Goal: Task Accomplishment & Management: Use online tool/utility

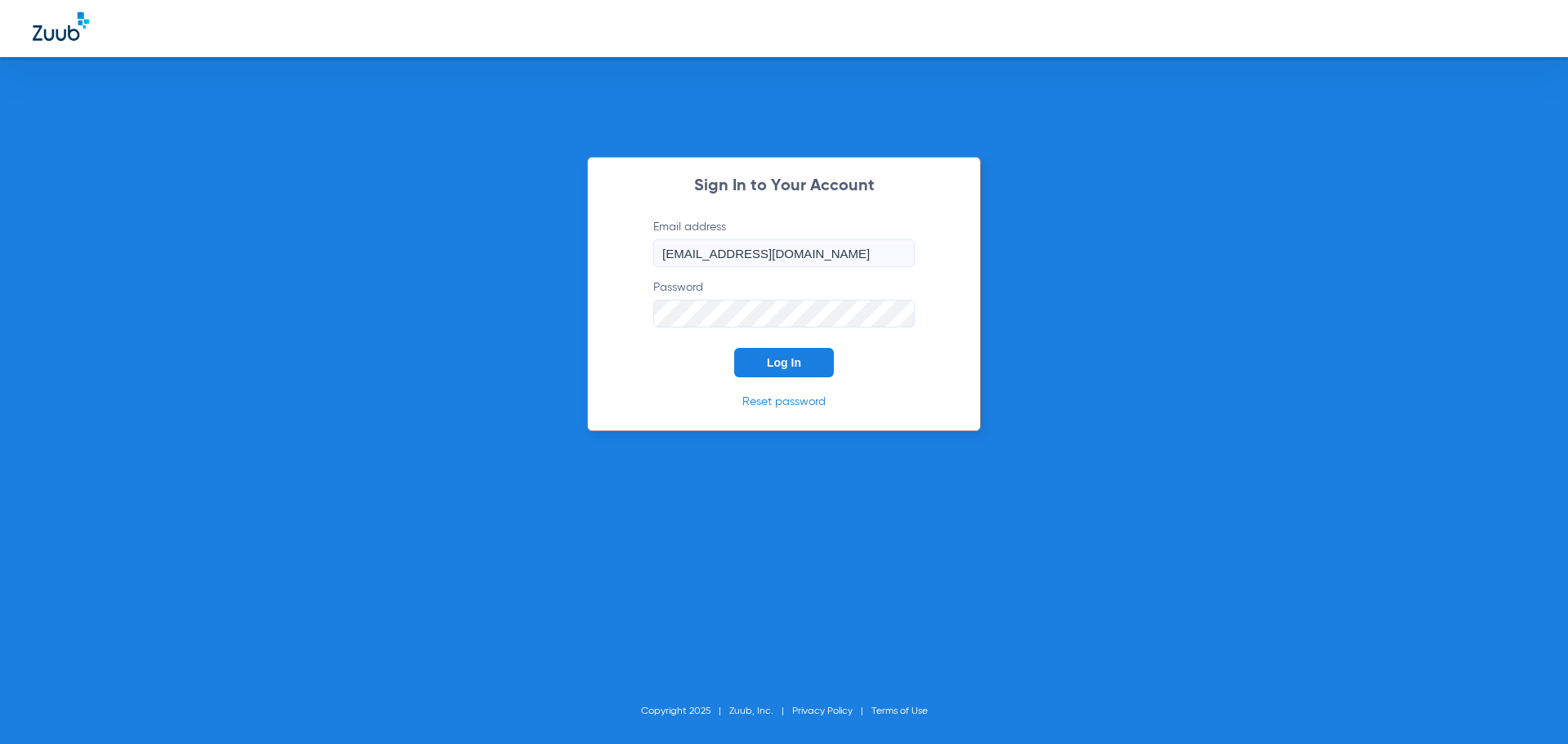
click at [812, 376] on button "Log In" at bounding box center [784, 362] width 100 height 29
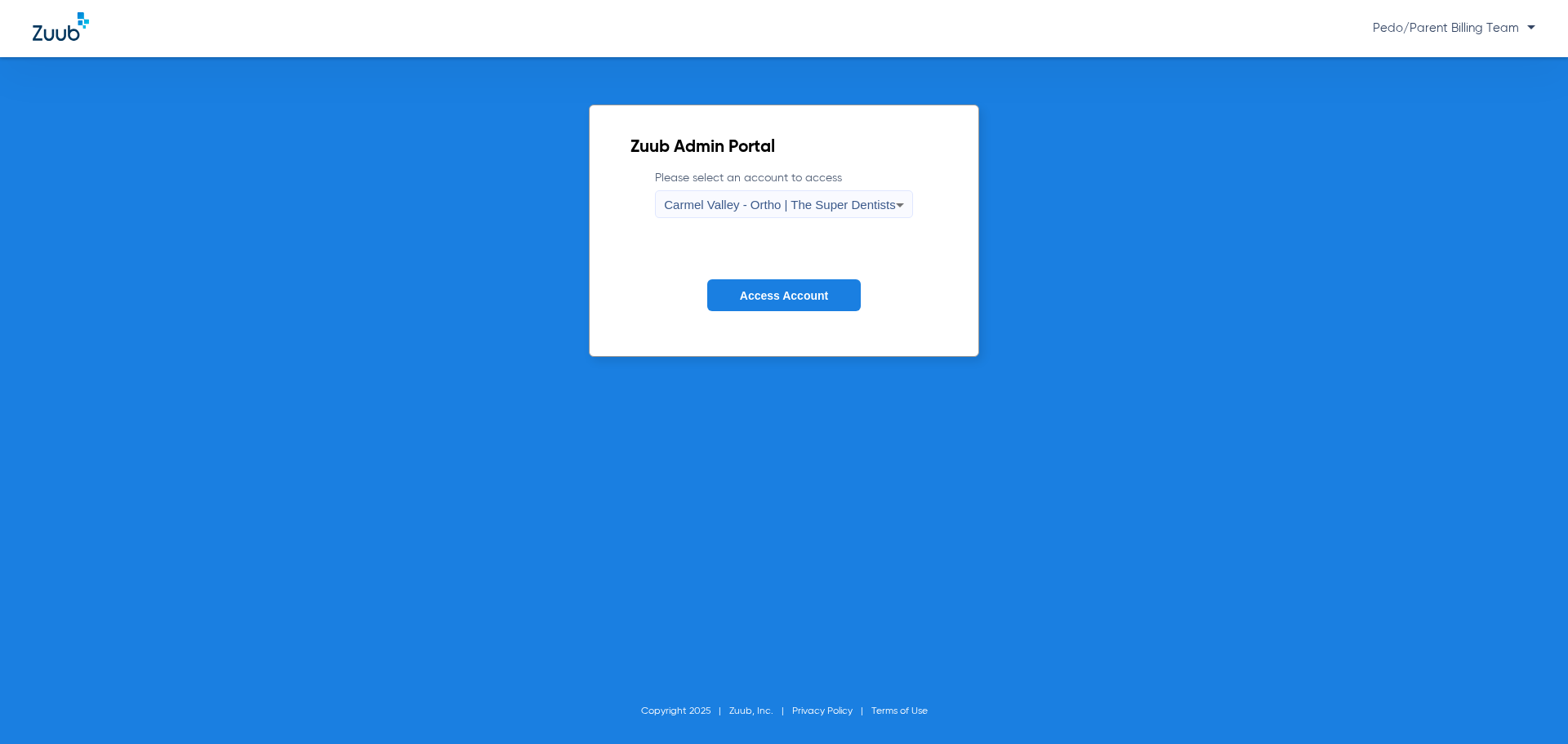
click at [888, 212] on span "Carmel Valley - Ortho | The Super Dentists" at bounding box center [779, 204] width 231 height 14
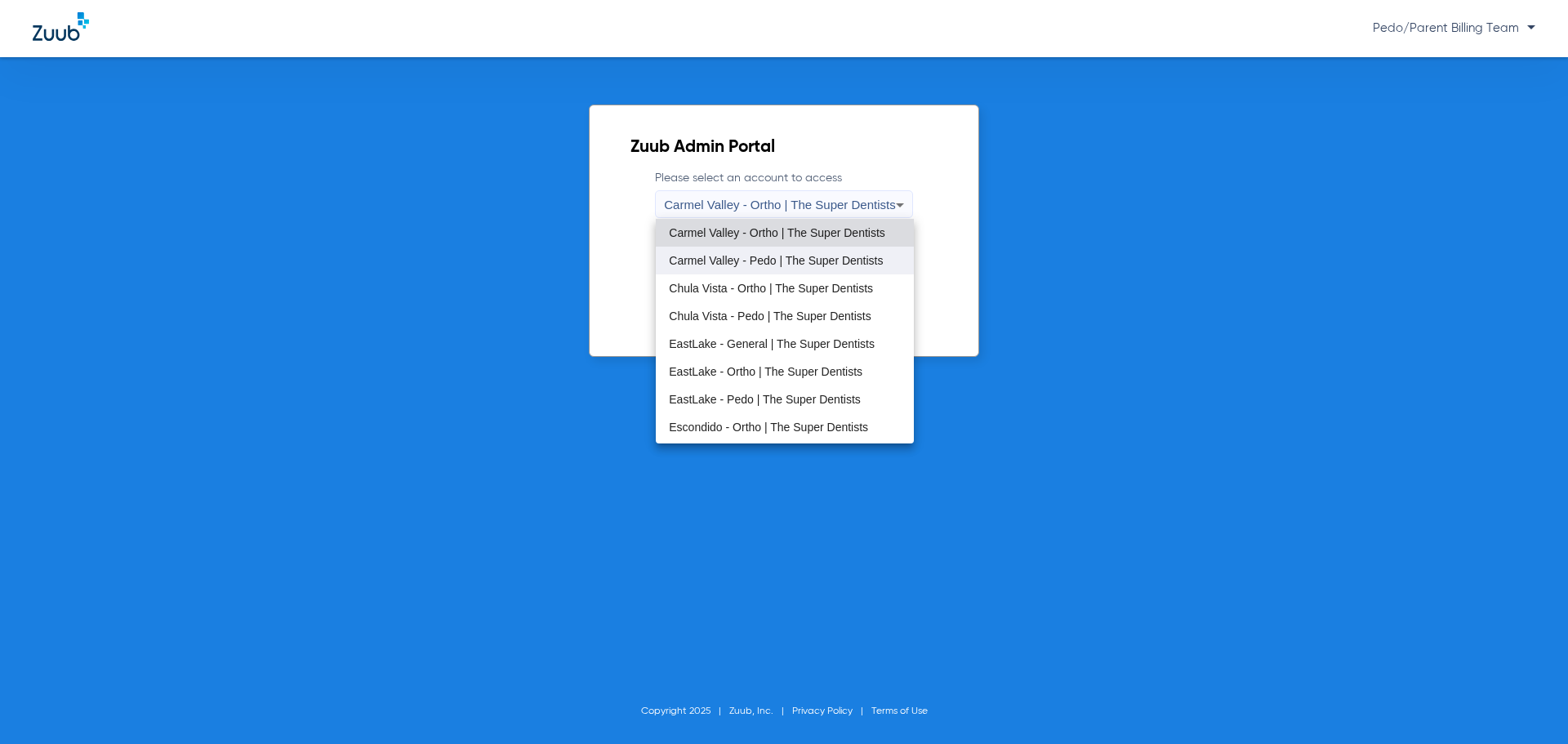
click at [739, 257] on span "Carmel Valley - Pedo | The Super Dentists" at bounding box center [776, 261] width 214 height 12
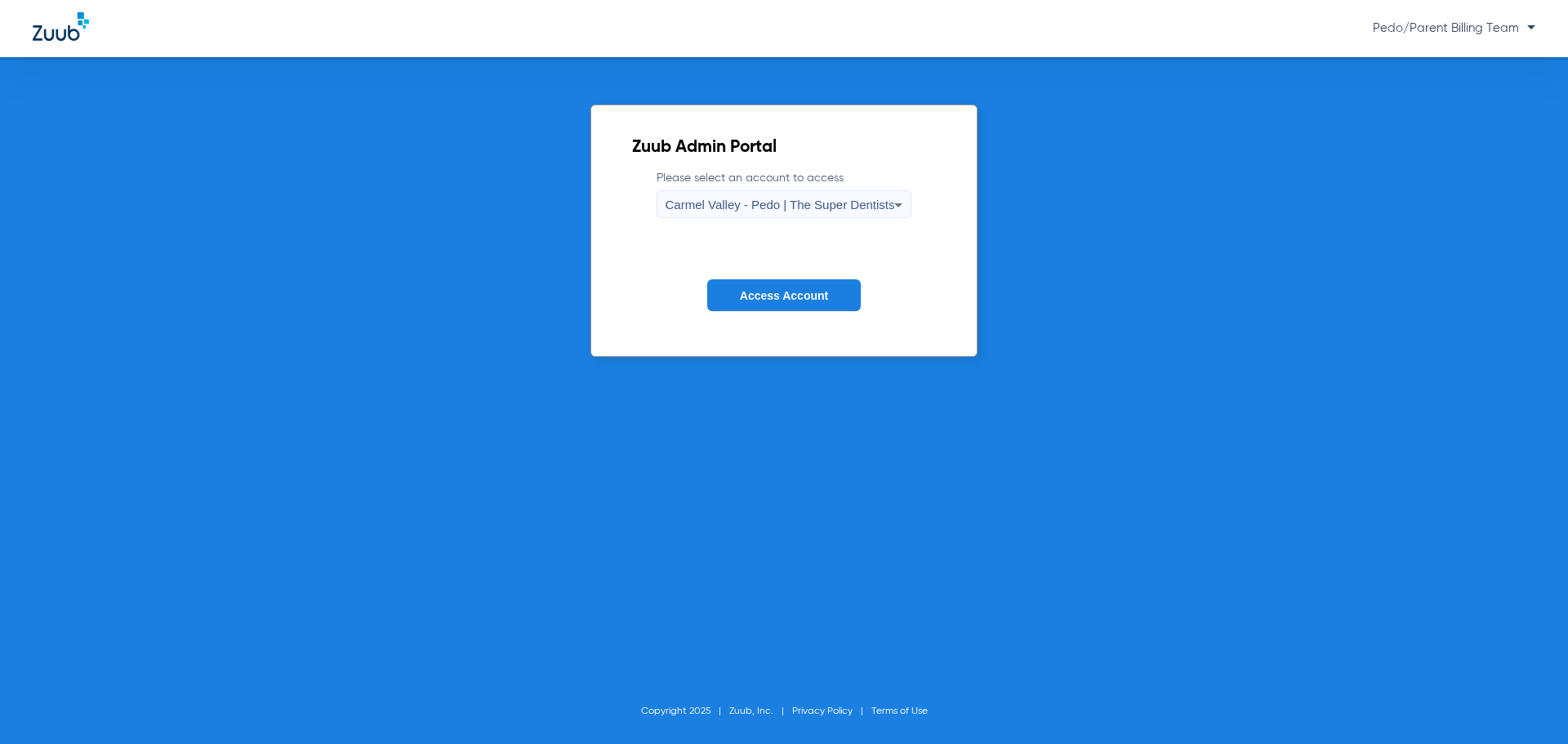
click at [789, 302] on button "Access Account" at bounding box center [784, 295] width 154 height 32
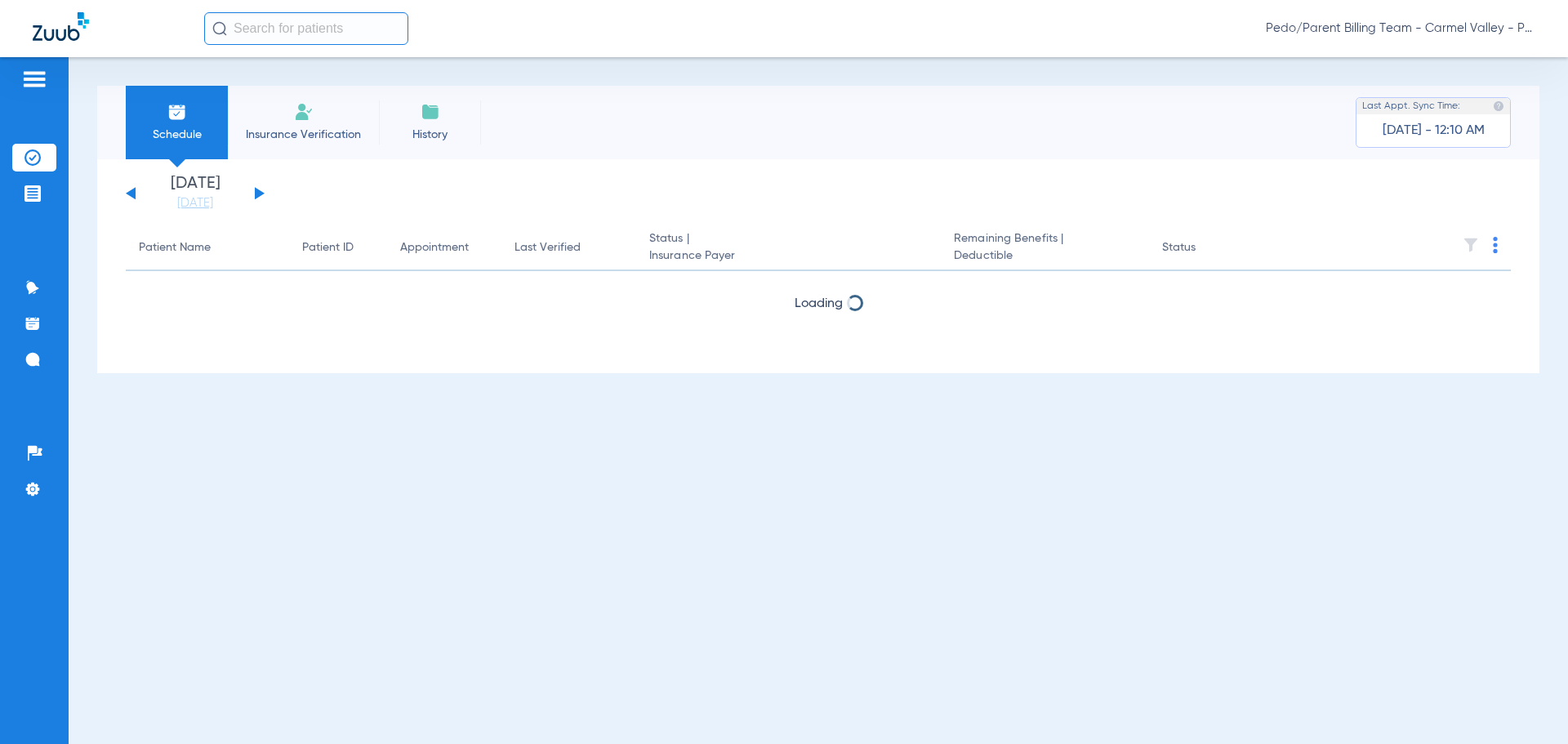
click at [261, 191] on button at bounding box center [260, 193] width 10 height 12
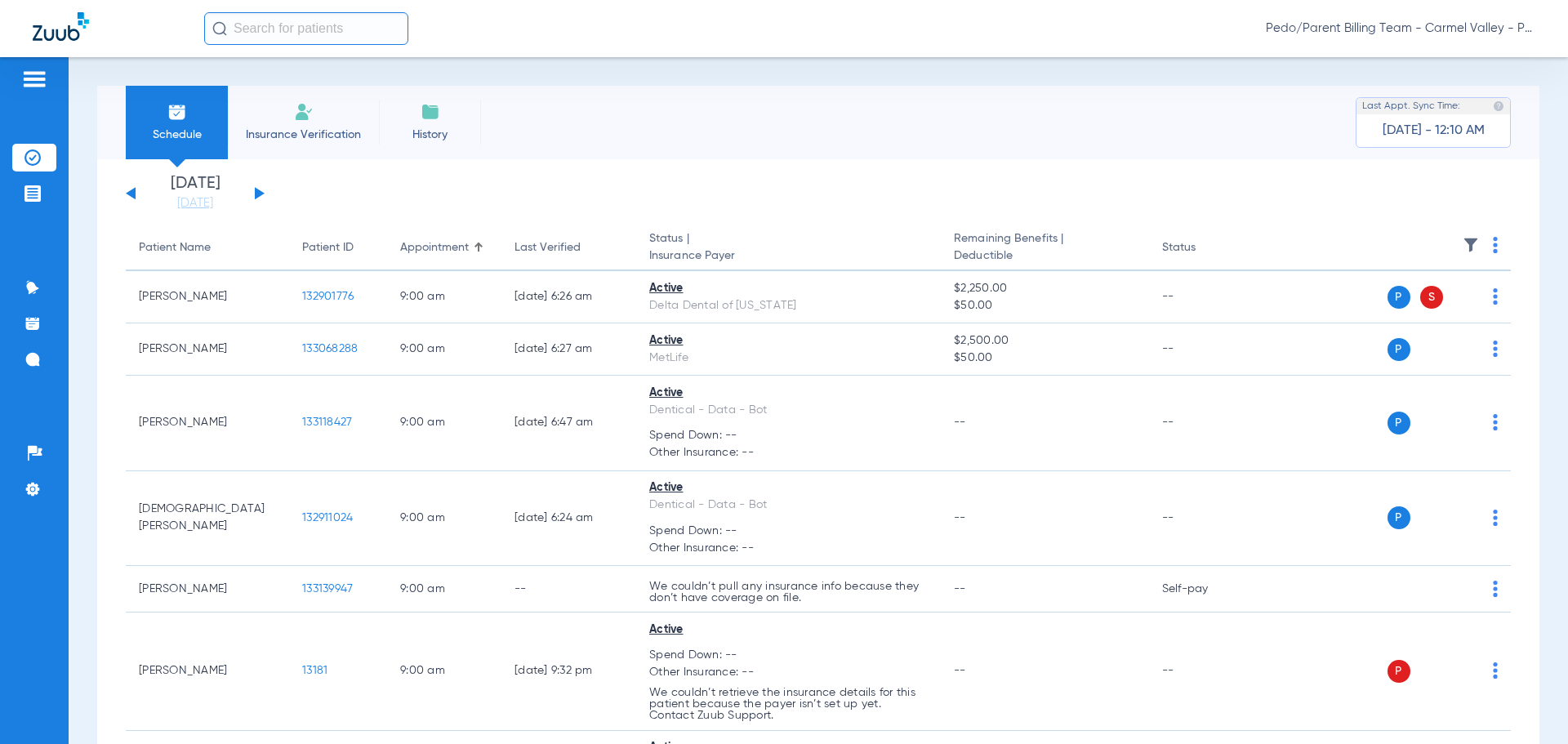
click at [259, 195] on button at bounding box center [260, 193] width 10 height 12
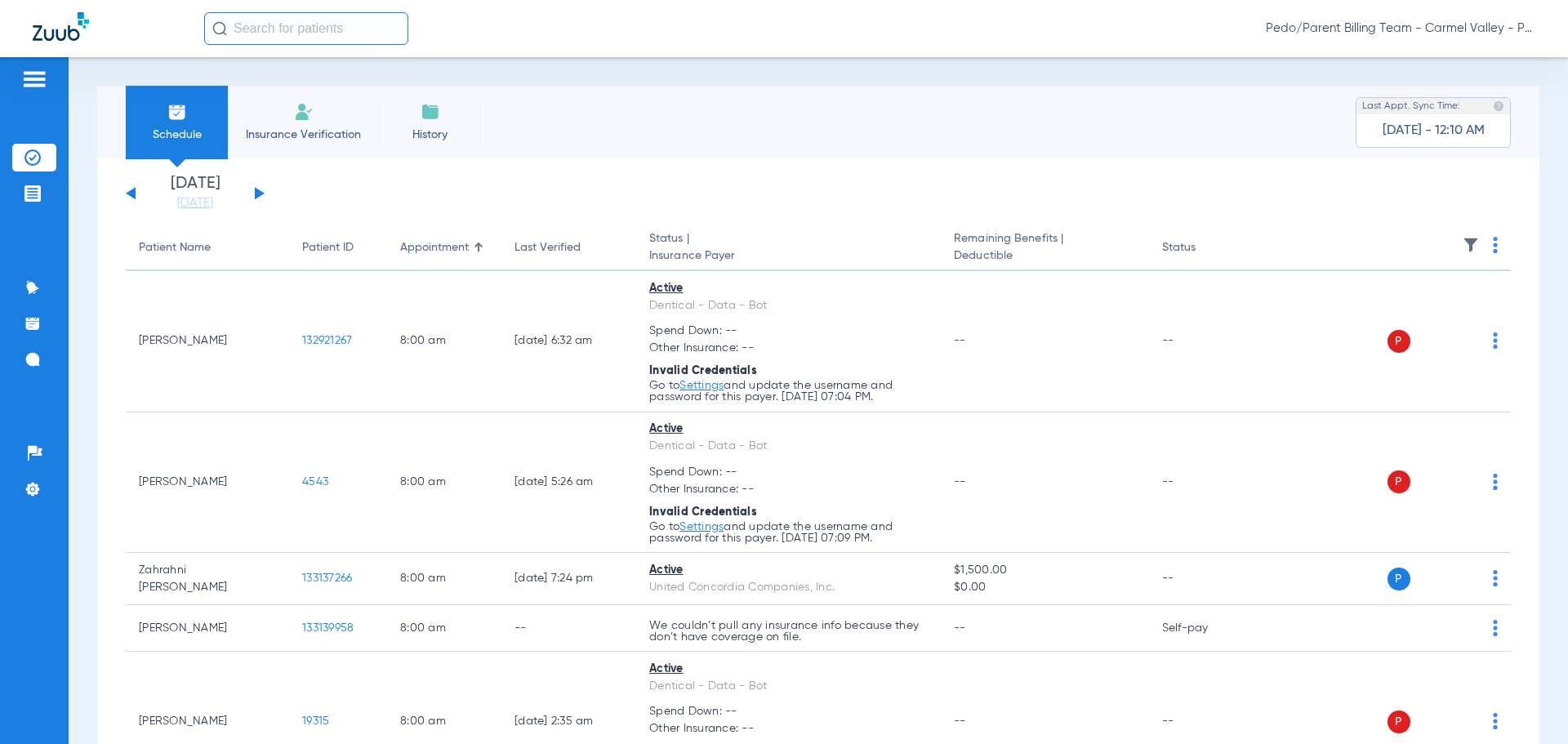
click at [1117, 70] on div "Schedule Insurance Verification History Last Appt. Sync Time: [DATE] - 12:10 AM…" at bounding box center [819, 401] width 1500 height 687
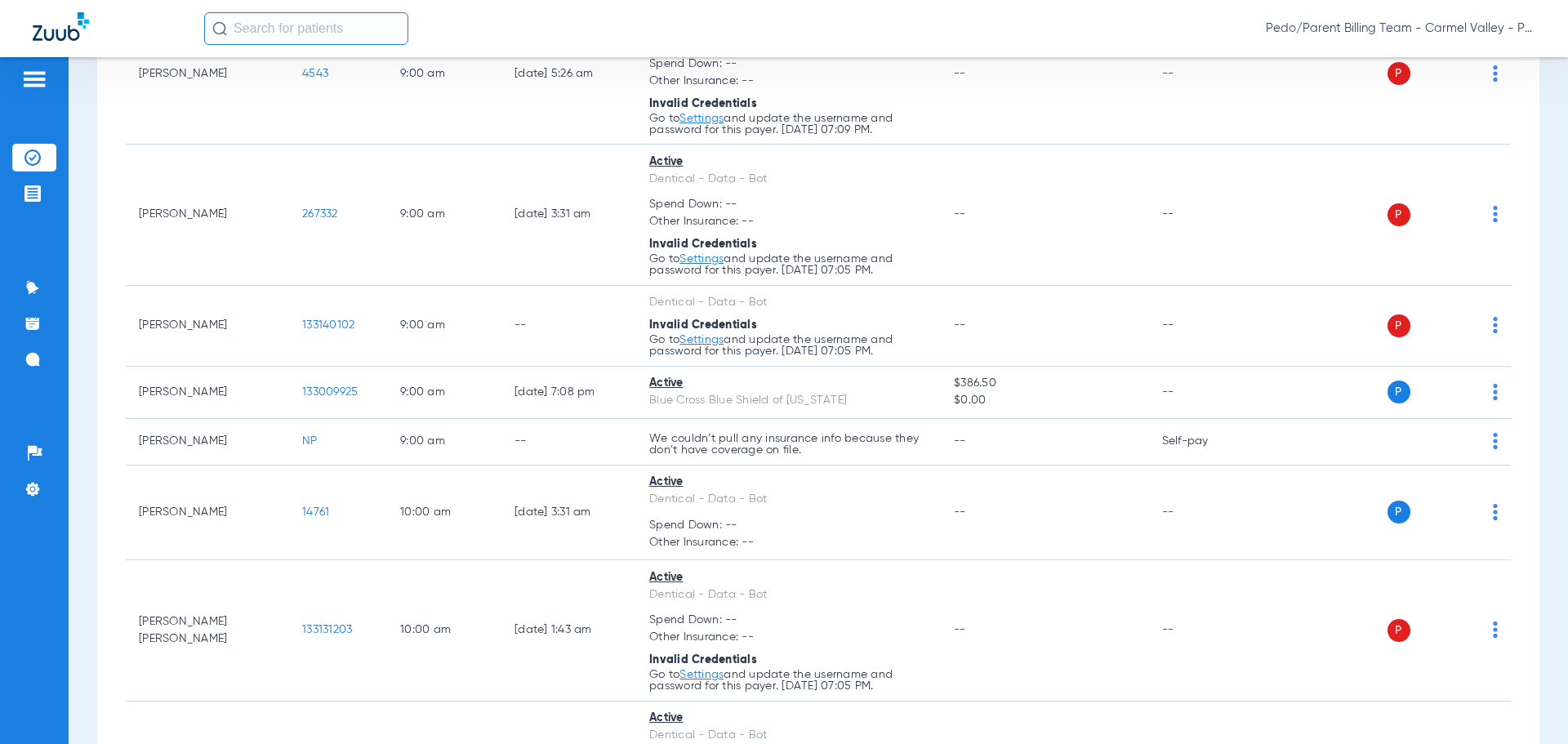
click at [525, 21] on div "Pedo/Parent Billing Team - Carmel Valley - Pedo | The Super Dentists" at bounding box center [870, 28] width 1332 height 33
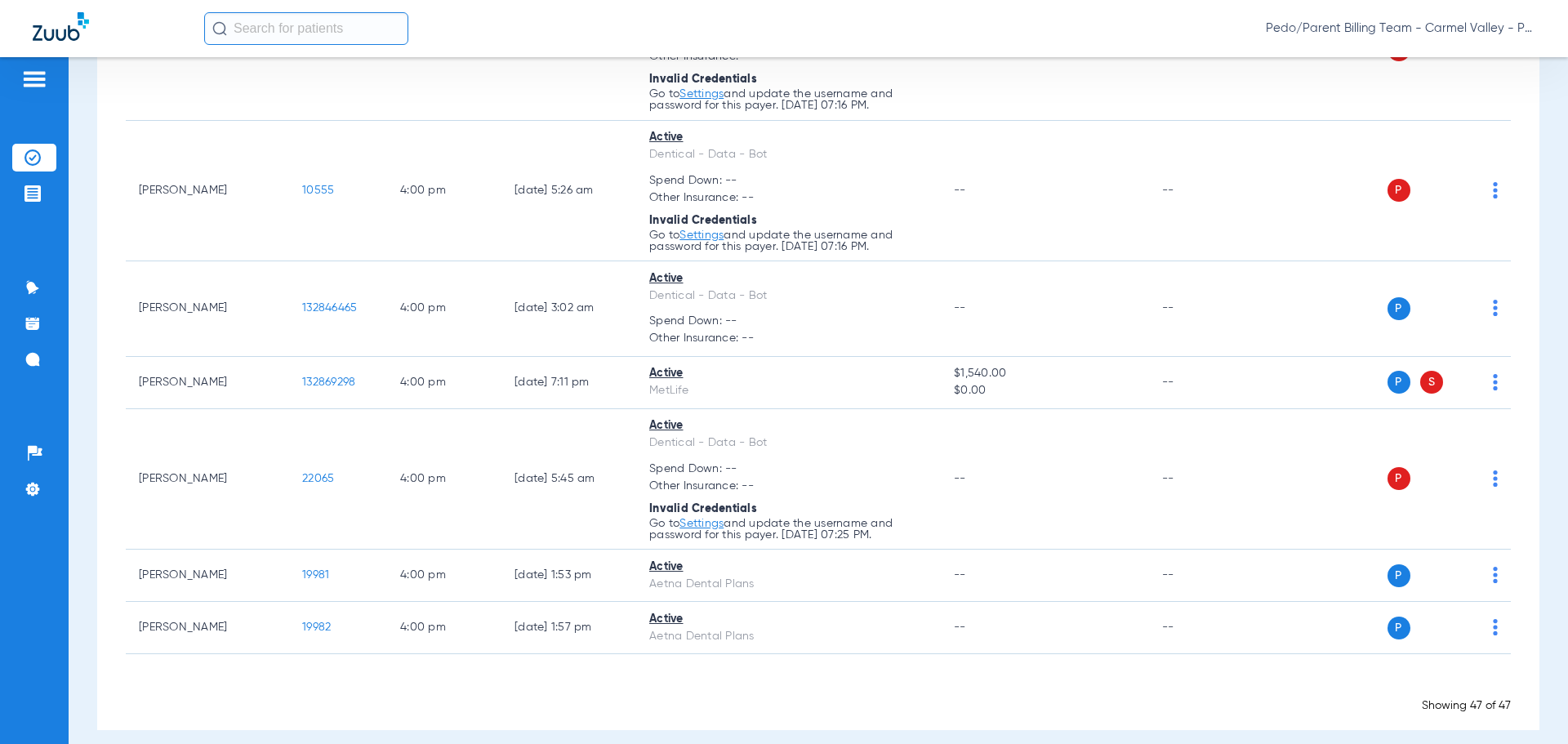
scroll to position [4199, 0]
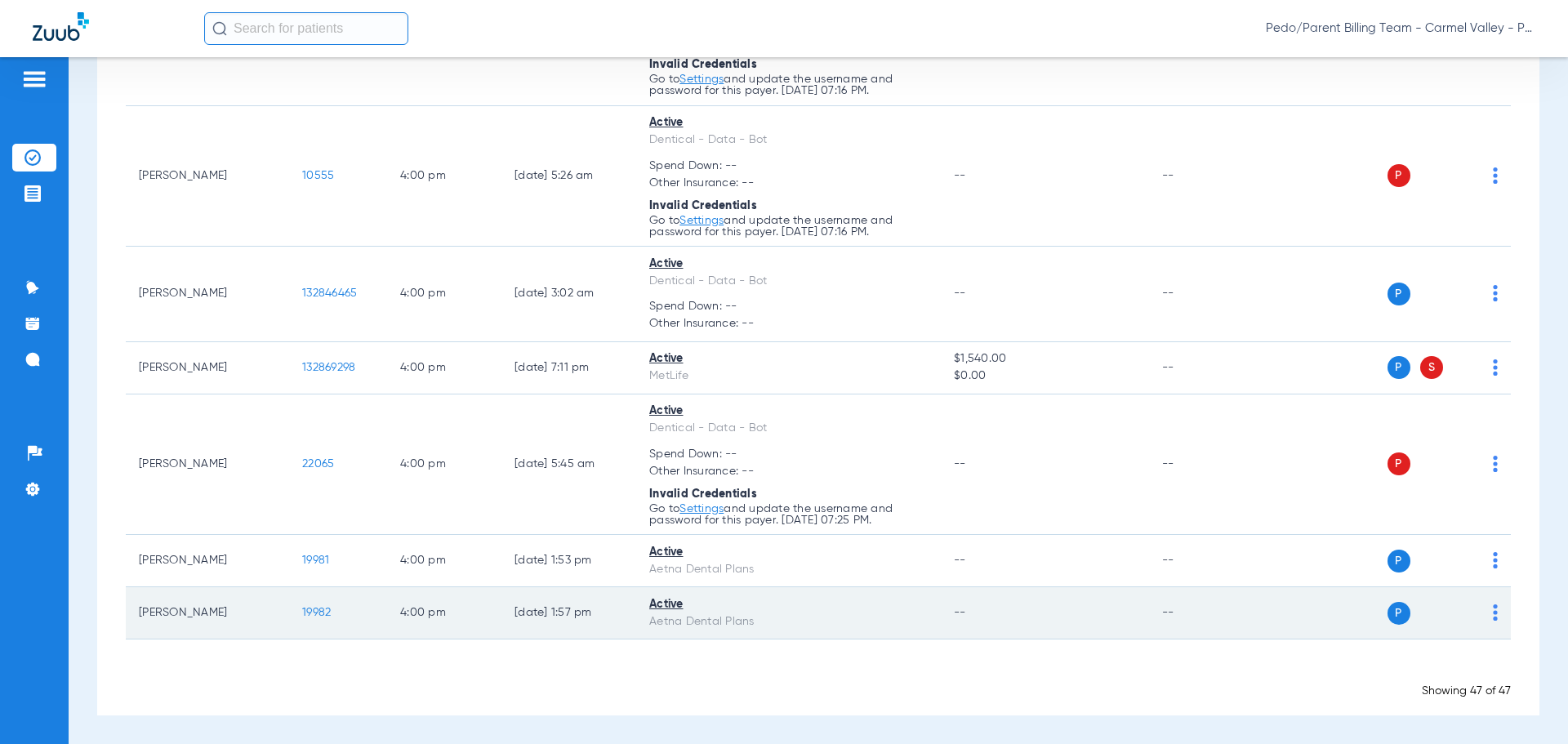
click at [324, 616] on span "19982" at bounding box center [316, 612] width 28 height 12
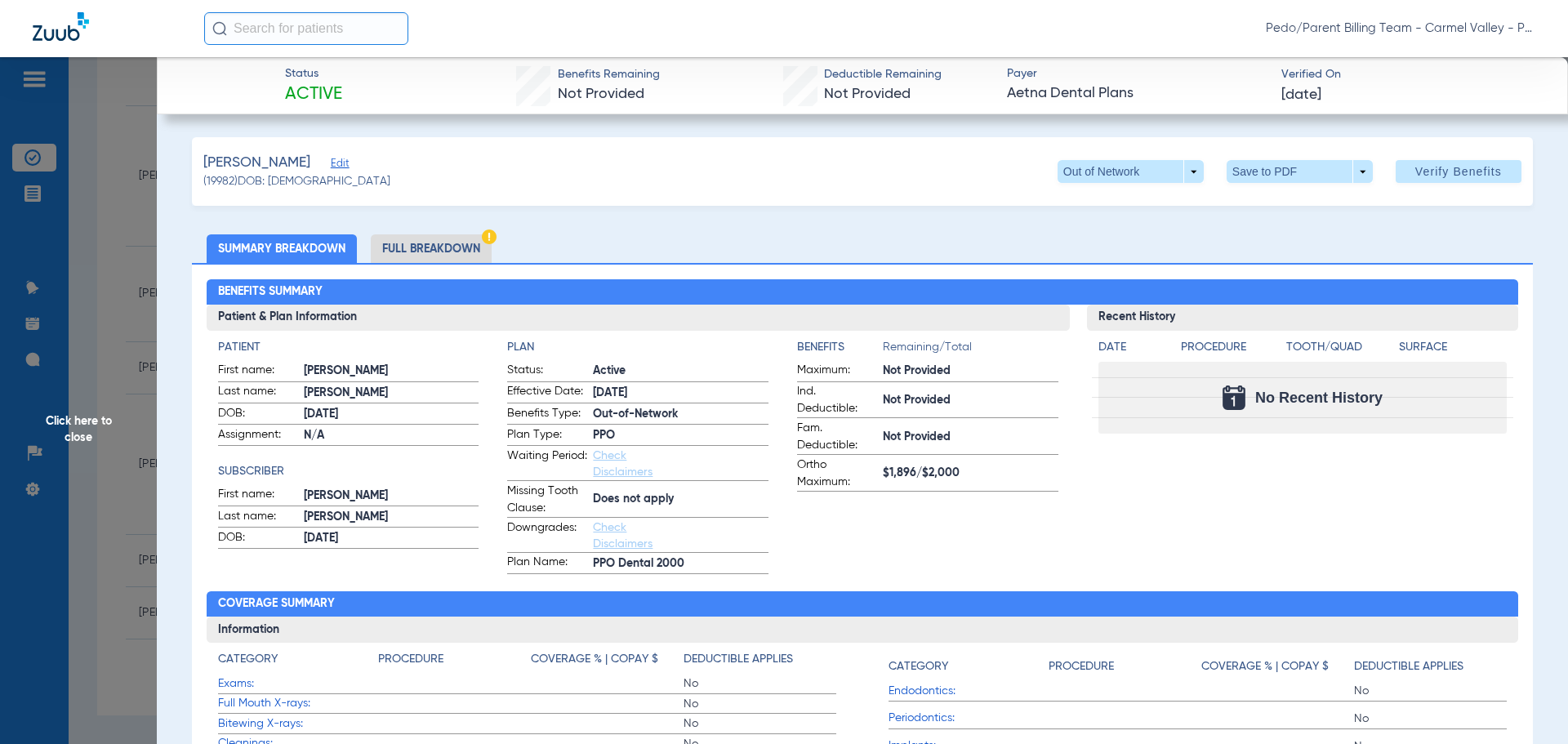
click at [444, 247] on li "Full Breakdown" at bounding box center [431, 248] width 121 height 28
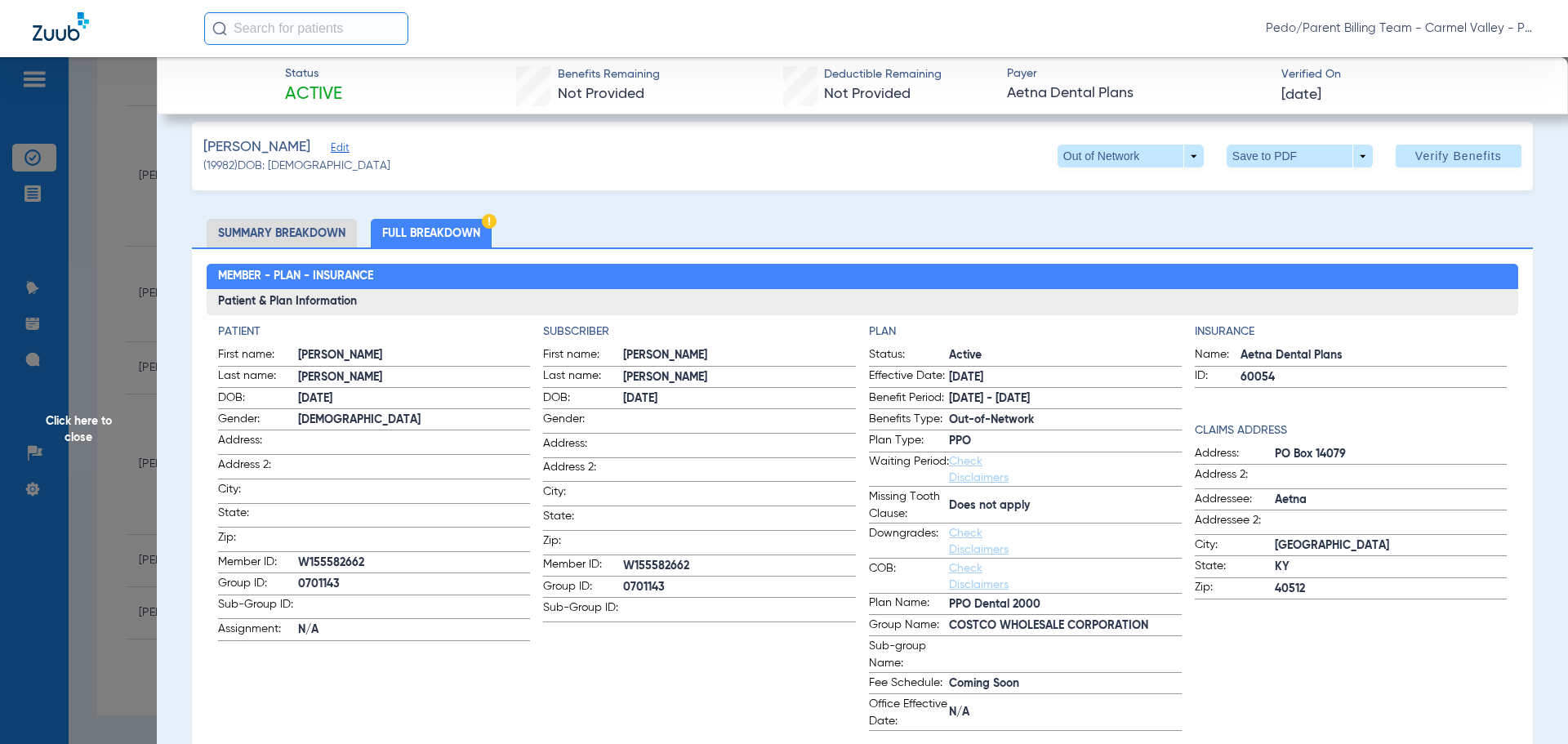
scroll to position [0, 0]
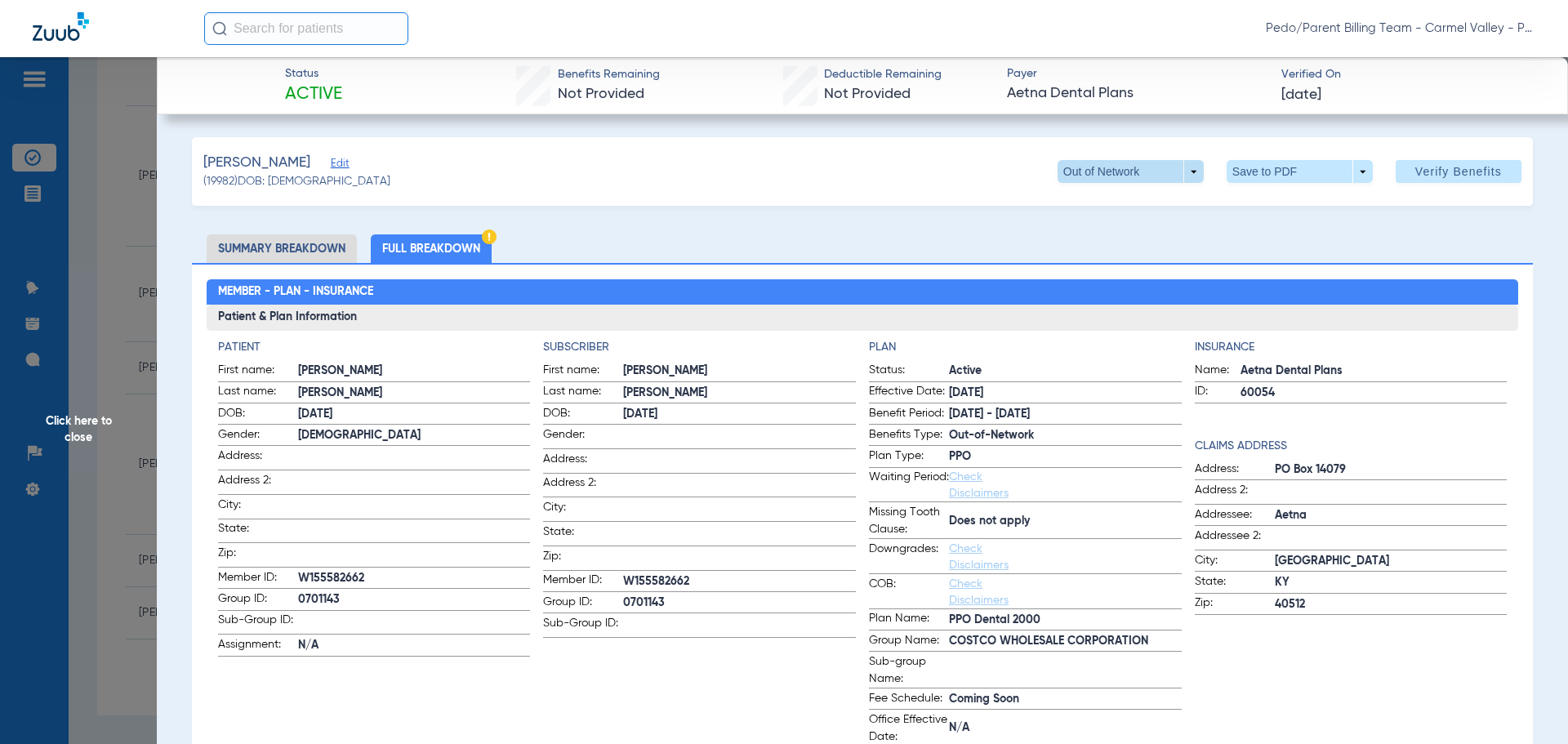
click at [1178, 176] on span at bounding box center [1130, 171] width 146 height 23
click at [1130, 235] on span "Out of Network" at bounding box center [1097, 236] width 76 height 12
click at [273, 242] on li "Summary Breakdown" at bounding box center [281, 248] width 150 height 28
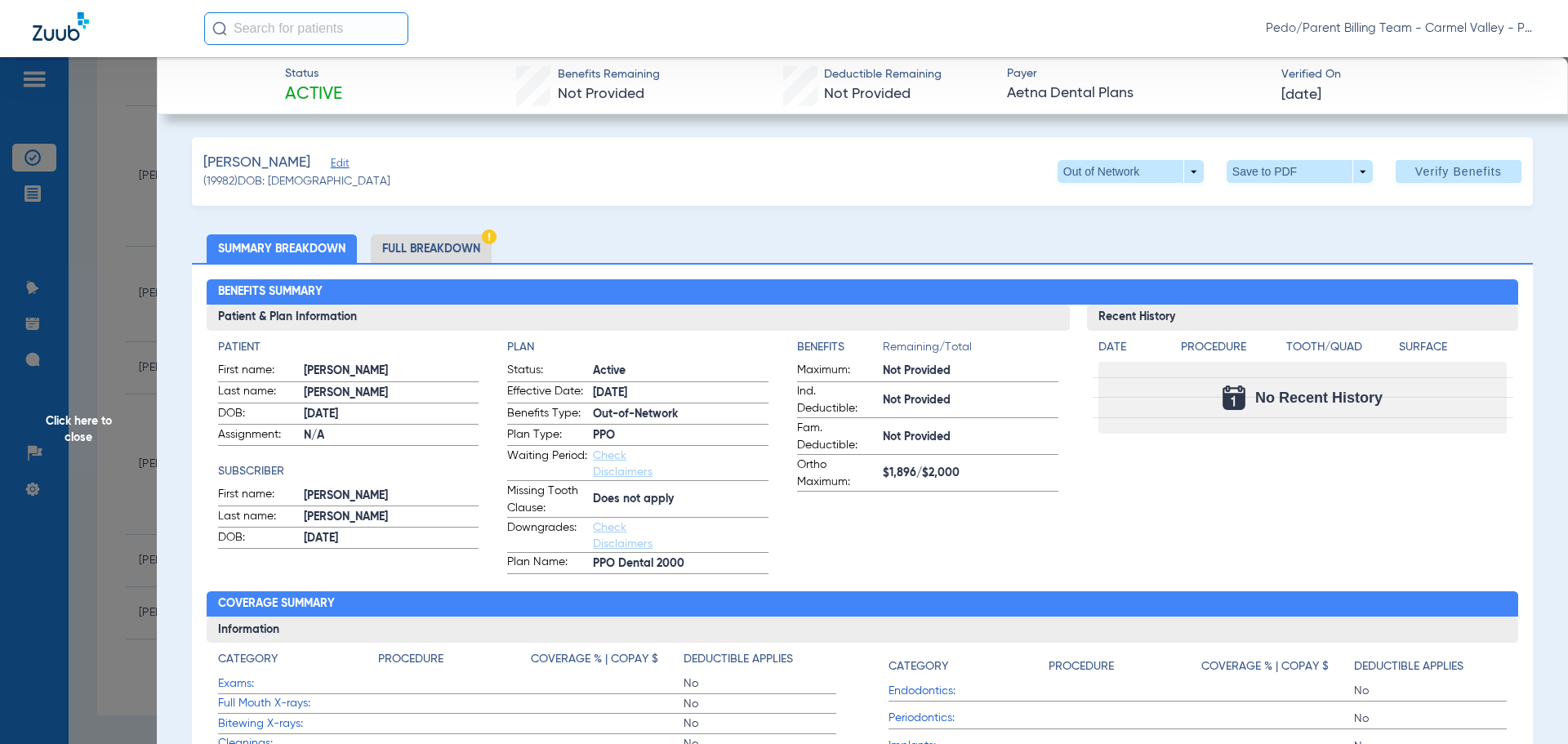
click at [419, 259] on li "Full Breakdown" at bounding box center [431, 248] width 121 height 28
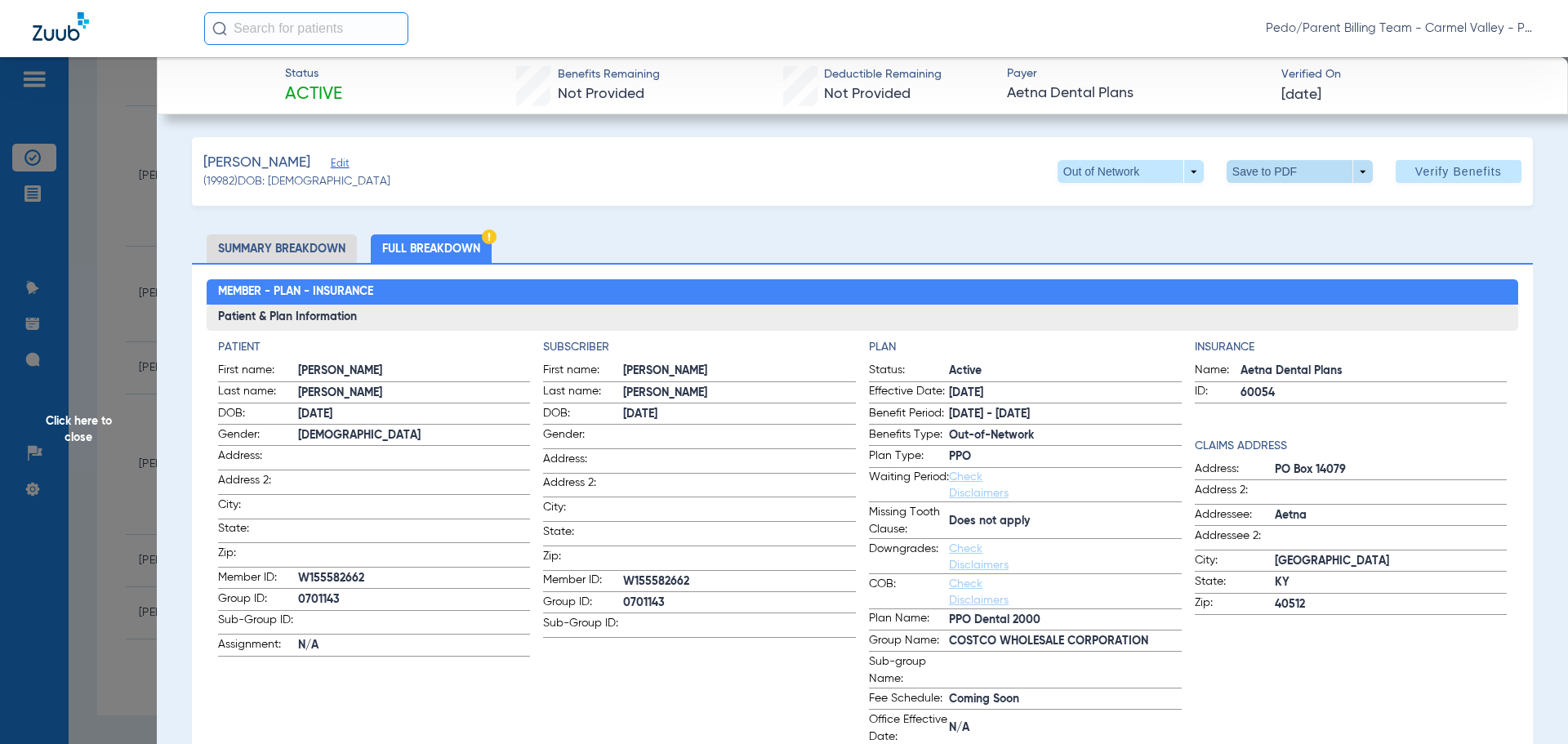
click at [1280, 175] on span at bounding box center [1299, 171] width 39 height 39
click at [1269, 212] on button "insert_drive_file Save to PDF" at bounding box center [1277, 204] width 124 height 33
click at [85, 433] on span "Click here to close" at bounding box center [78, 429] width 157 height 744
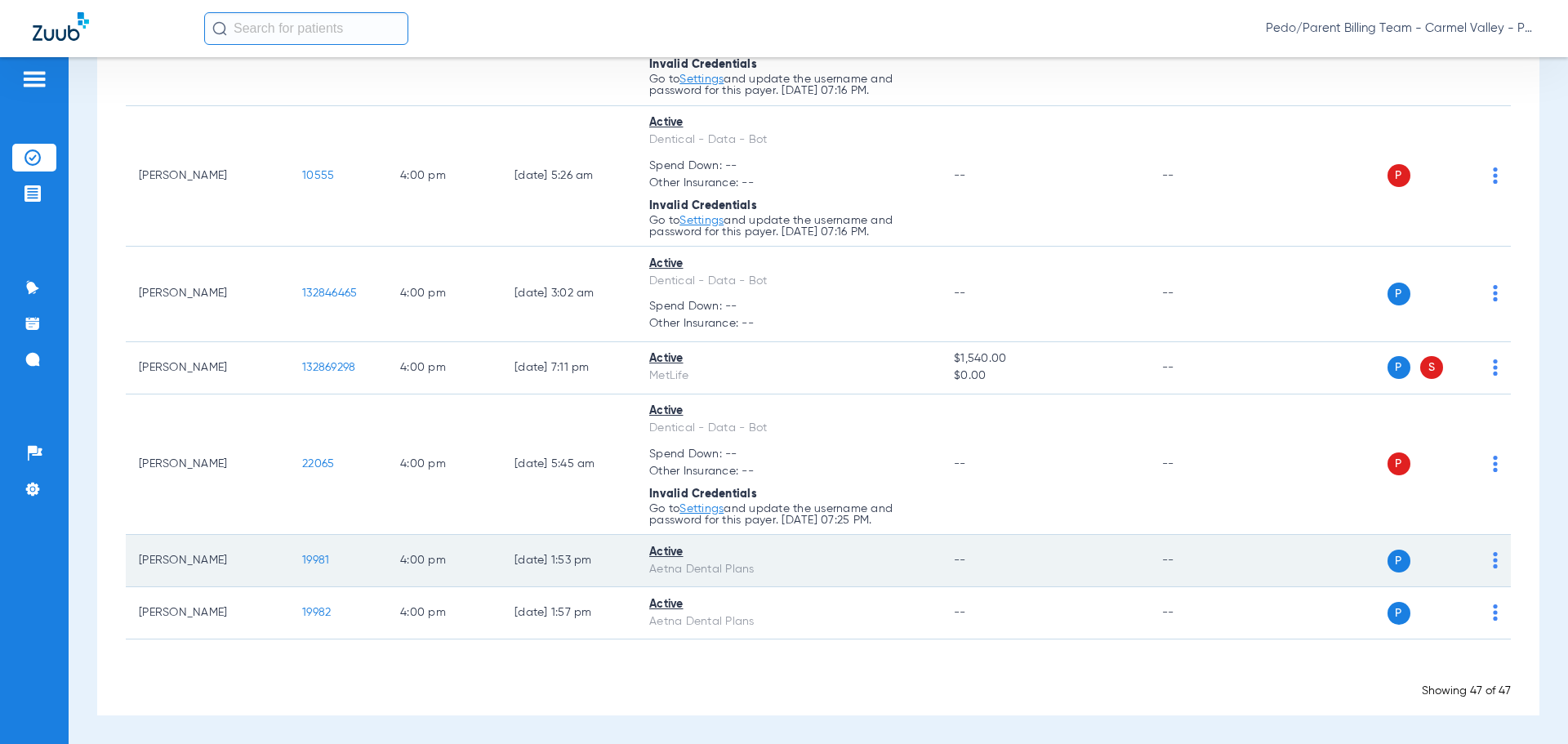
click at [315, 561] on span "19981" at bounding box center [316, 560] width 27 height 12
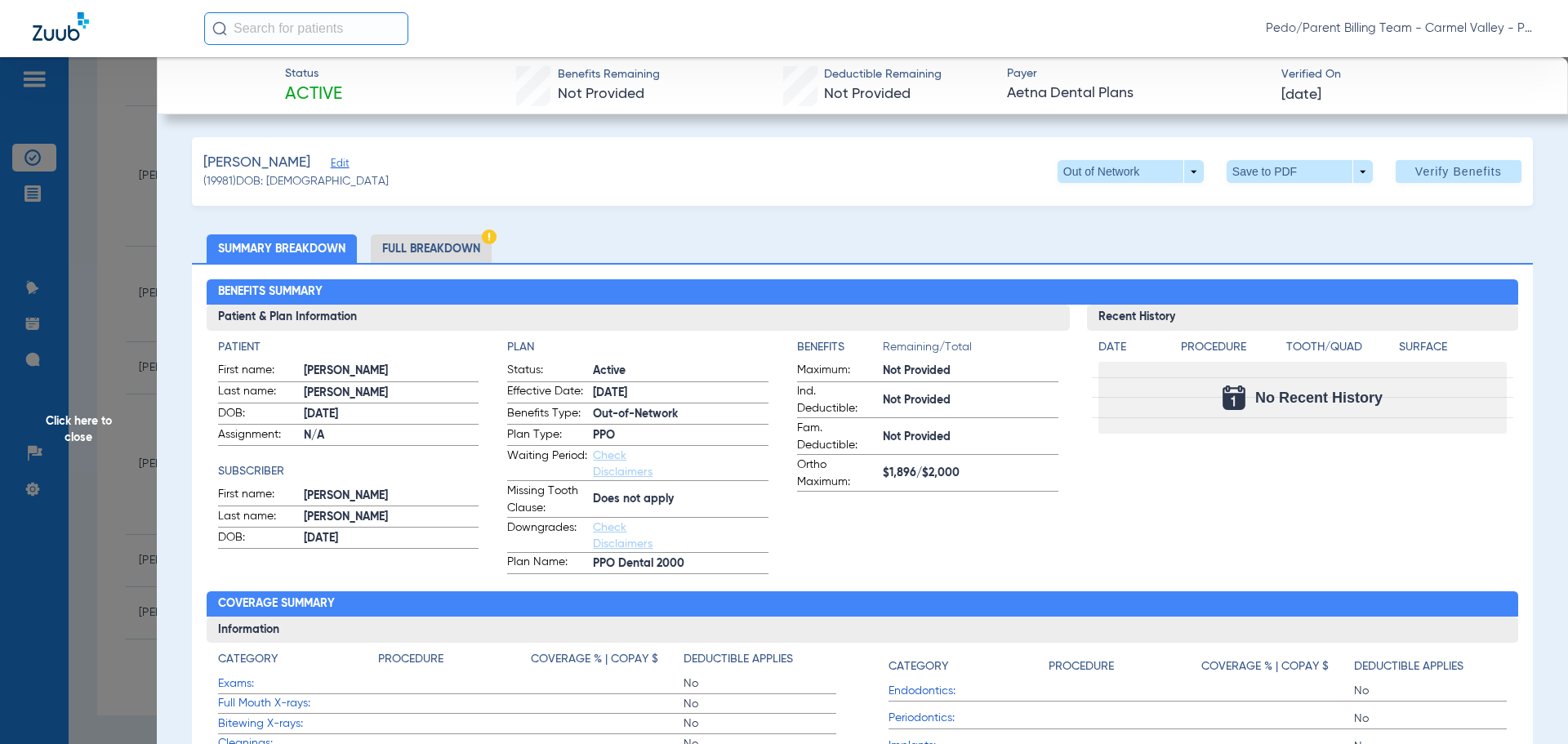
click at [439, 253] on li "Full Breakdown" at bounding box center [431, 248] width 121 height 28
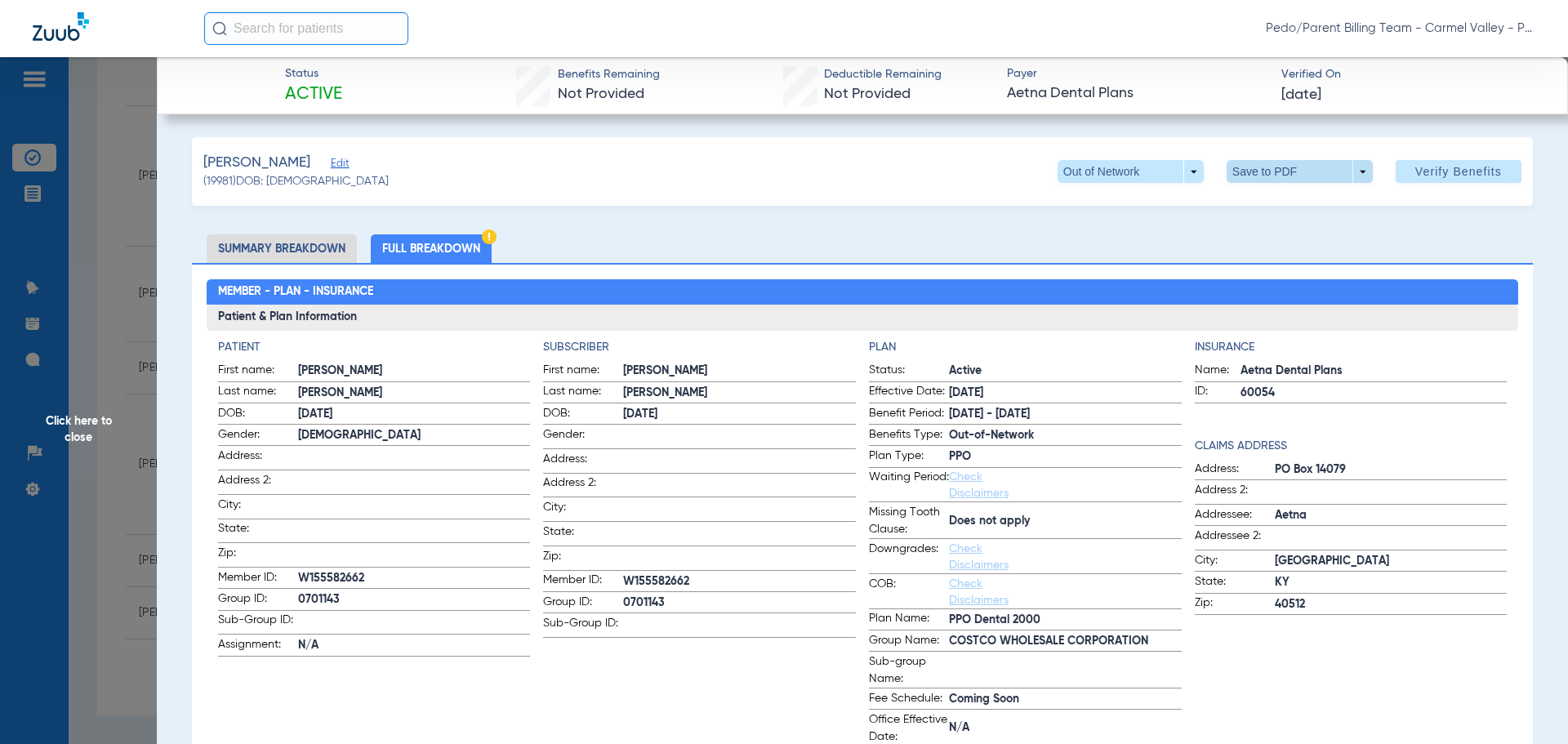
click at [1280, 180] on span at bounding box center [1299, 171] width 39 height 39
click at [1282, 209] on span "Save to PDF" at bounding box center [1293, 203] width 65 height 12
click at [75, 430] on span "Click here to close" at bounding box center [78, 429] width 157 height 744
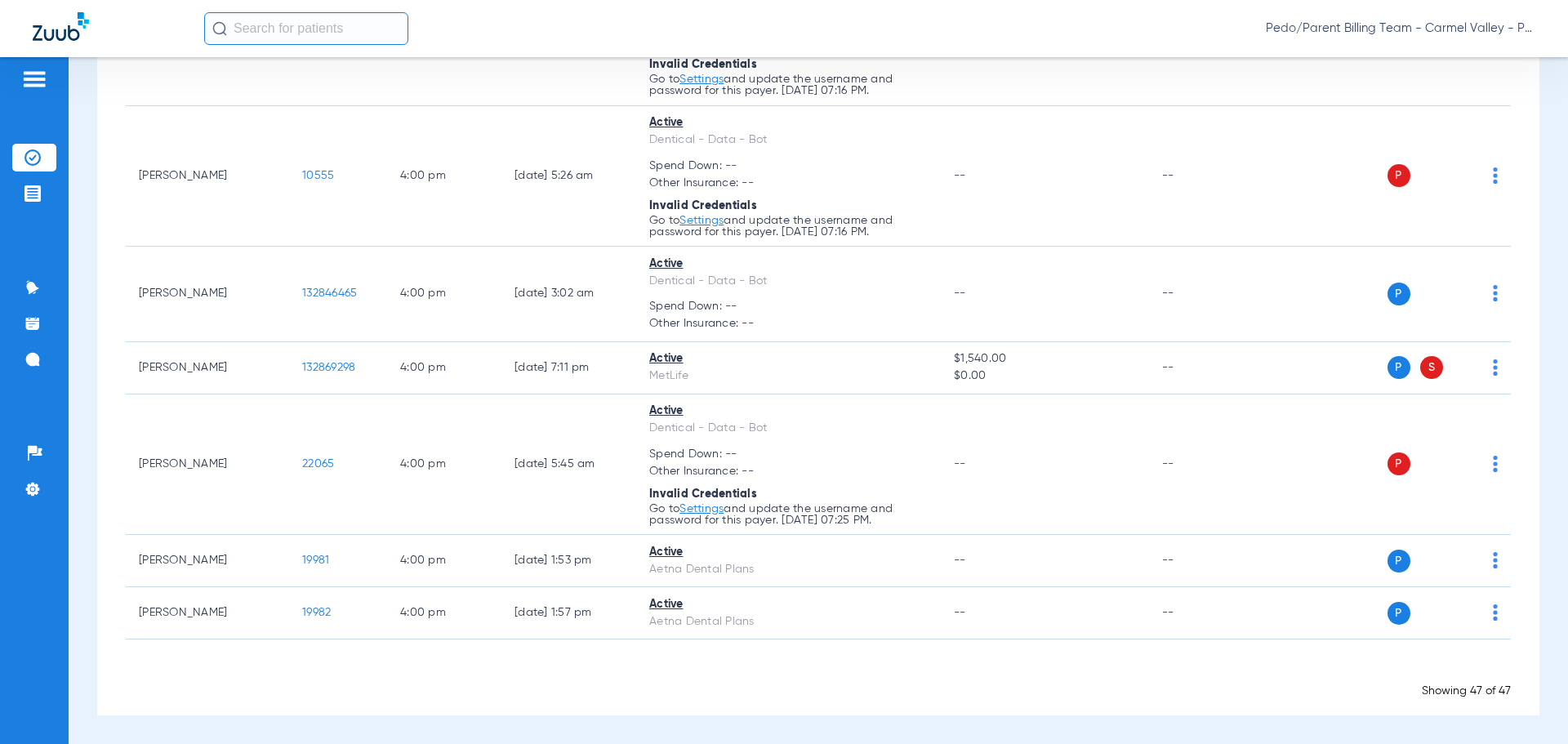
click at [926, 28] on div "Pedo/Parent Billing Team - Carmel Valley - Pedo | The Super Dentists" at bounding box center [870, 28] width 1332 height 33
click at [1530, 28] on span "Pedo/Parent Billing Team - Carmel Valley - Pedo | The Super Dentists" at bounding box center [1401, 28] width 270 height 16
click at [1494, 53] on span "Account Selection" at bounding box center [1474, 58] width 92 height 12
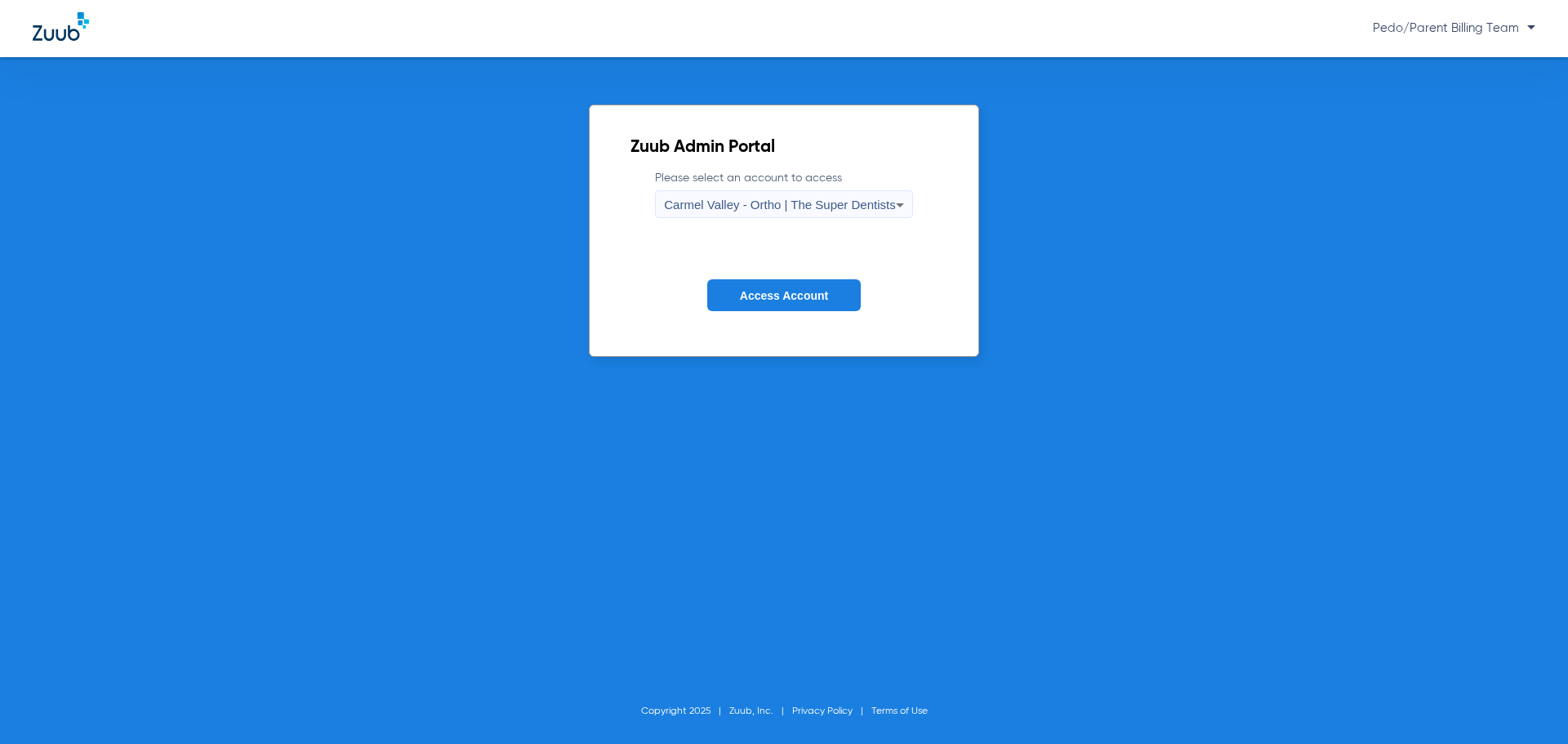
click at [849, 203] on span "Carmel Valley - Ortho | The Super Dentists" at bounding box center [779, 204] width 231 height 14
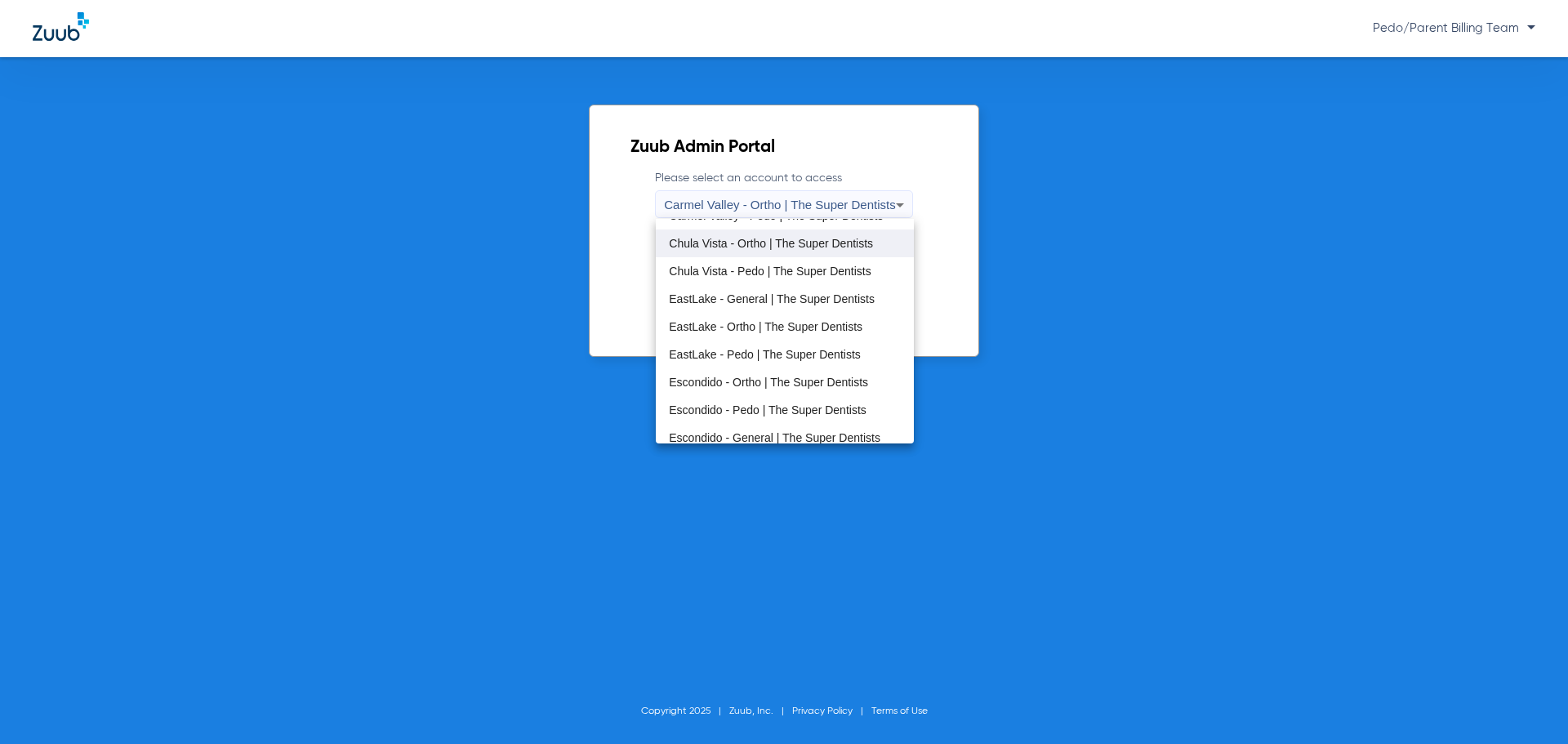
scroll to position [82, 0]
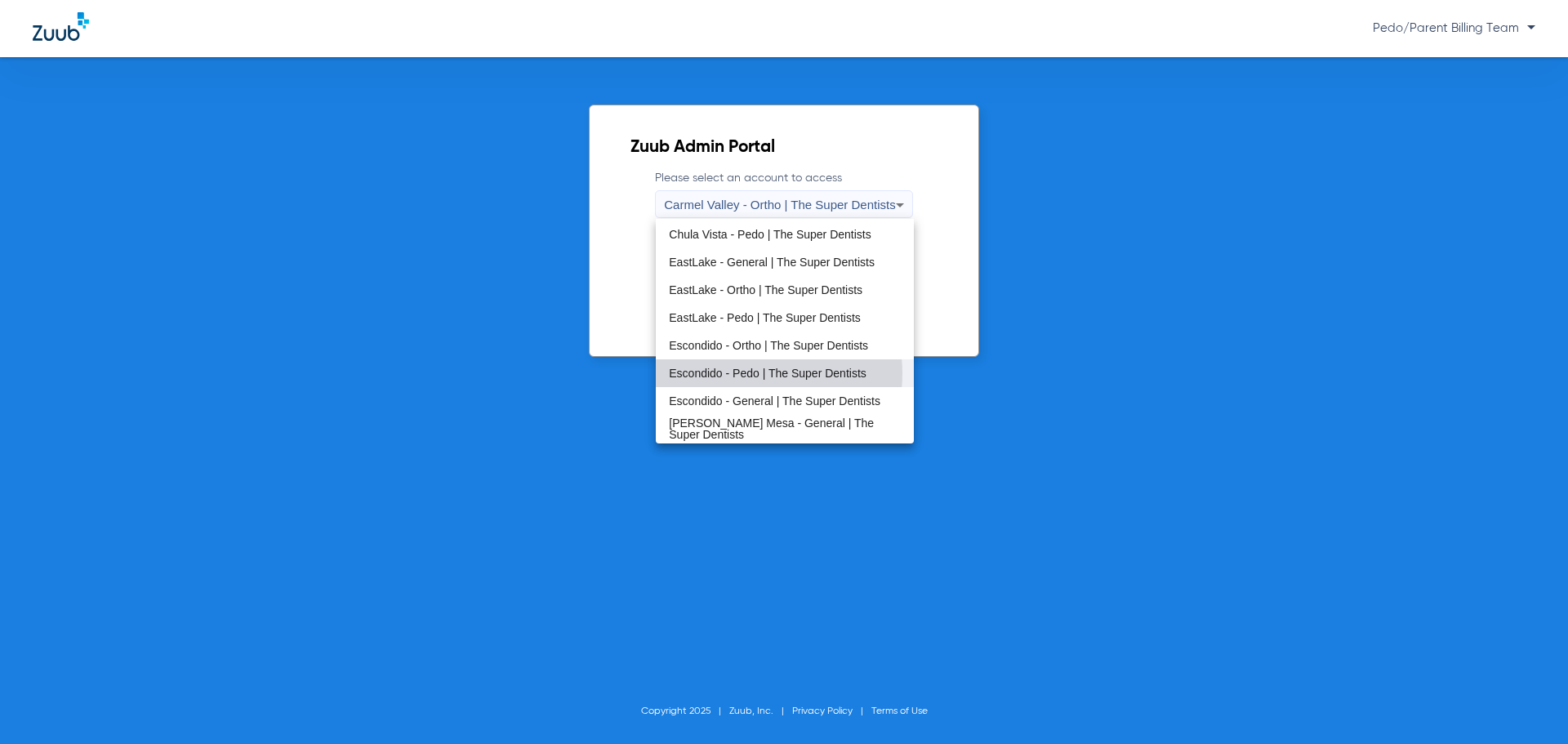
click at [745, 373] on span "Escondido - Pedo | The Super Dentists" at bounding box center [768, 373] width 198 height 12
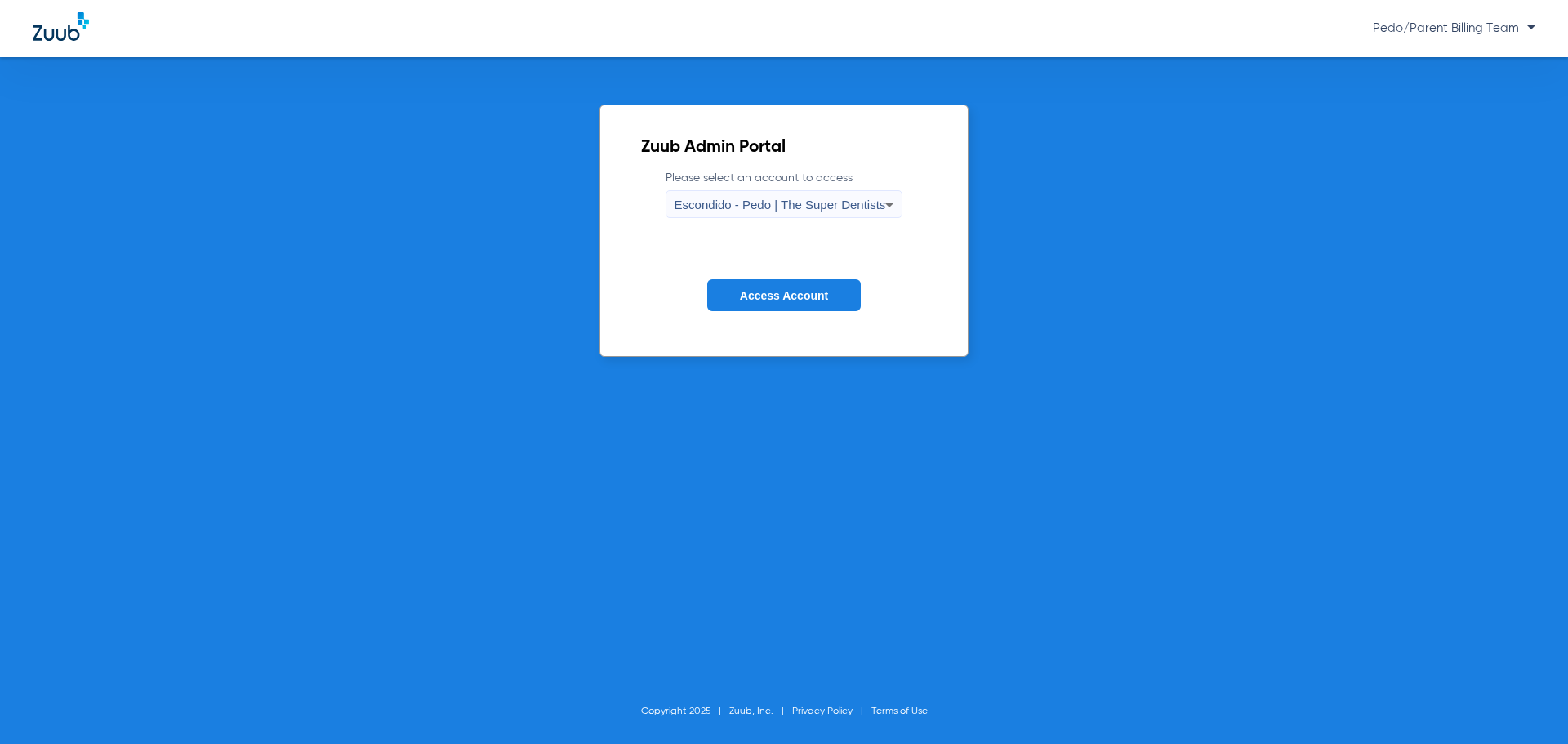
click at [778, 300] on span "Access Account" at bounding box center [784, 295] width 88 height 13
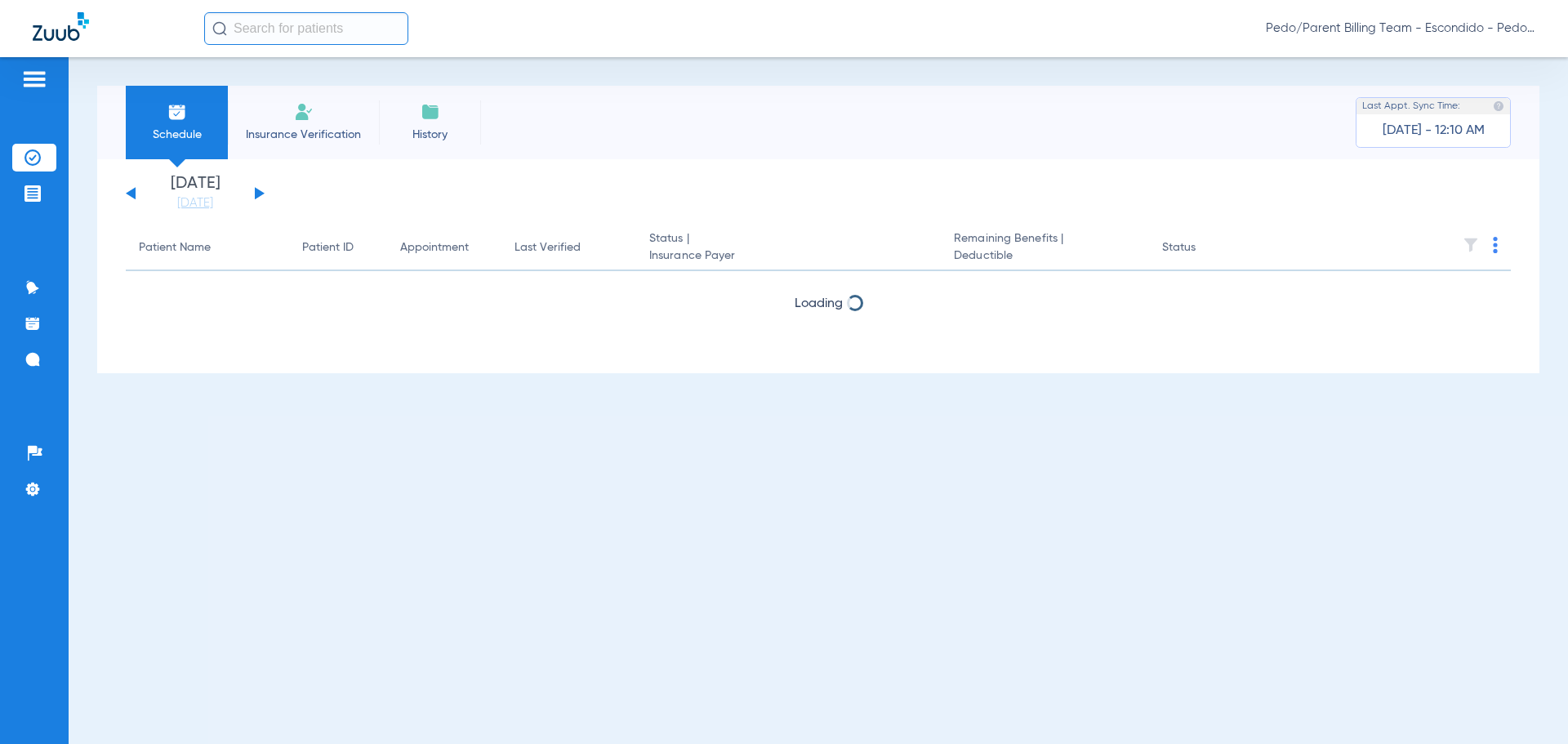
click at [258, 193] on button at bounding box center [260, 193] width 10 height 12
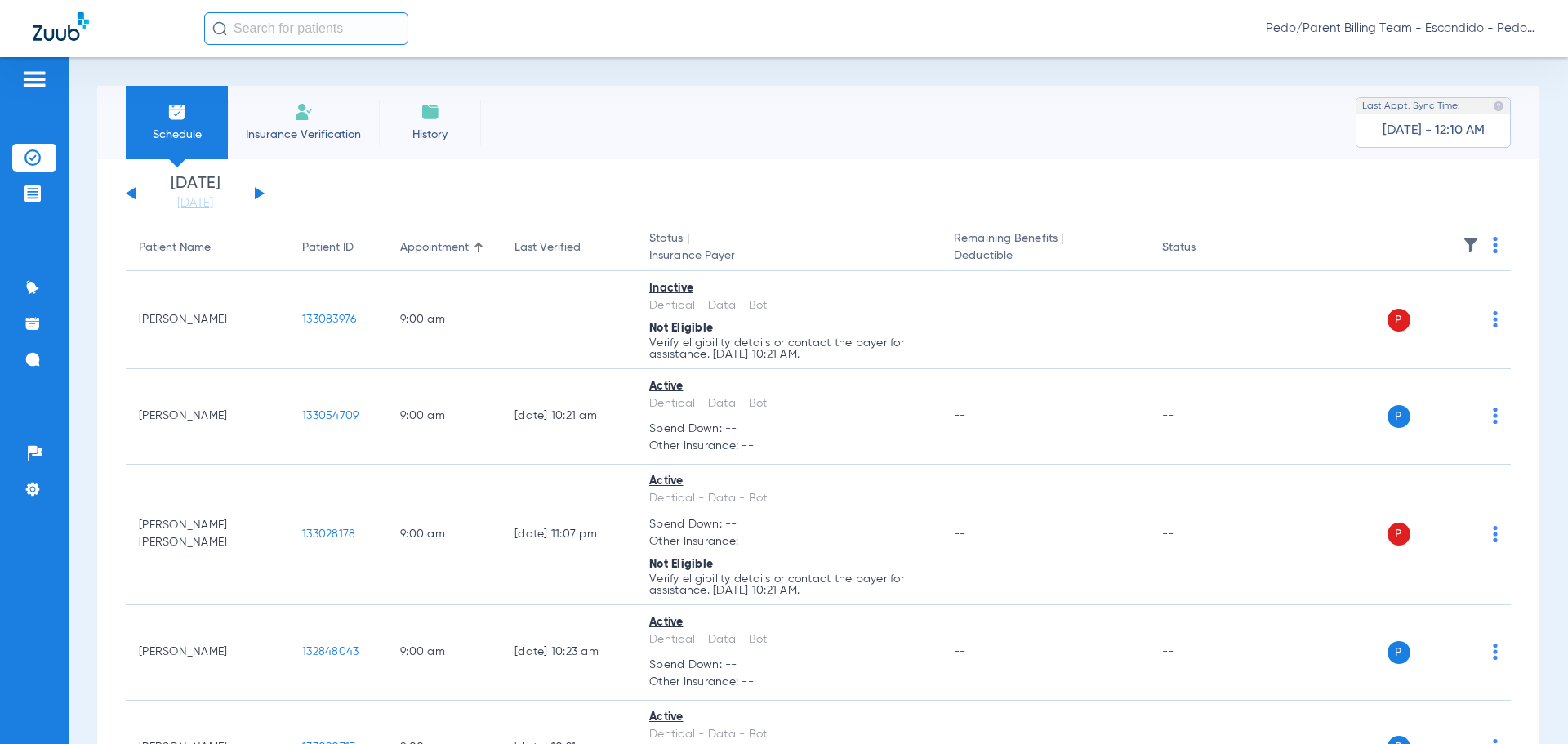
click at [1075, 125] on div "Schedule Insurance Verification History Last Appt. Sync Time: [DATE] - 12:10 AM" at bounding box center [819, 122] width 1443 height 74
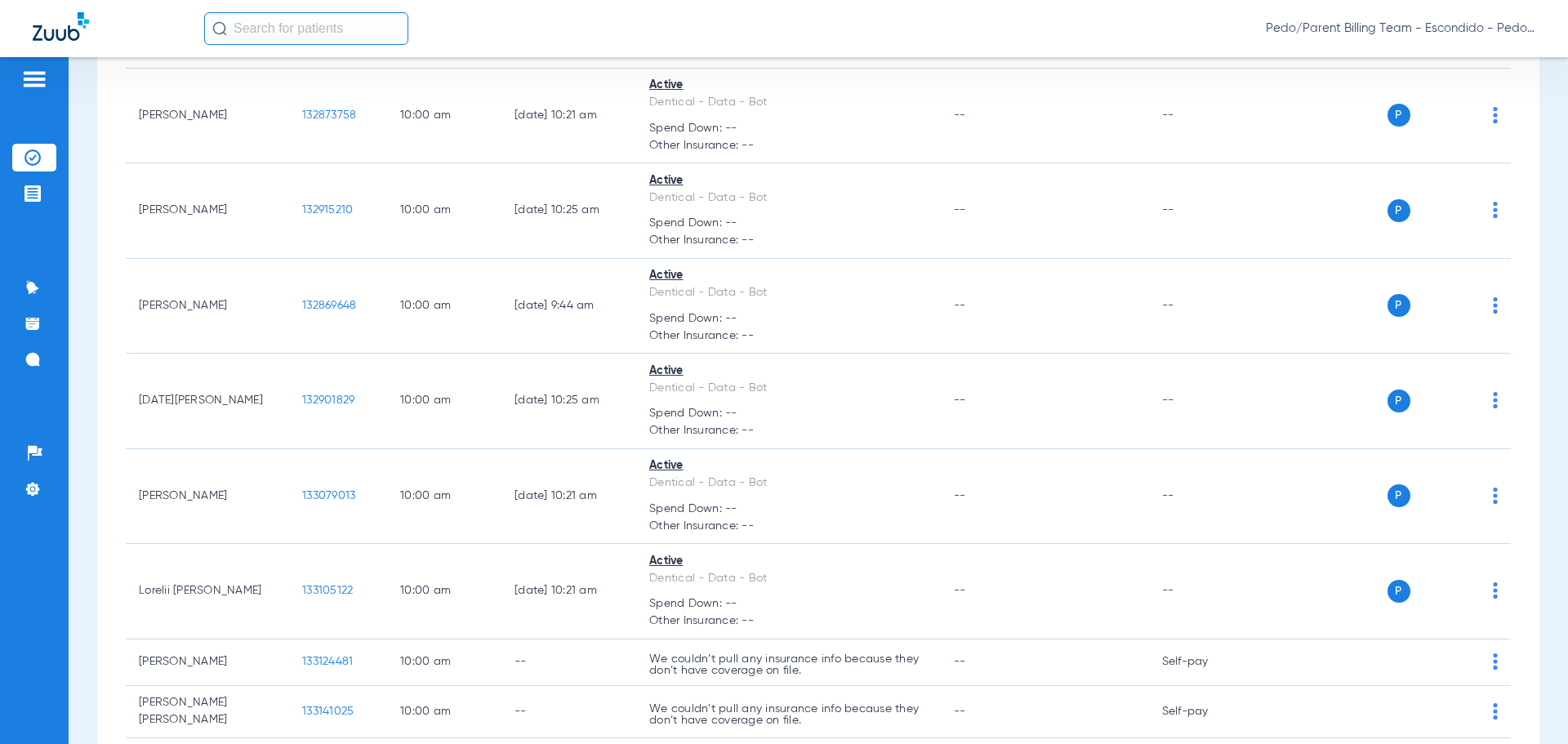
scroll to position [3529, 0]
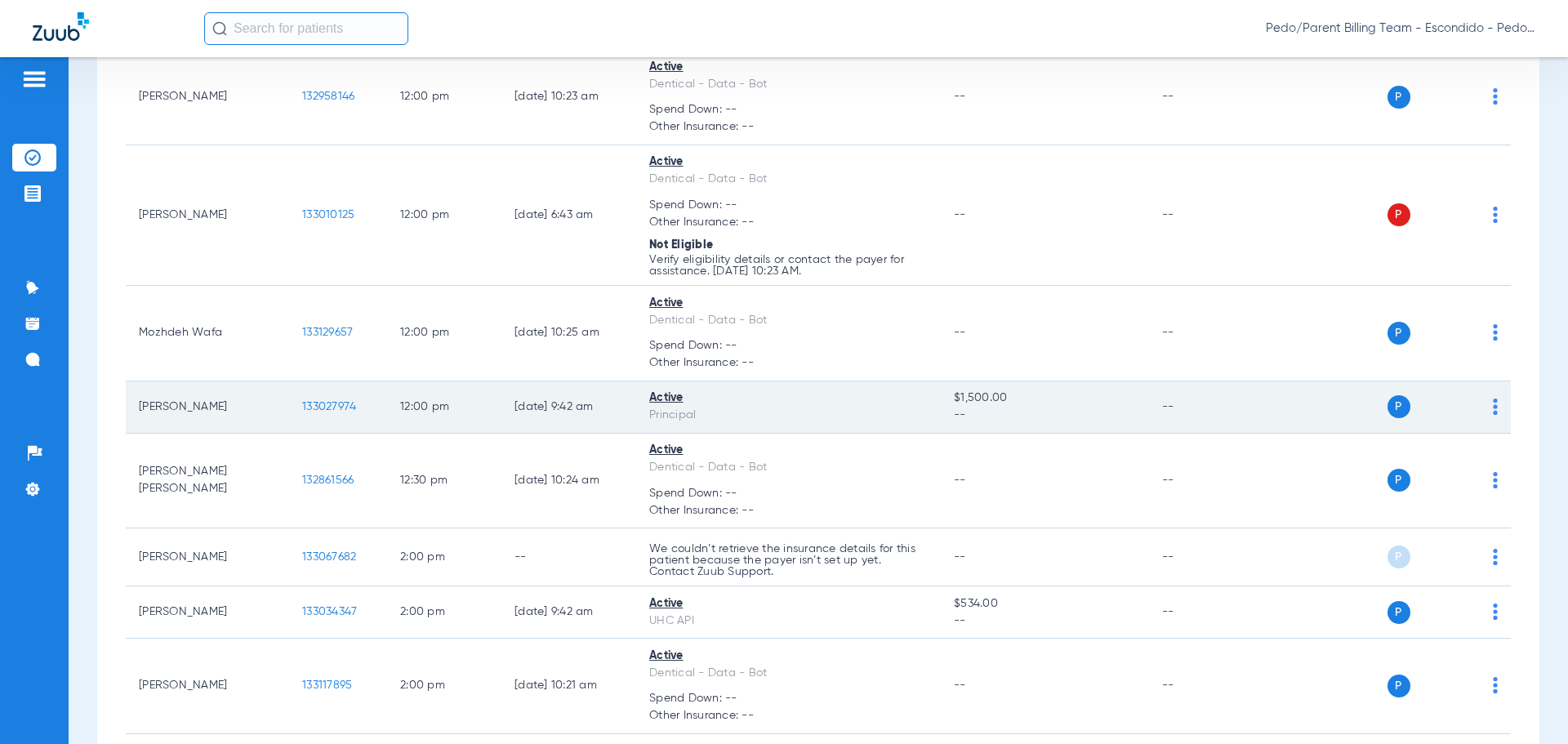
click at [311, 401] on span "133027974" at bounding box center [329, 406] width 54 height 12
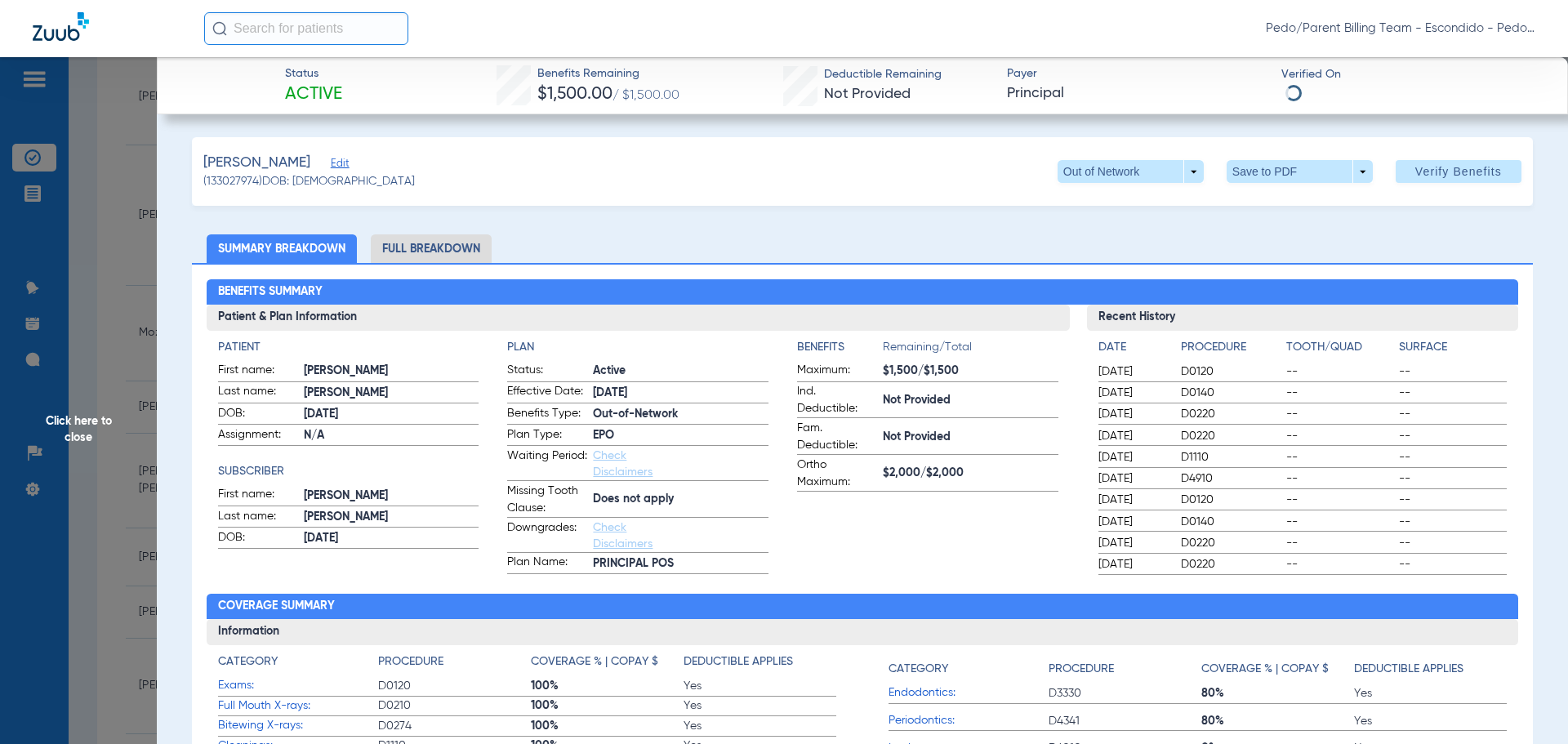
click at [456, 250] on li "Full Breakdown" at bounding box center [431, 248] width 121 height 28
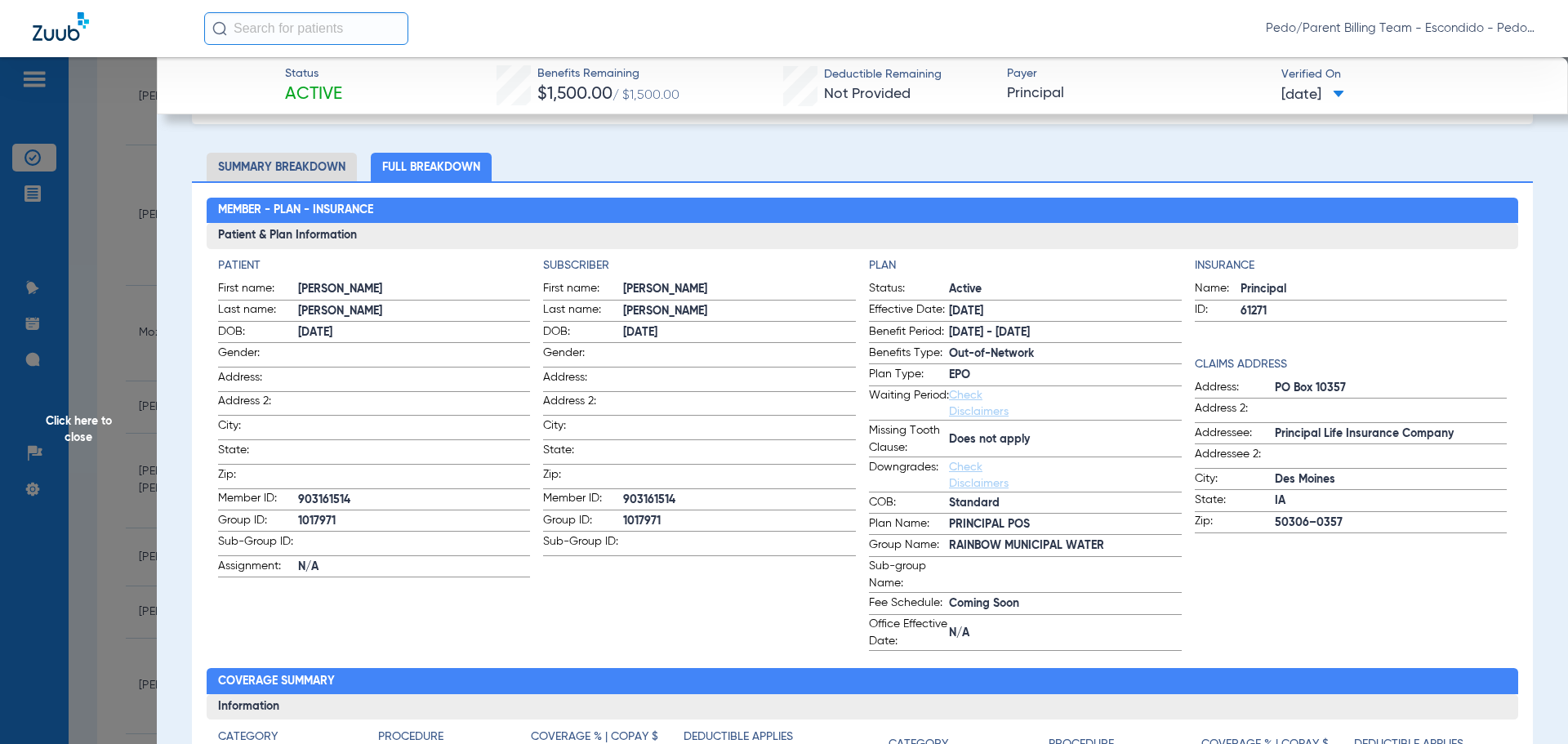
scroll to position [0, 0]
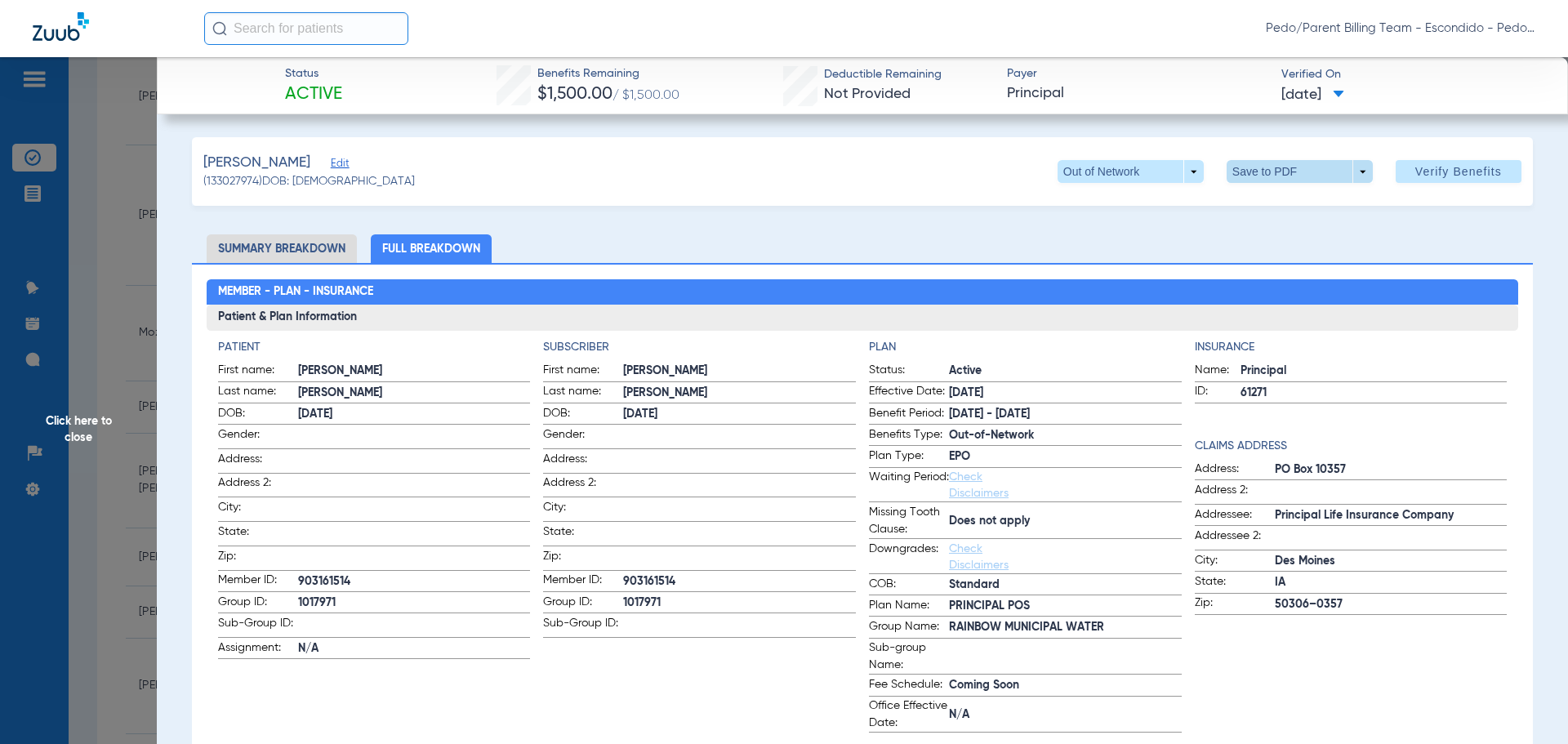
click at [1264, 174] on span at bounding box center [1300, 171] width 146 height 23
click at [1279, 211] on button "insert_drive_file Save to PDF" at bounding box center [1277, 204] width 124 height 33
click at [90, 420] on span "Click here to close" at bounding box center [78, 429] width 157 height 744
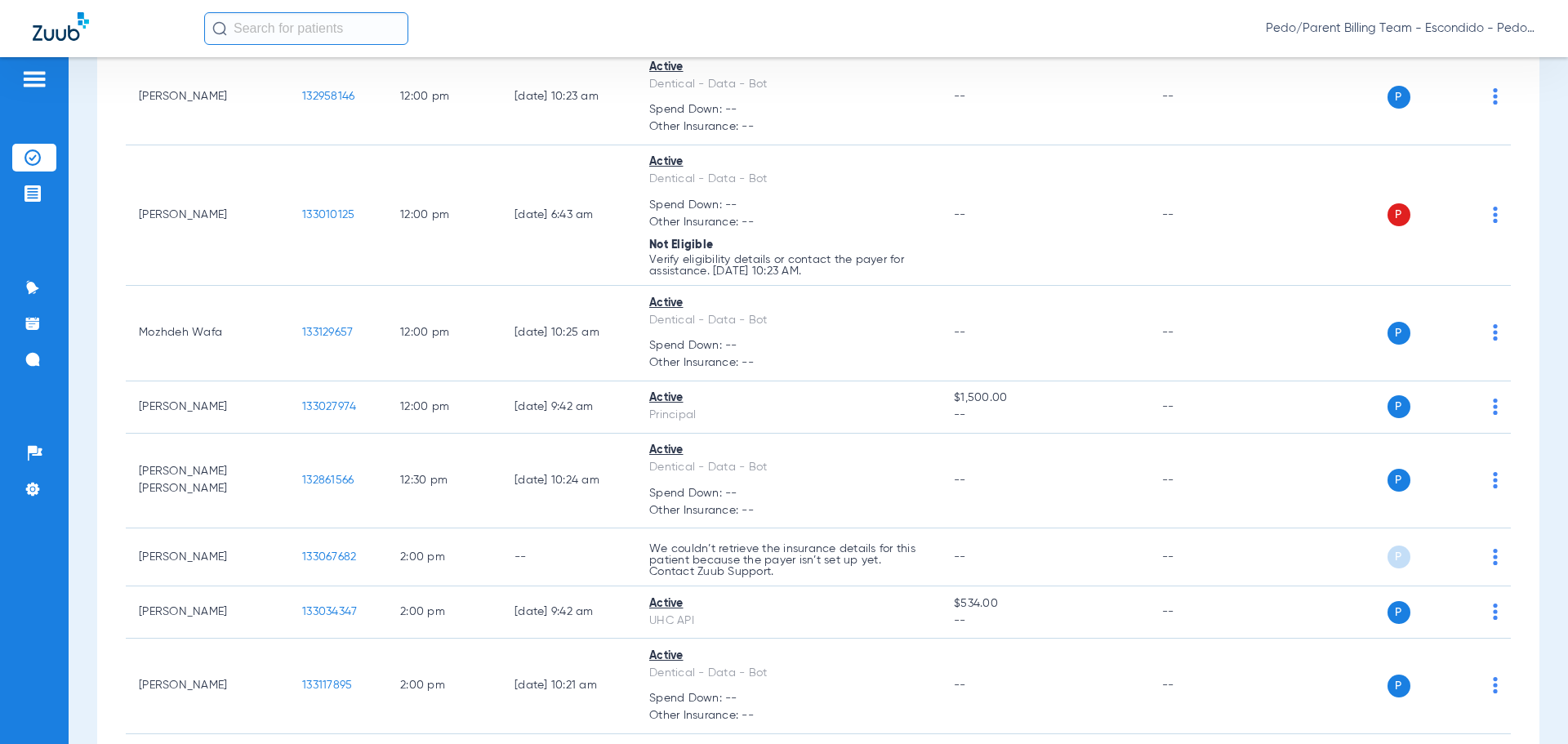
click at [1037, 34] on div "Pedo/Parent Billing Team - Escondido - Pedo | The Super Dentists" at bounding box center [870, 28] width 1332 height 33
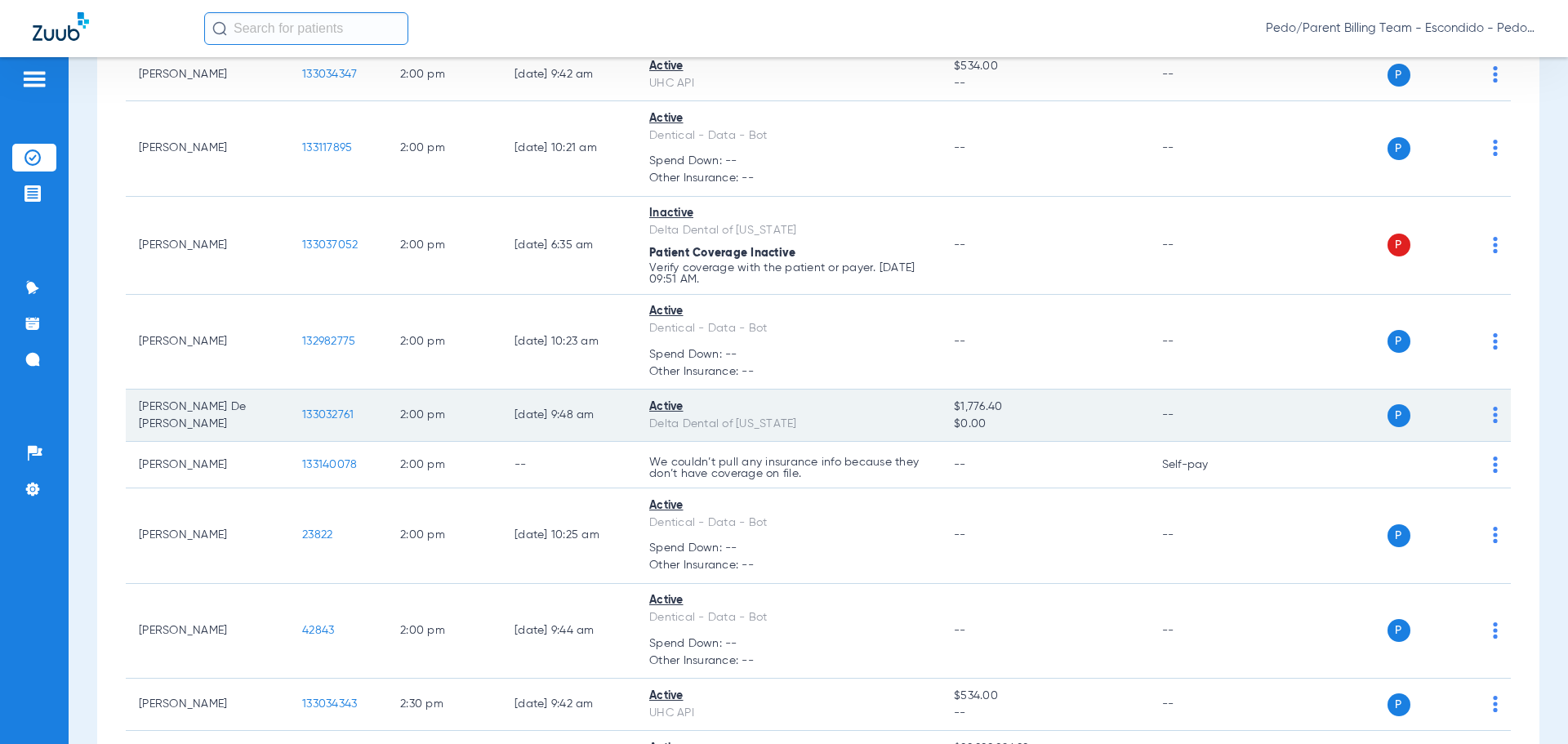
click at [325, 412] on span "133032761" at bounding box center [328, 414] width 52 height 12
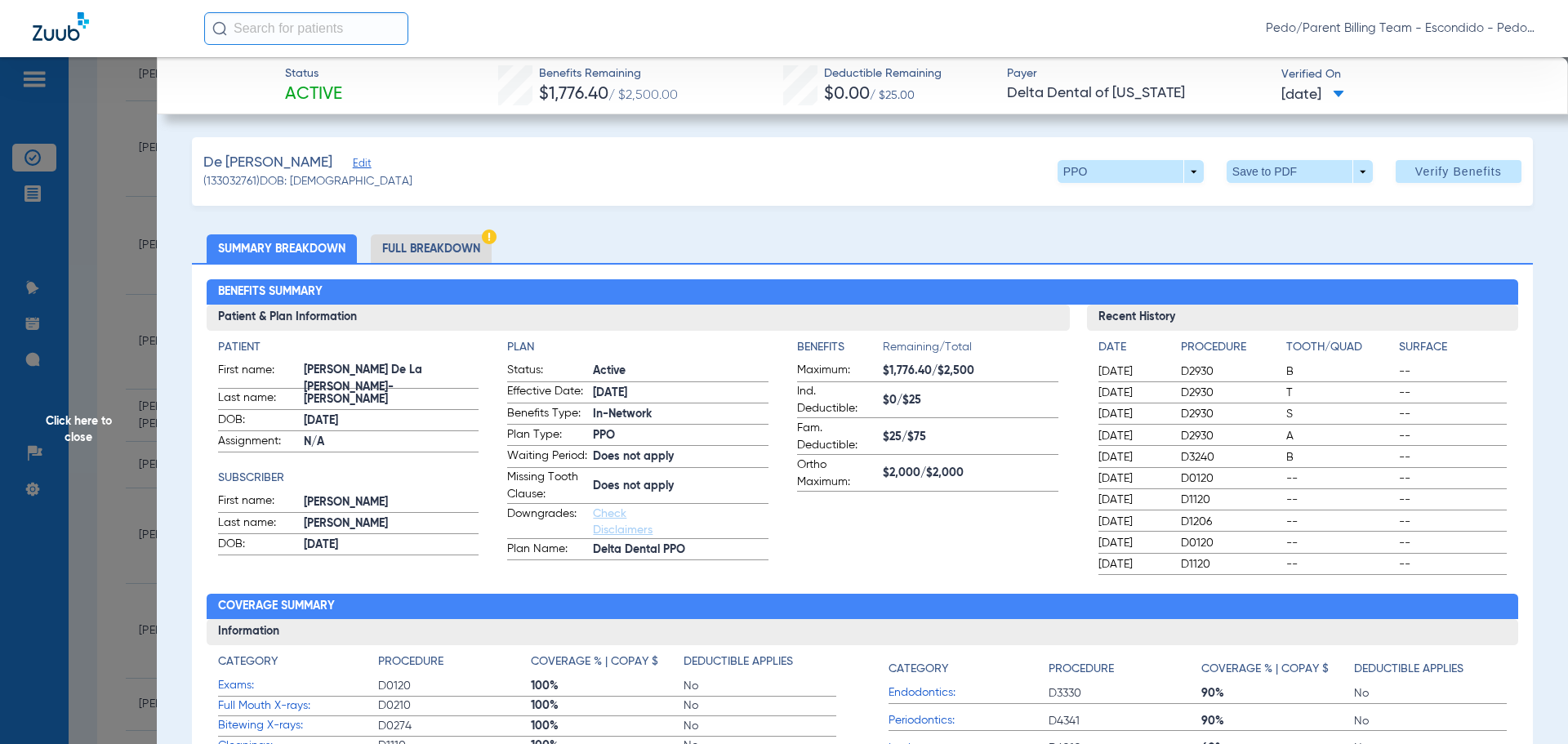
click at [425, 247] on li "Full Breakdown" at bounding box center [431, 248] width 121 height 28
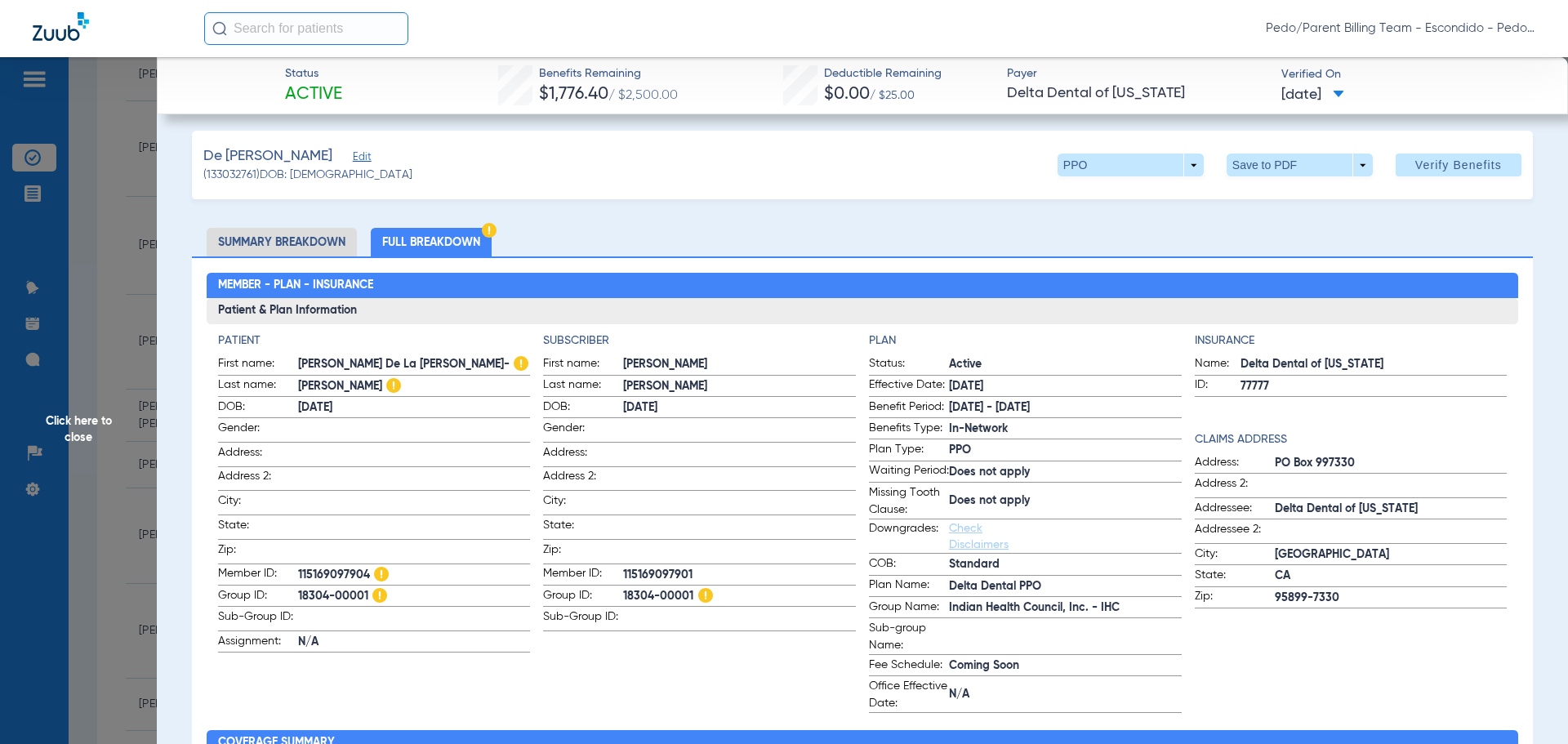
scroll to position [0, 0]
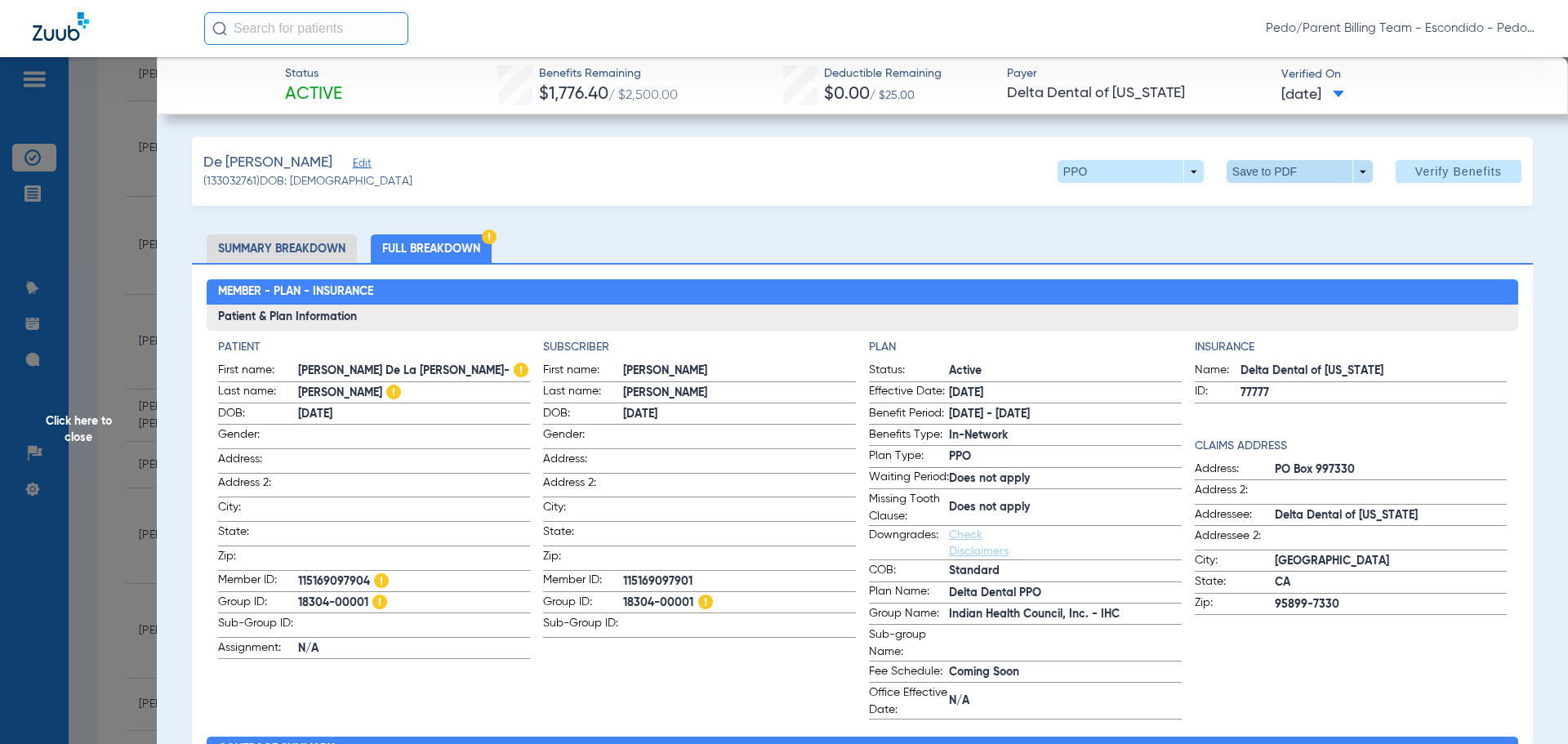
click at [1280, 176] on span at bounding box center [1299, 171] width 39 height 39
click at [1280, 211] on button "insert_drive_file Save to PDF" at bounding box center [1277, 204] width 124 height 33
click at [93, 429] on span "Click here to close" at bounding box center [78, 429] width 157 height 744
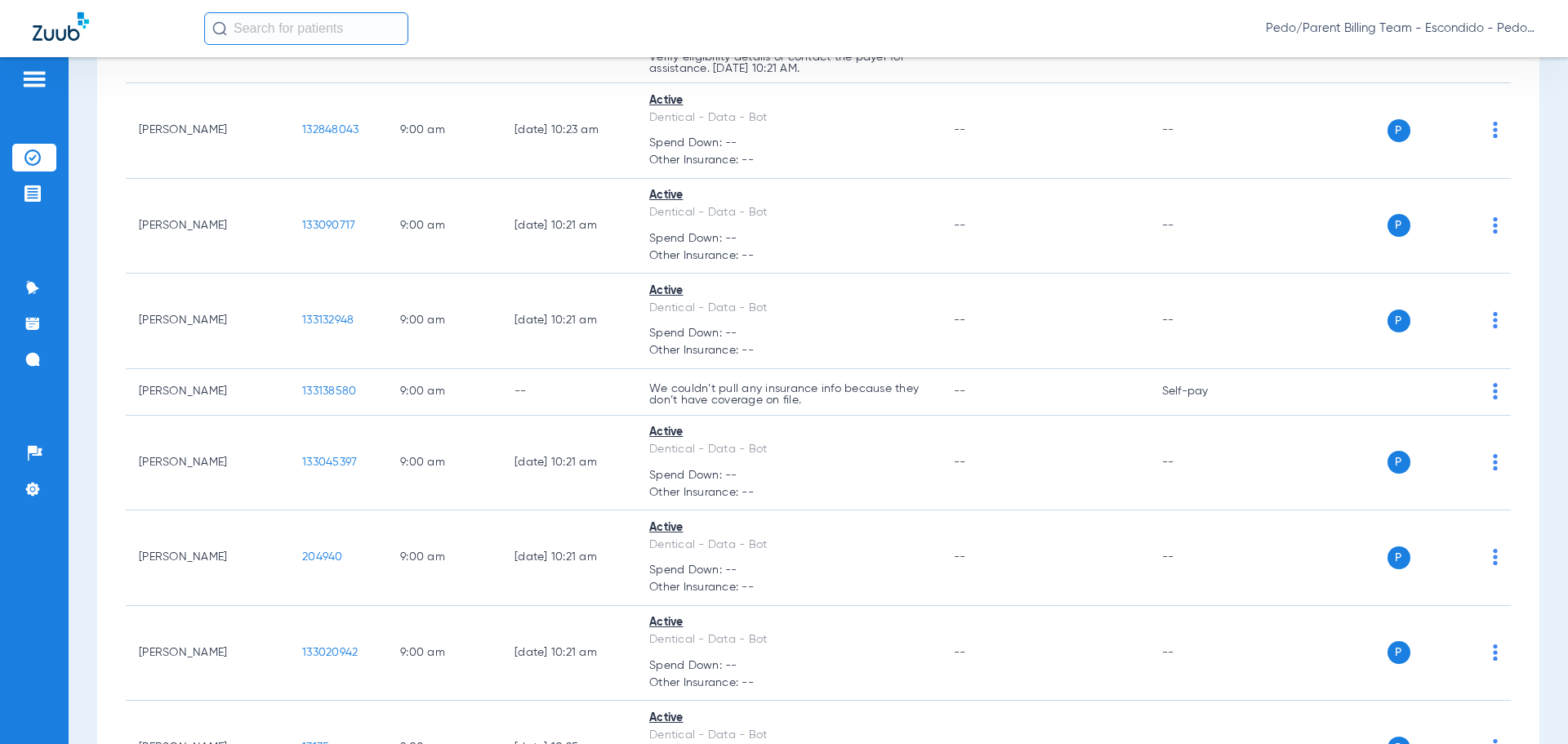
scroll to position [4828, 0]
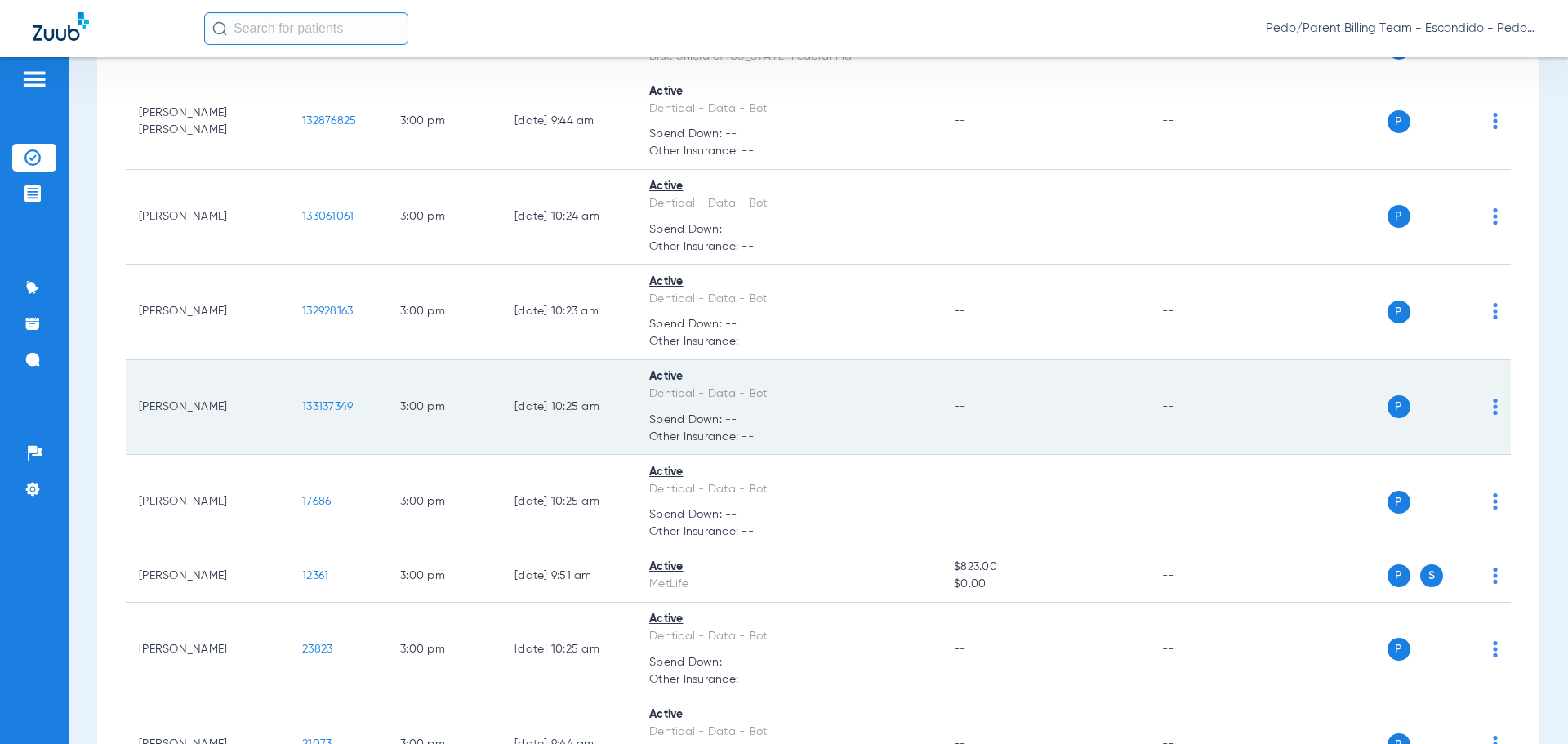
click at [325, 404] on span "133137349" at bounding box center [328, 406] width 51 height 12
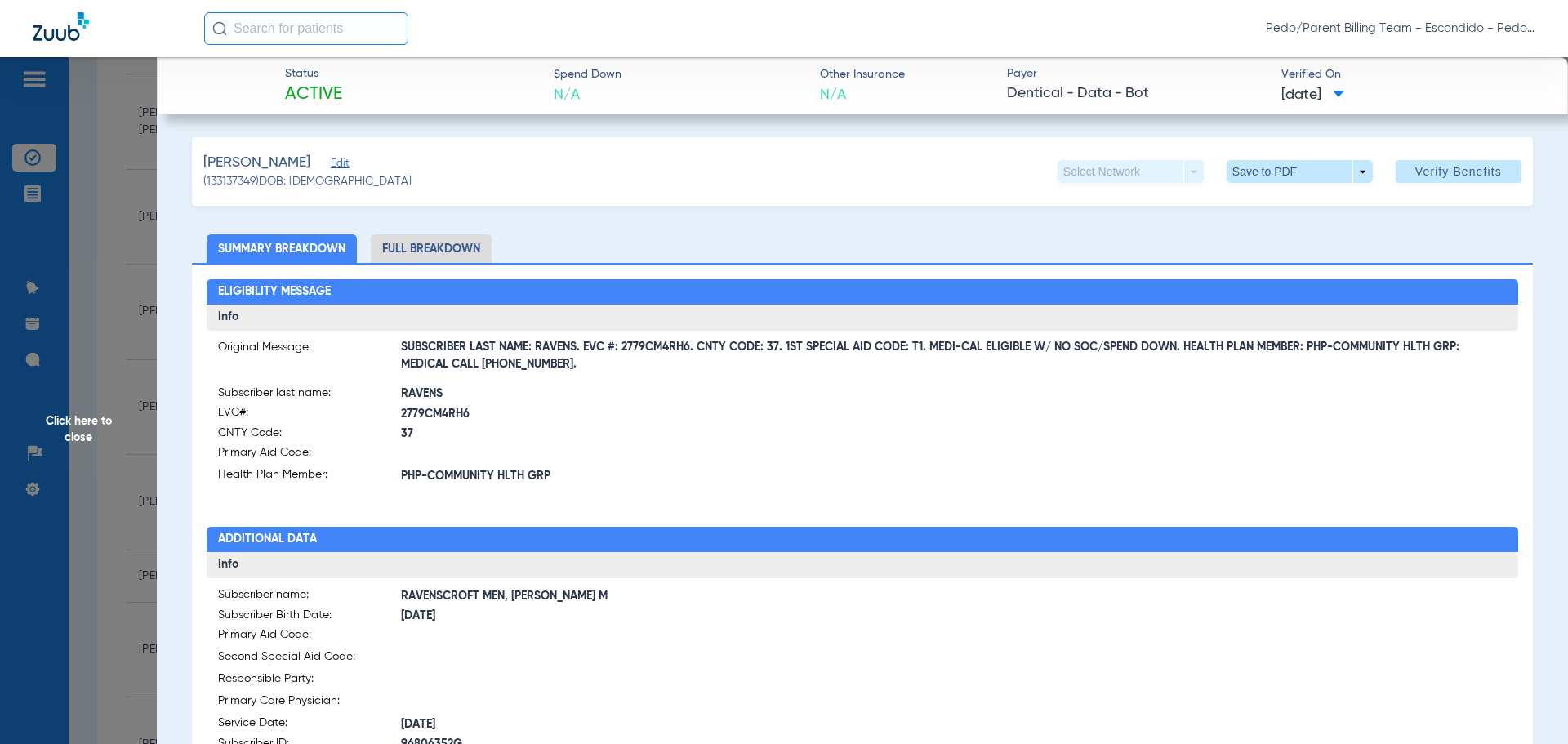
click at [421, 254] on li "Full Breakdown" at bounding box center [431, 248] width 121 height 28
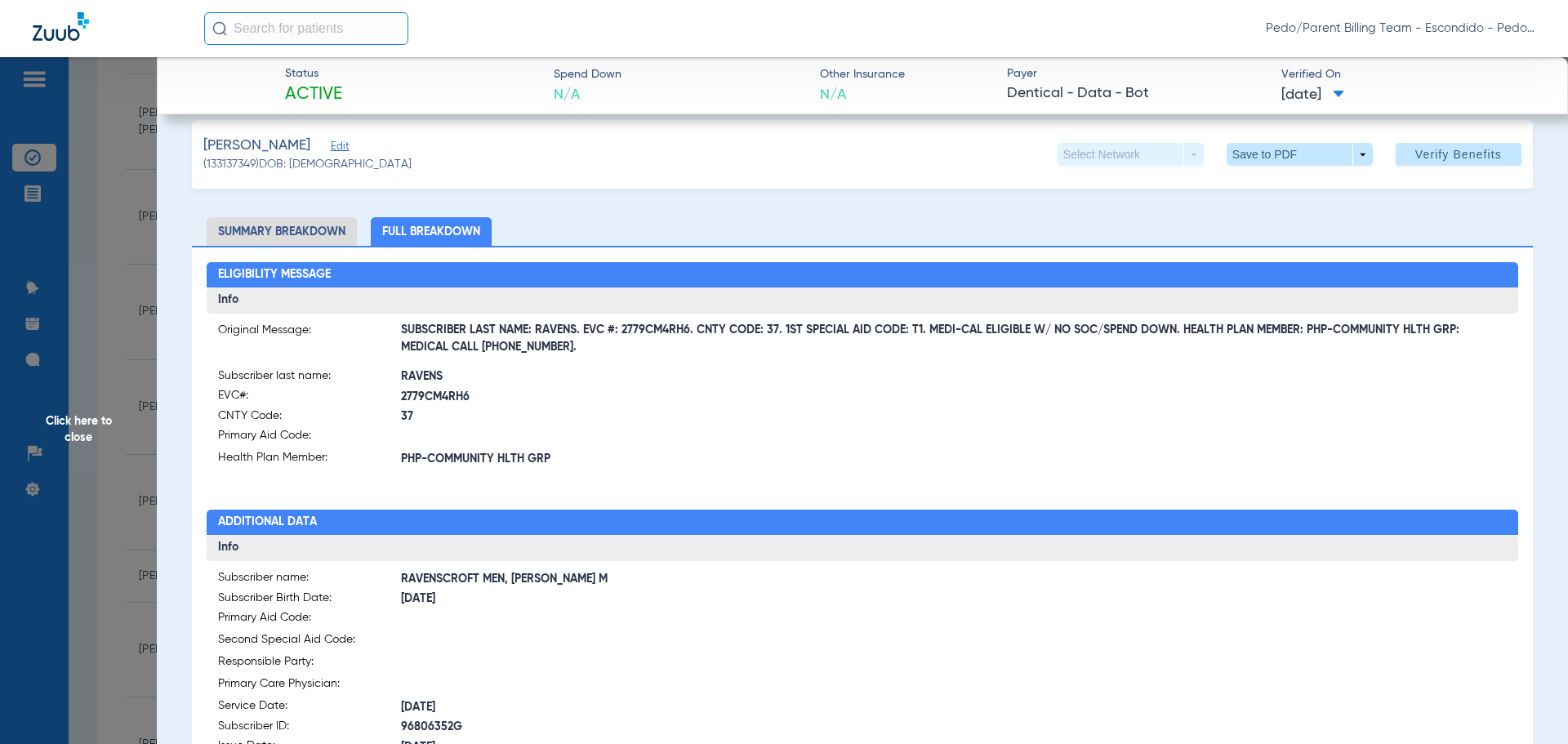
scroll to position [0, 0]
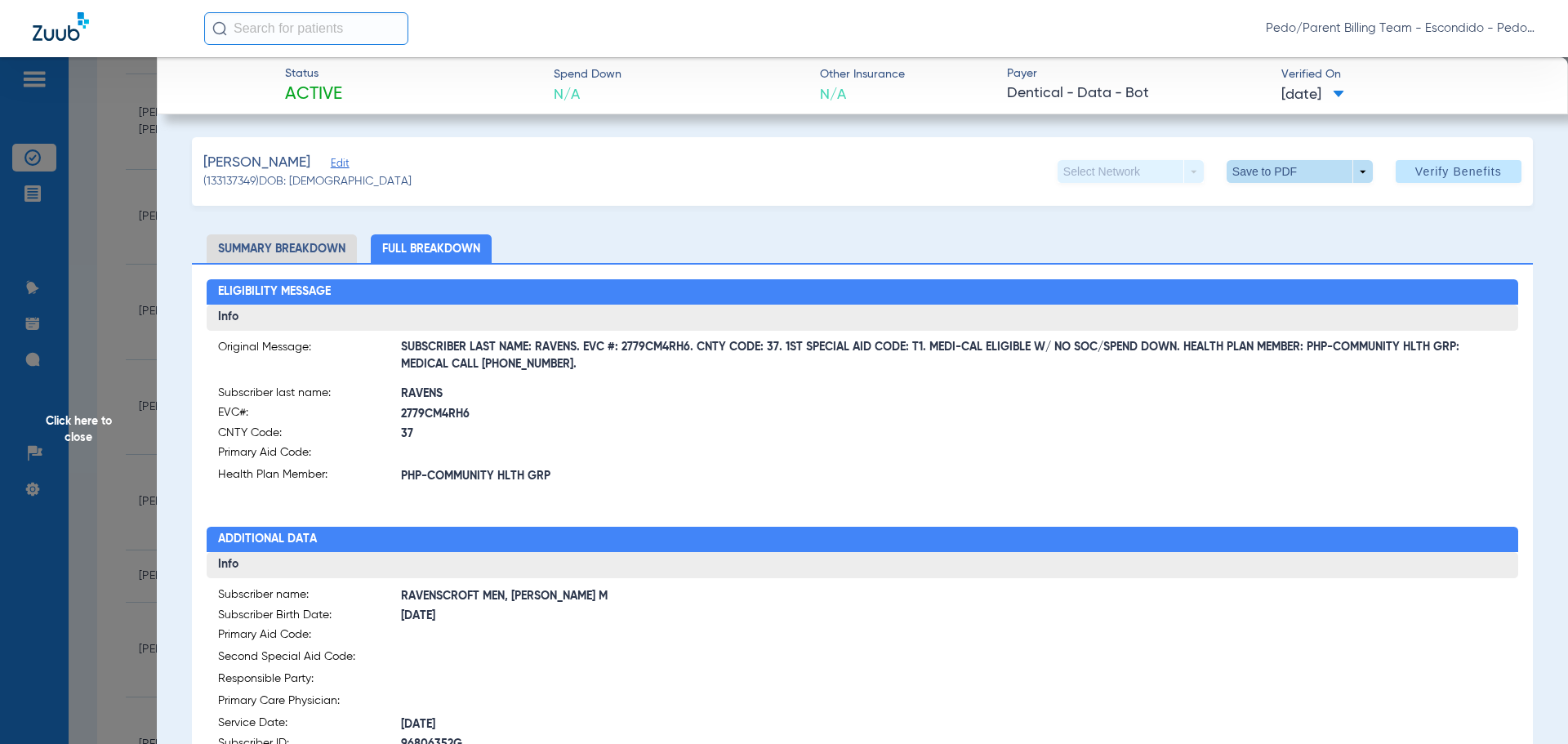
click at [1290, 169] on span at bounding box center [1299, 171] width 39 height 39
click at [1292, 207] on span "Save to PDF" at bounding box center [1293, 203] width 65 height 12
click at [82, 427] on span "Click here to close" at bounding box center [78, 429] width 157 height 744
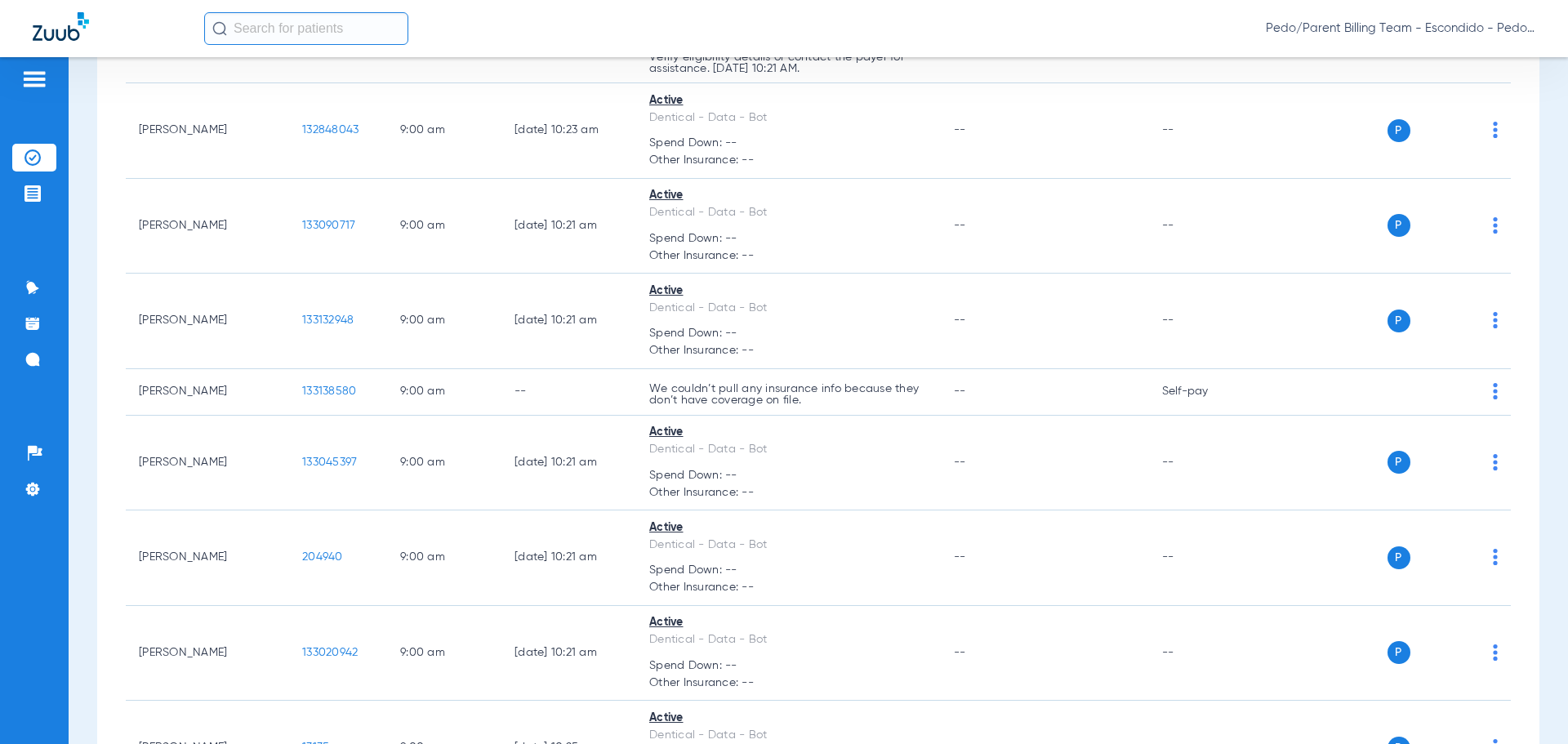
scroll to position [5359, 0]
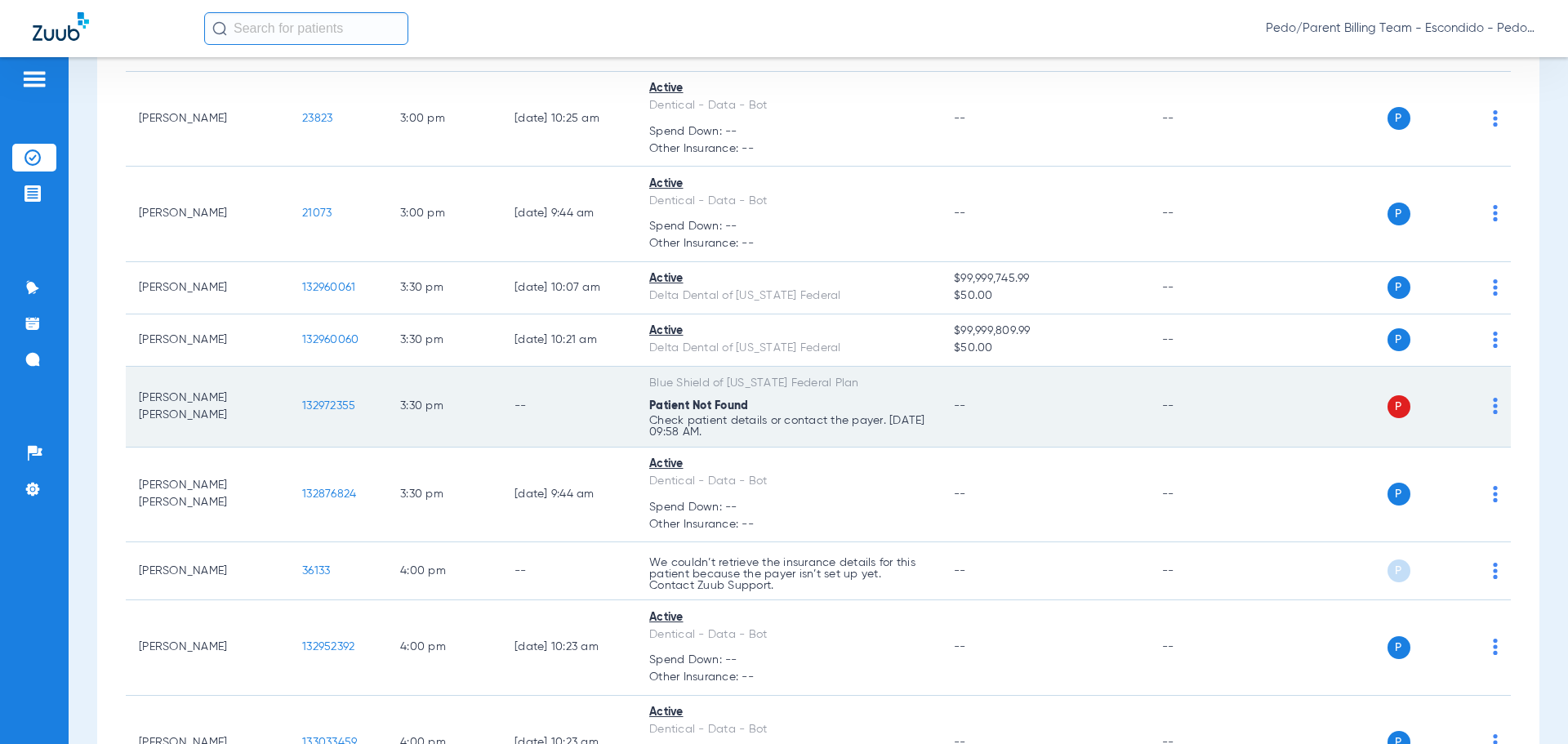
click at [322, 401] on span "132972355" at bounding box center [329, 406] width 53 height 12
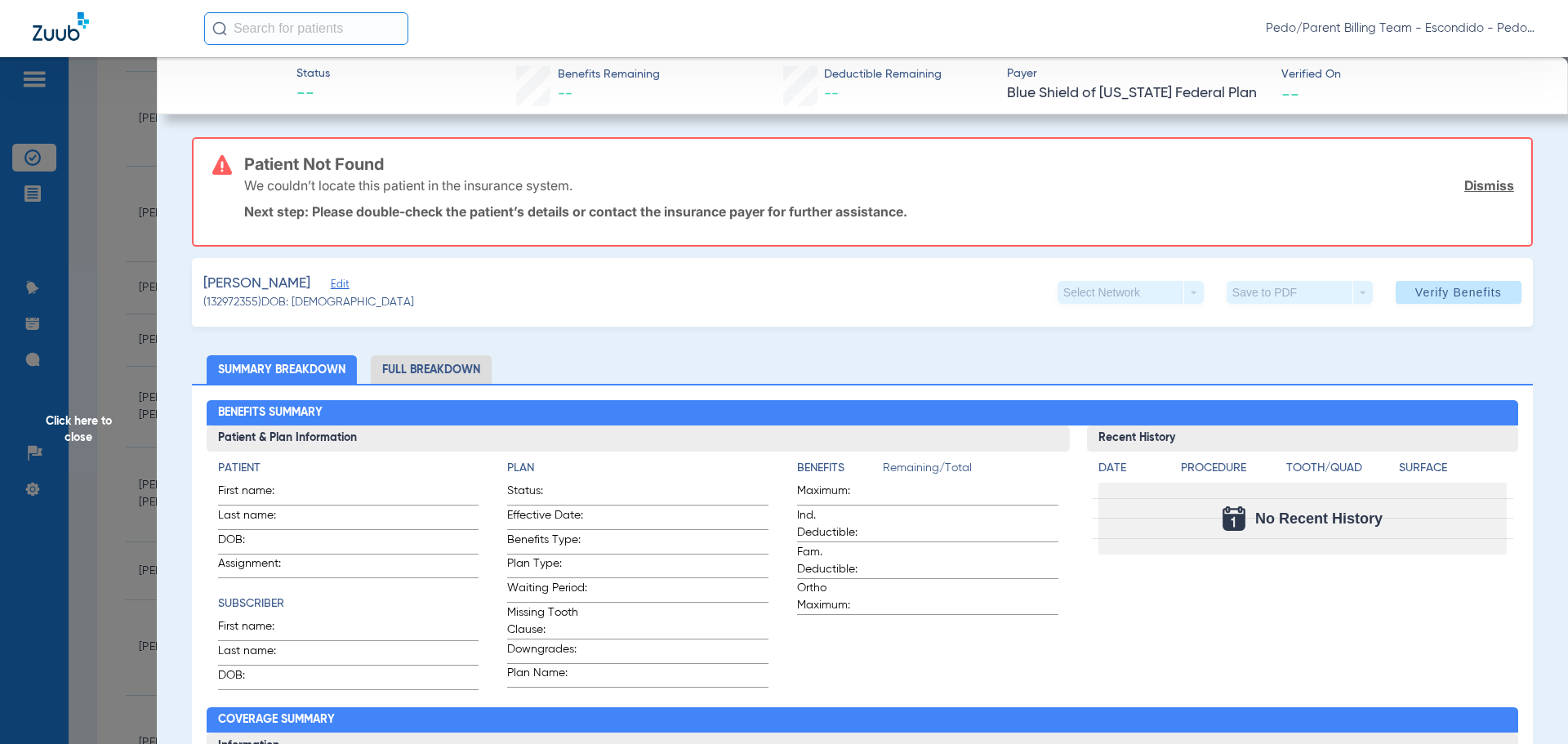
click at [1478, 186] on link "Dismiss" at bounding box center [1489, 185] width 50 height 16
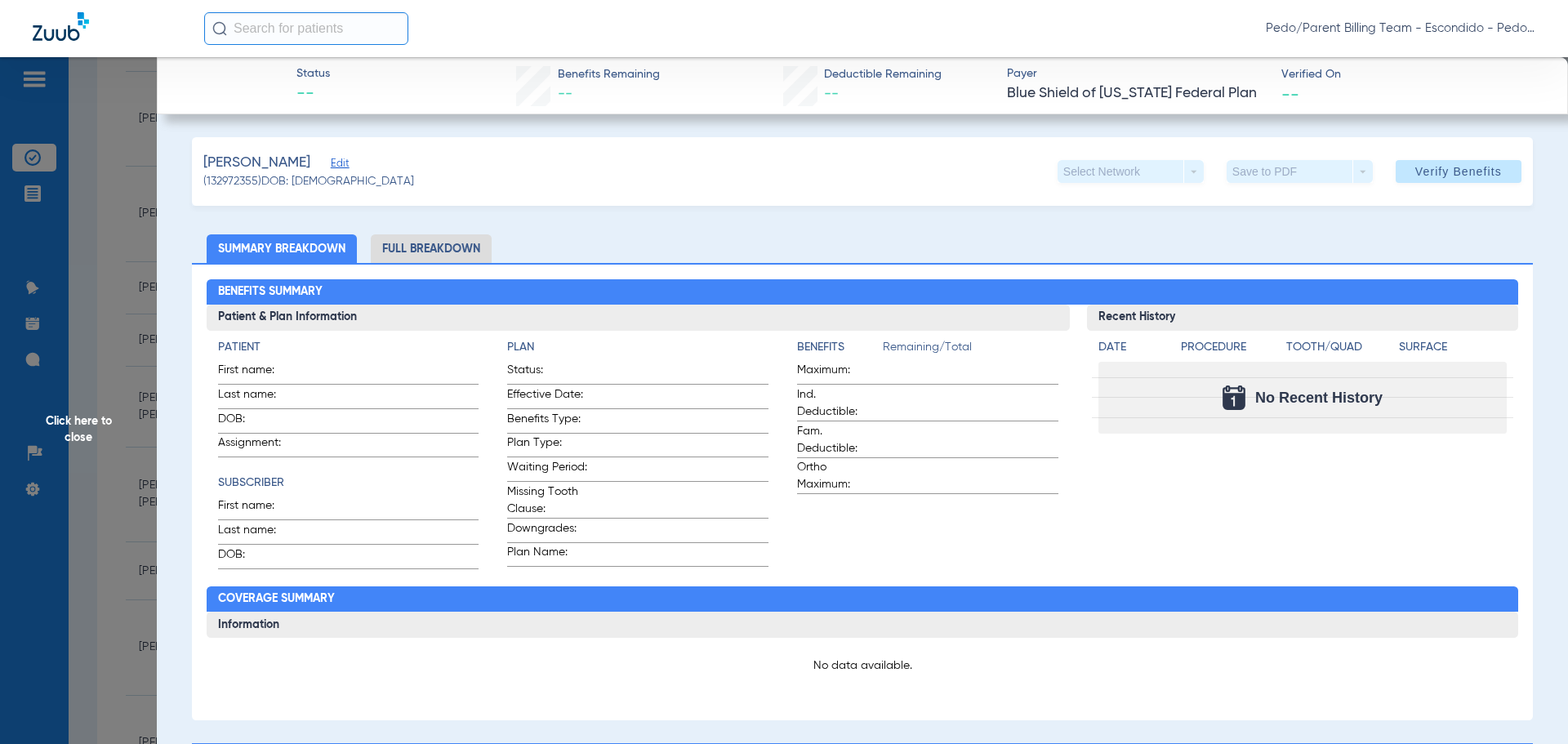
click at [425, 266] on div "Benefits Summary Patient & Plan Information Patient First name: Last name: DOB:…" at bounding box center [862, 492] width 1341 height 458
click at [443, 251] on li "Full Breakdown" at bounding box center [431, 248] width 121 height 28
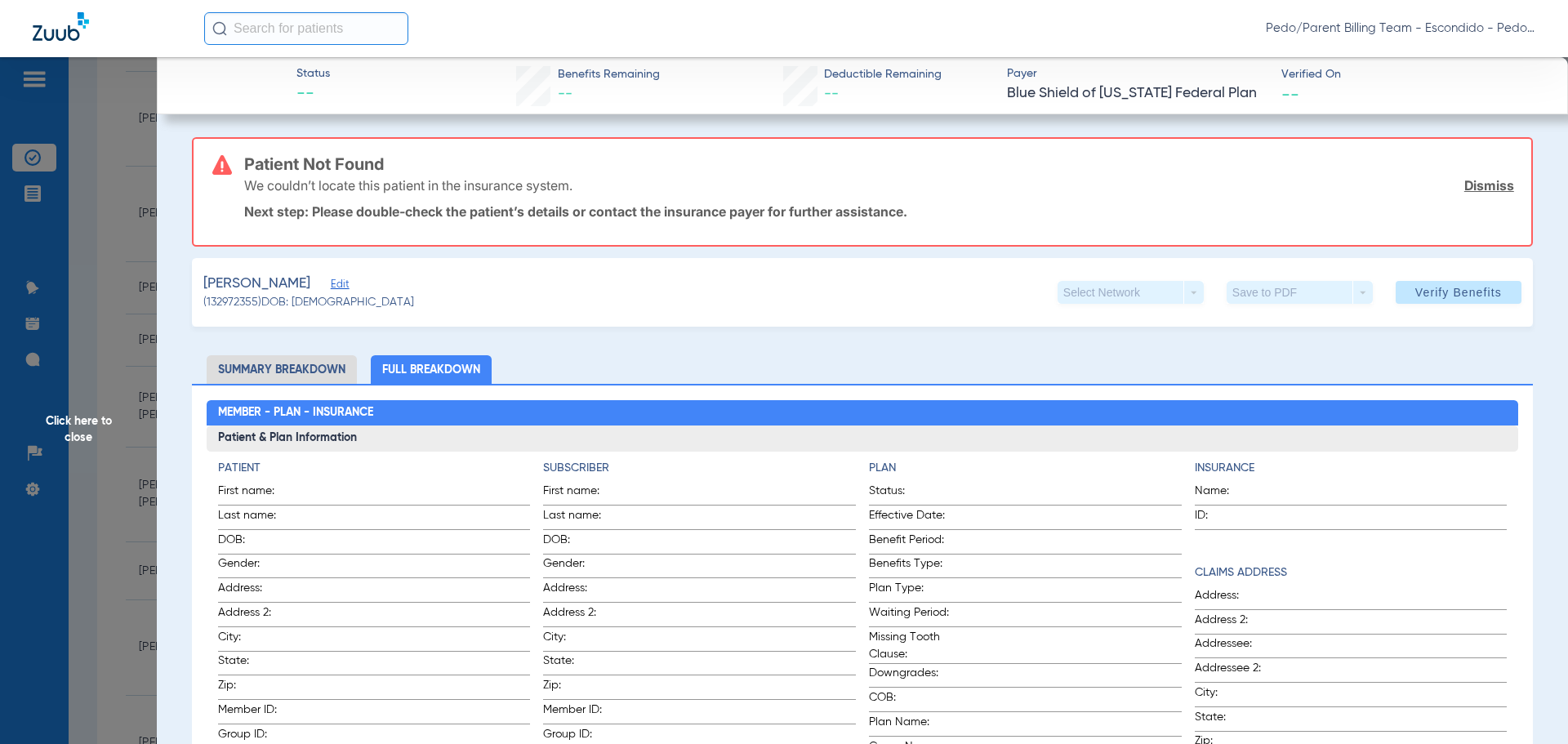
click at [67, 426] on span "Click here to close" at bounding box center [78, 429] width 157 height 744
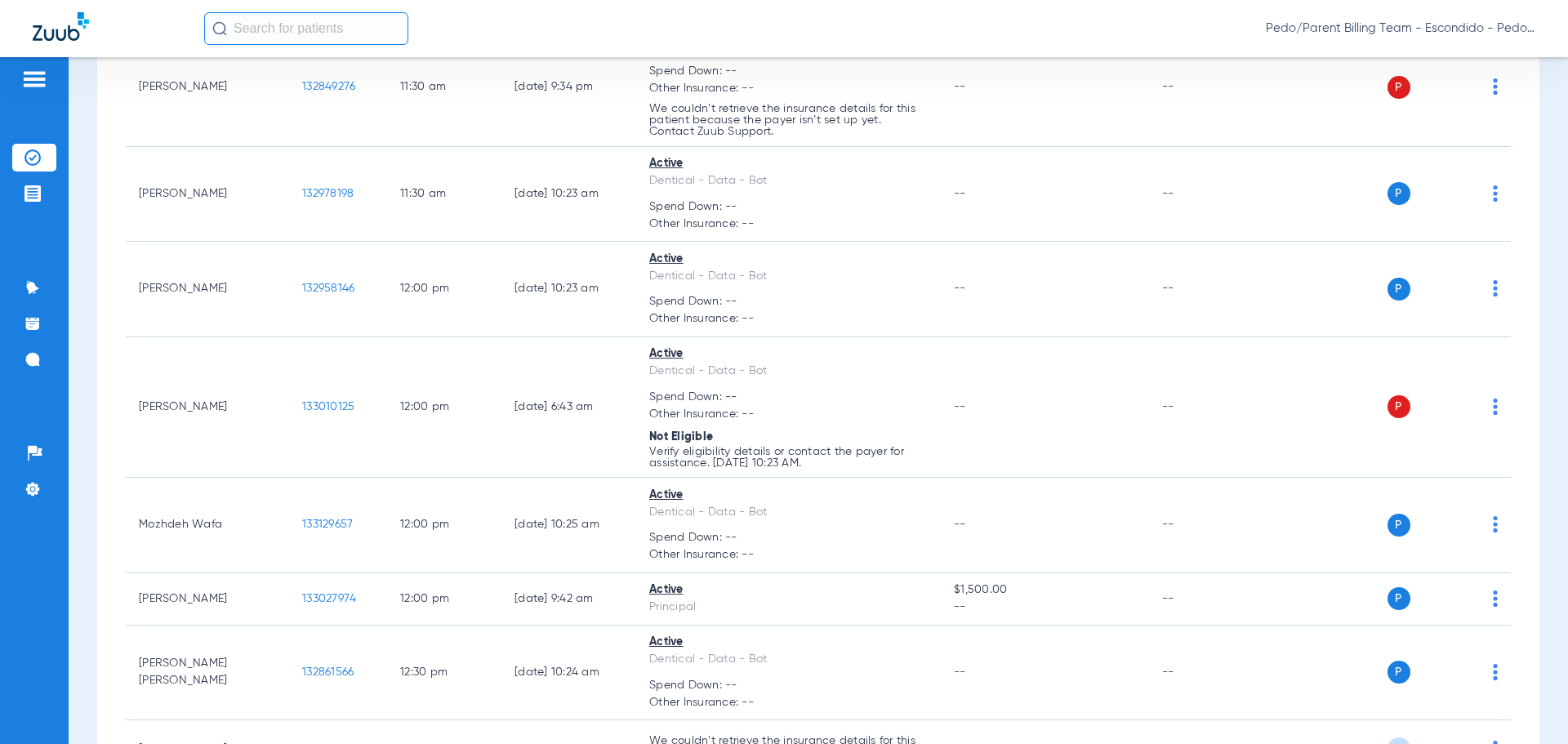
scroll to position [5885, 0]
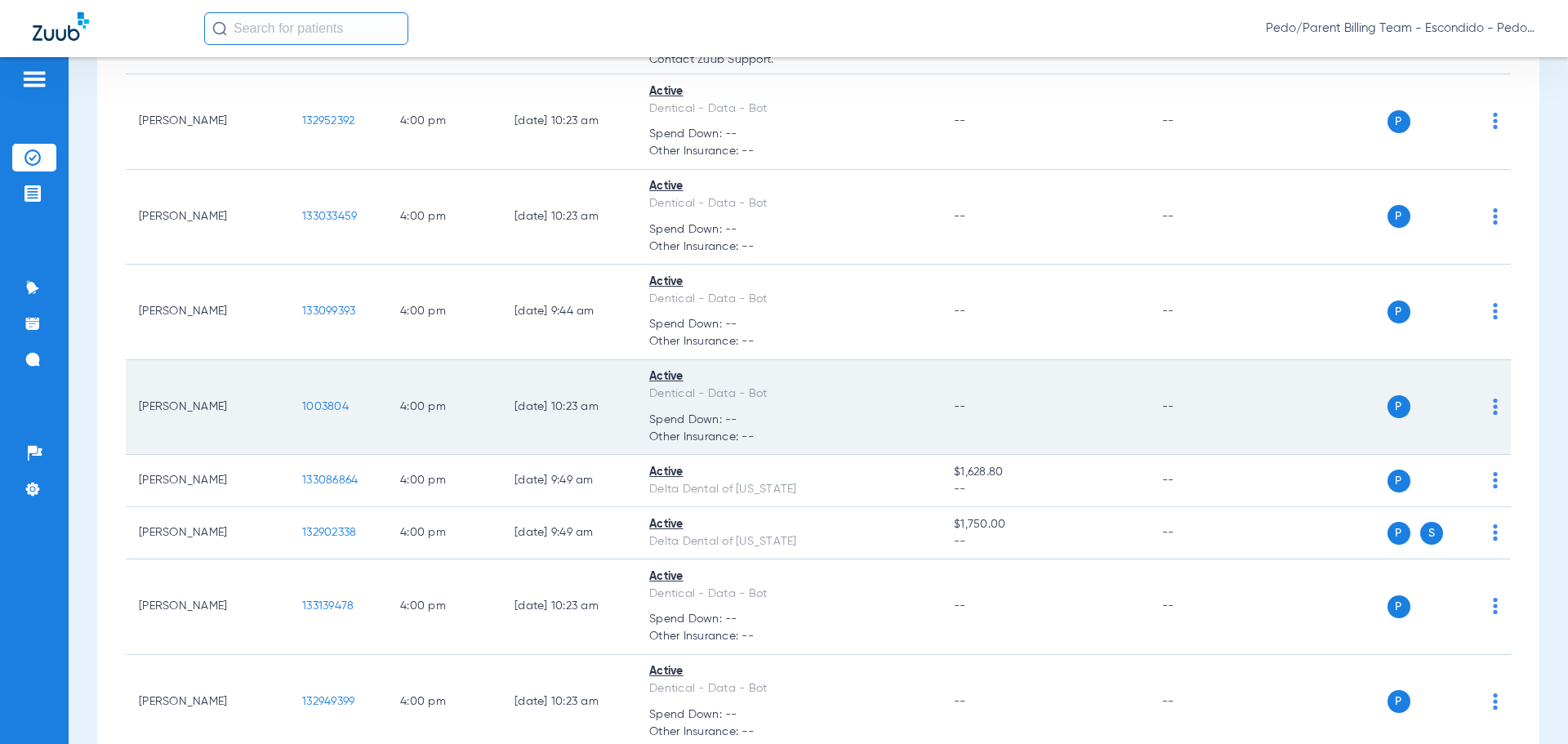
click at [315, 401] on span "1003804" at bounding box center [325, 406] width 46 height 12
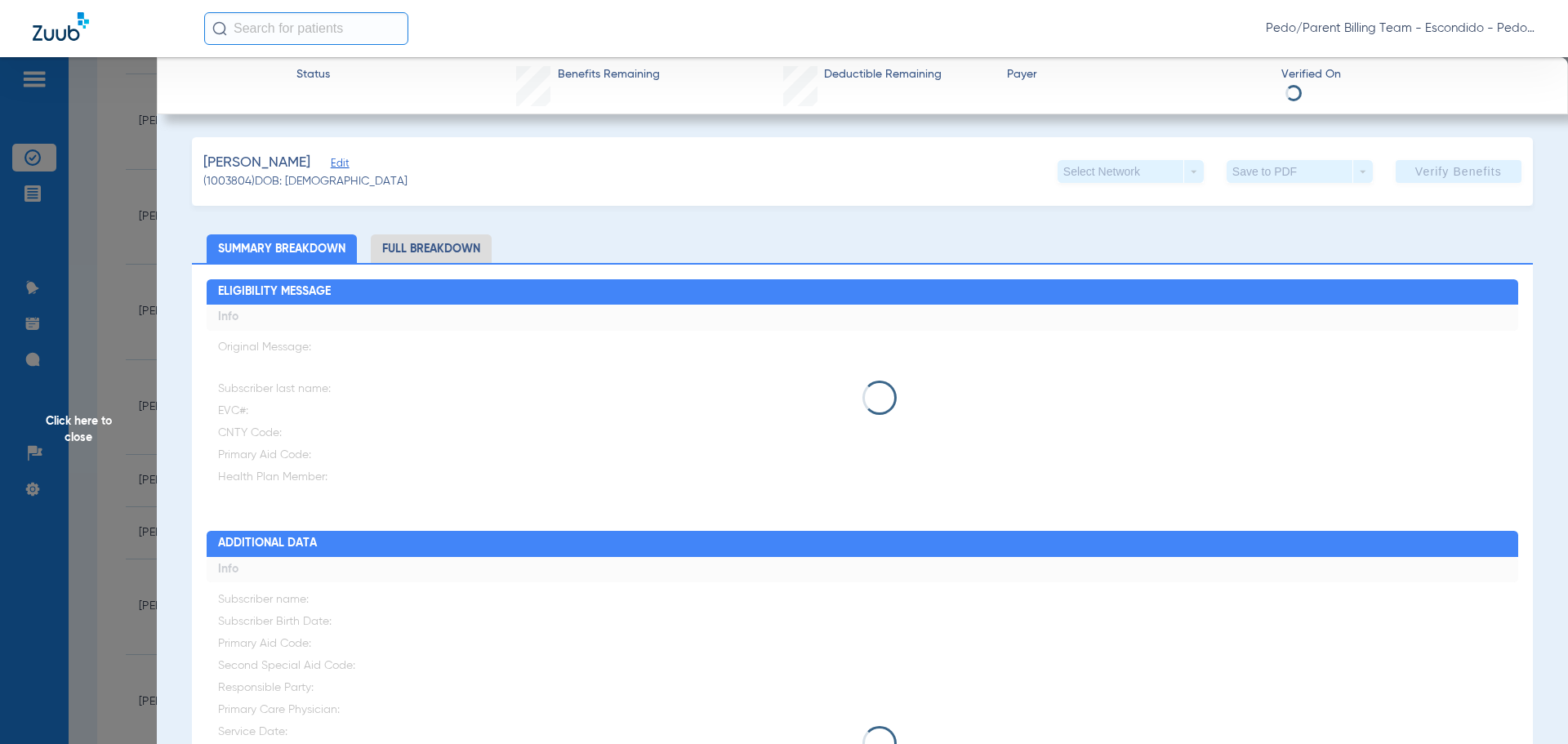
click at [439, 247] on li "Full Breakdown" at bounding box center [431, 248] width 121 height 28
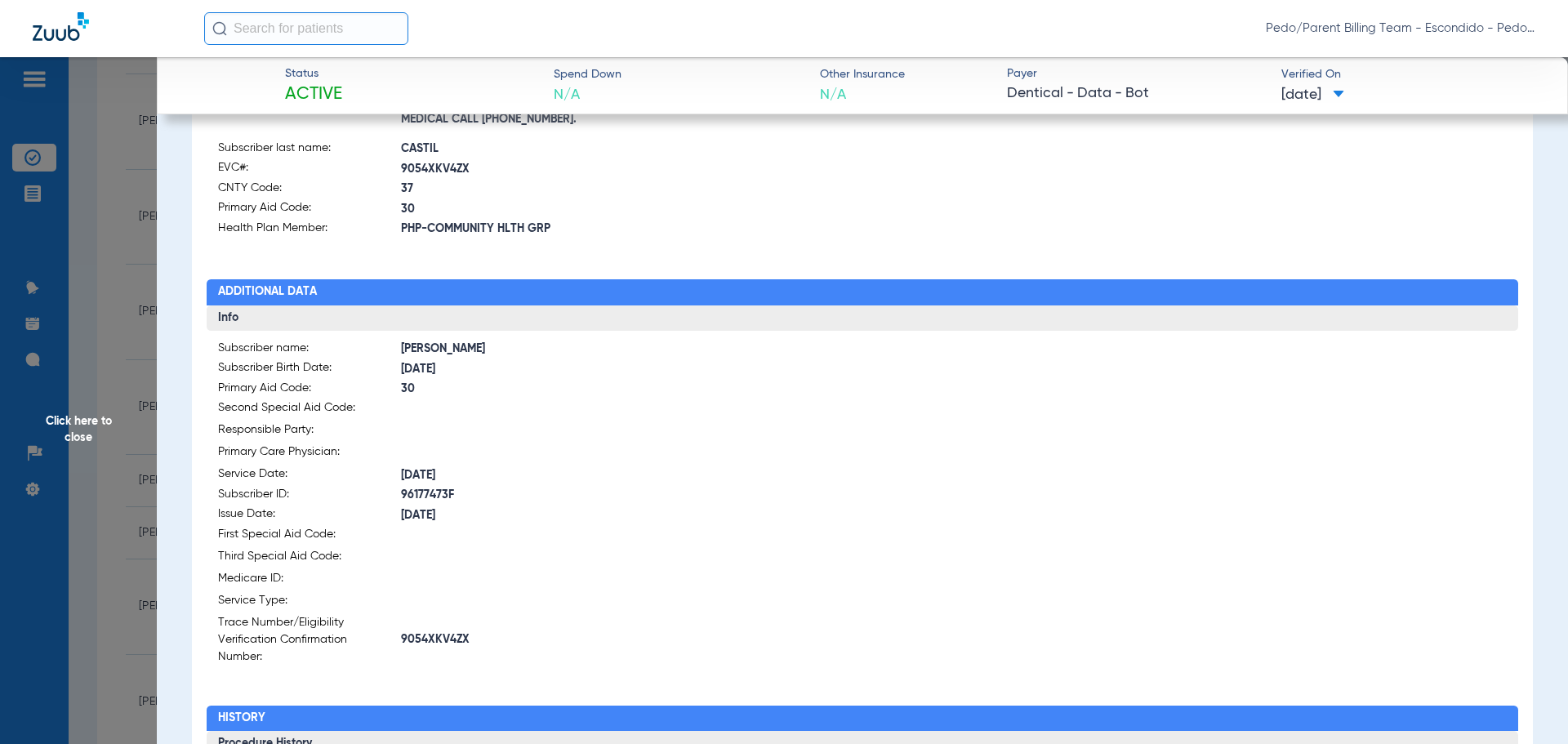
scroll to position [0, 0]
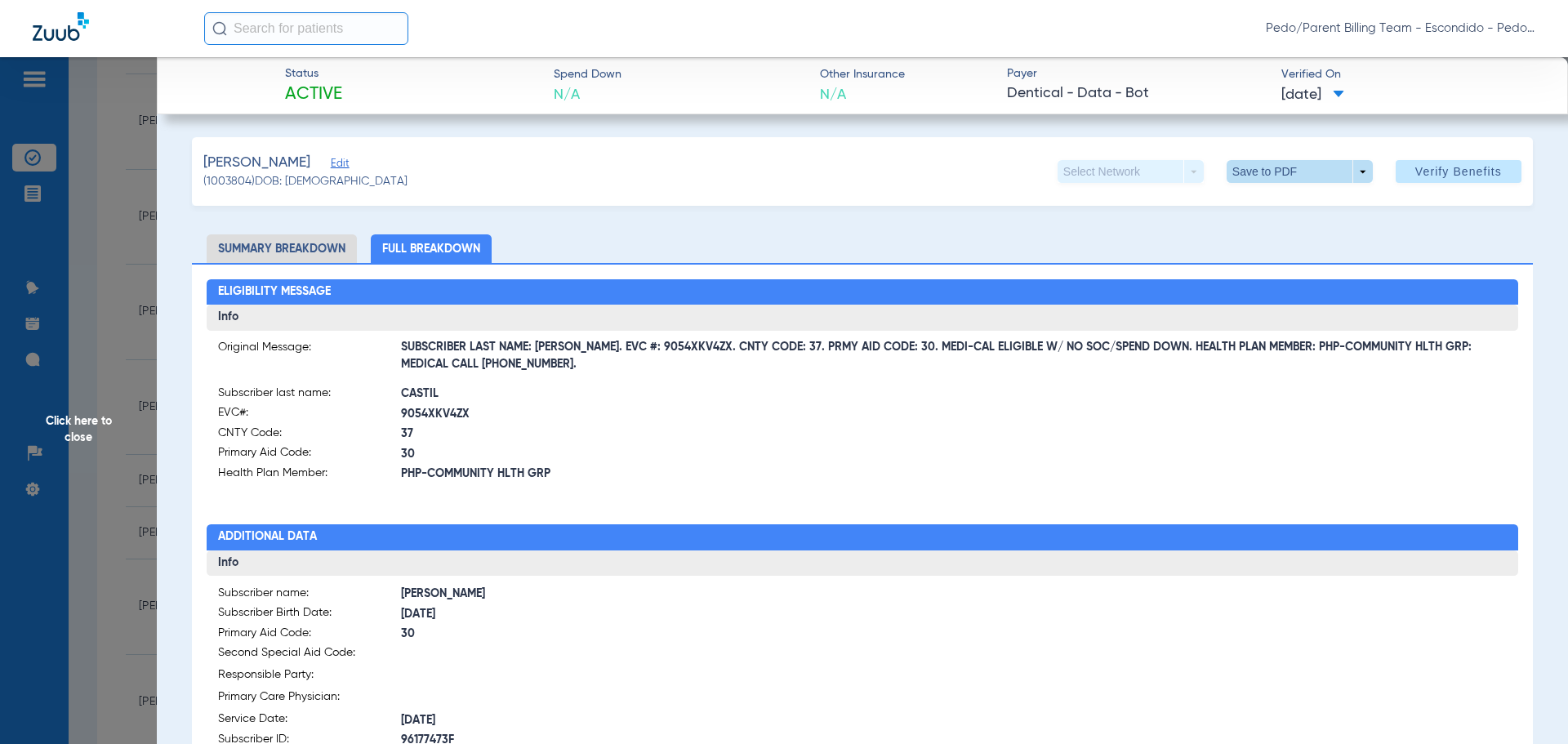
click at [1259, 174] on span at bounding box center [1300, 171] width 146 height 23
click at [1284, 197] on button "insert_drive_file Save to PDF" at bounding box center [1277, 204] width 124 height 33
click at [75, 430] on span "Click here to close" at bounding box center [78, 429] width 157 height 744
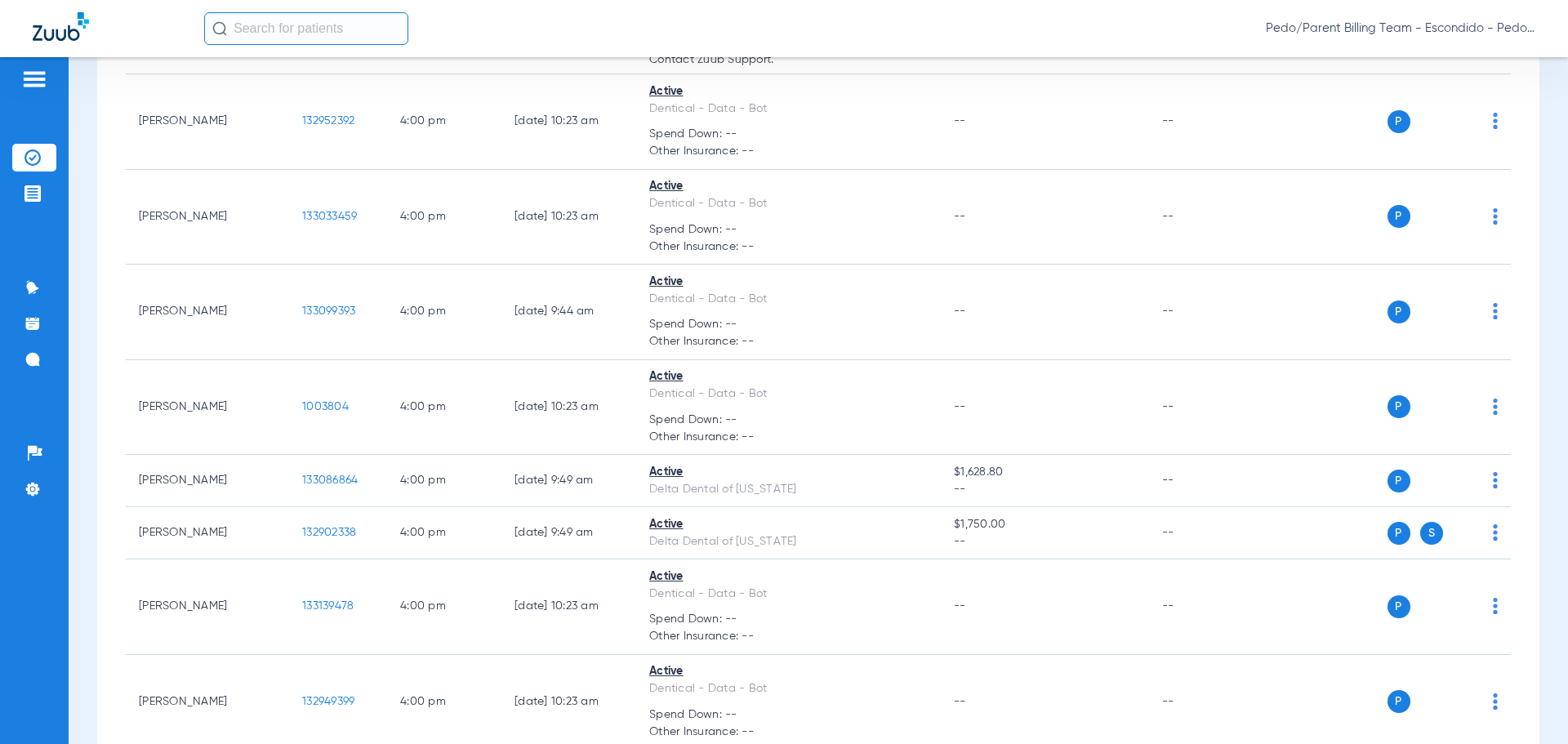
click at [1528, 33] on span "Pedo/Parent Billing Team - Escondido - Pedo | The Super Dentists" at bounding box center [1401, 28] width 270 height 16
click at [1508, 54] on span "Account Selection" at bounding box center [1474, 58] width 92 height 12
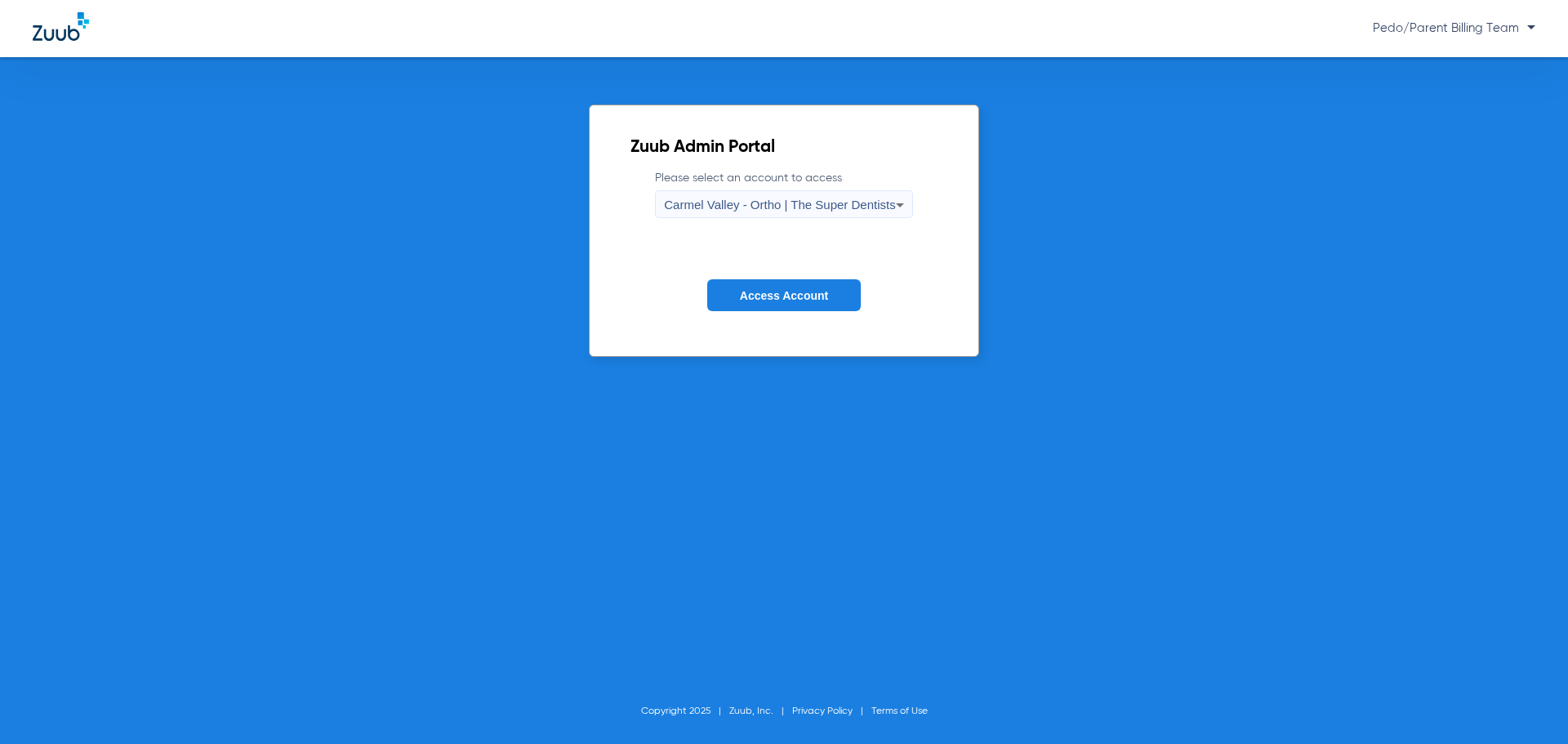
click at [808, 200] on span "Carmel Valley - Ortho | The Super Dentists" at bounding box center [779, 204] width 231 height 14
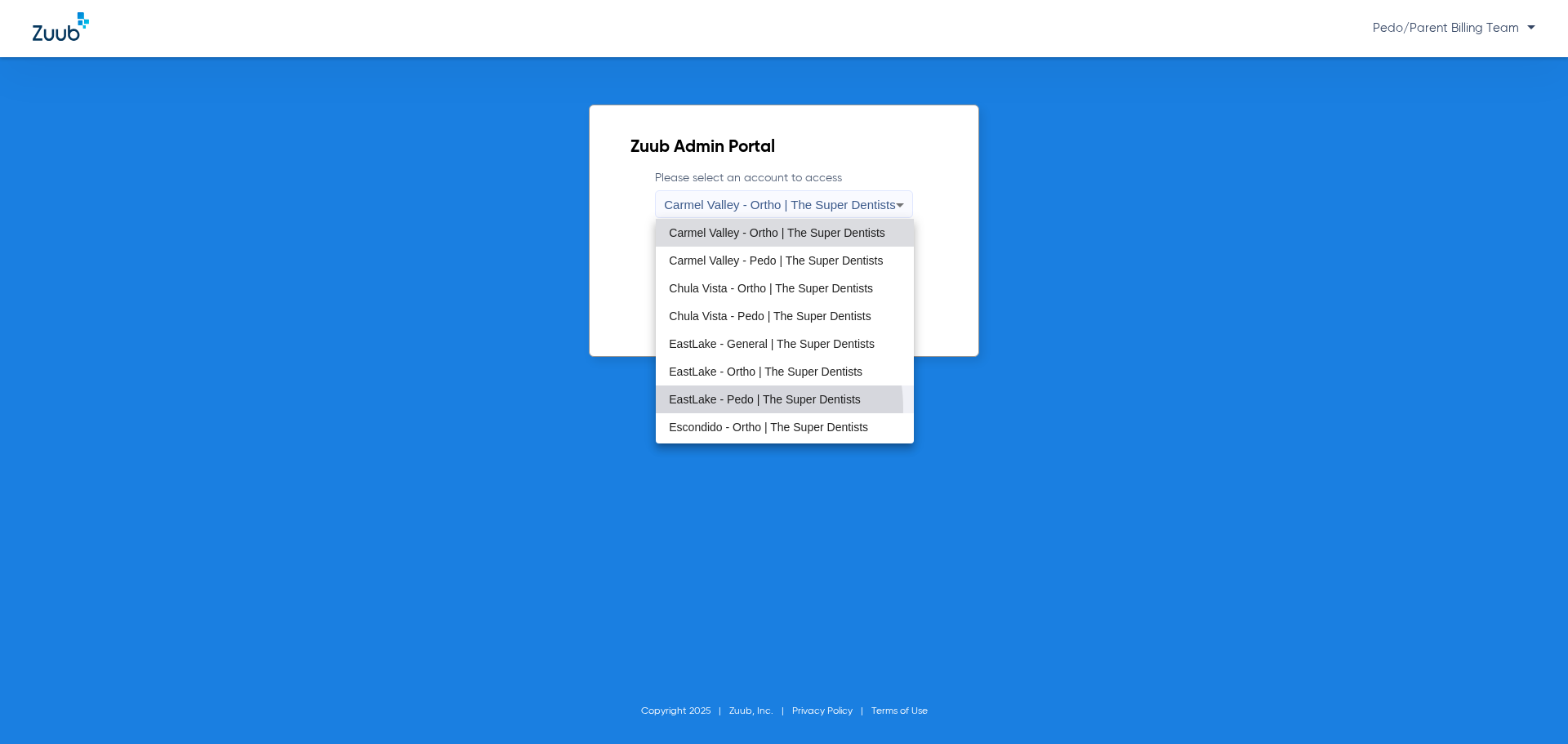
click at [739, 409] on mat-option "EastLake - Pedo | The Super Dentists" at bounding box center [784, 399] width 257 height 28
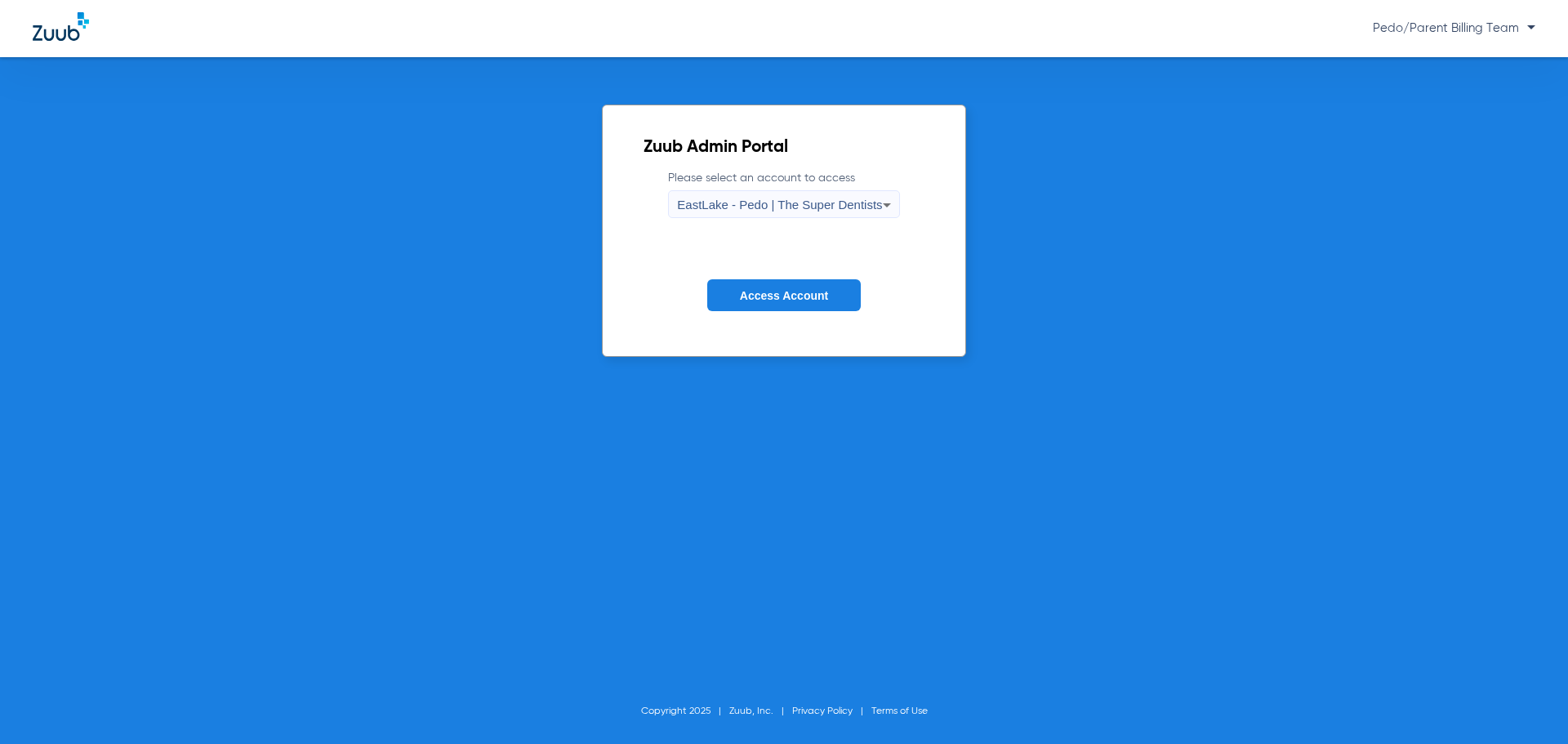
click at [801, 303] on button "Access Account" at bounding box center [784, 295] width 154 height 32
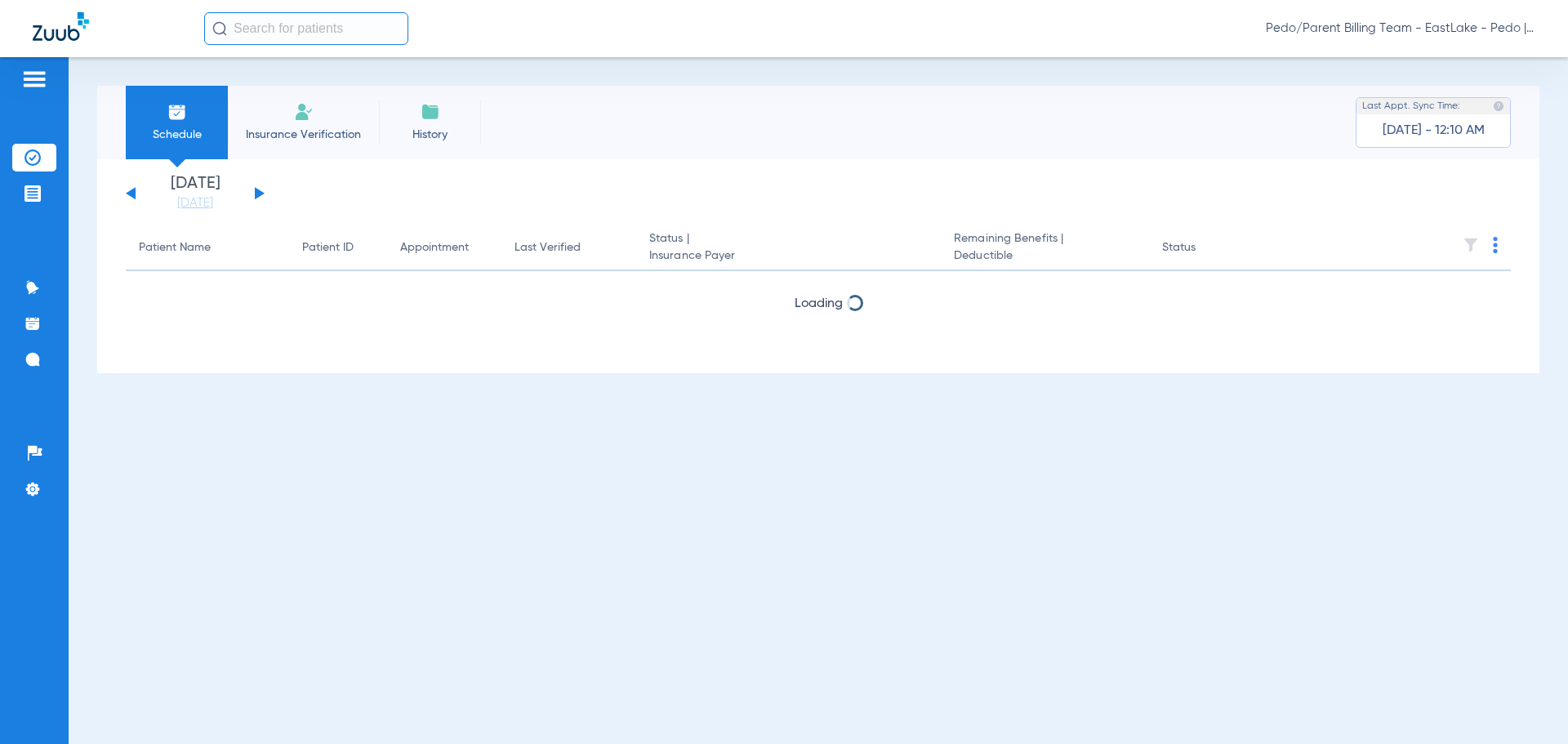
click at [263, 198] on div "[DATE] [DATE] [DATE] [DATE] [DATE] [DATE] [DATE] [DATE] [DATE] [DATE] [DATE] [D…" at bounding box center [194, 193] width 139 height 36
click at [256, 195] on button at bounding box center [260, 193] width 10 height 12
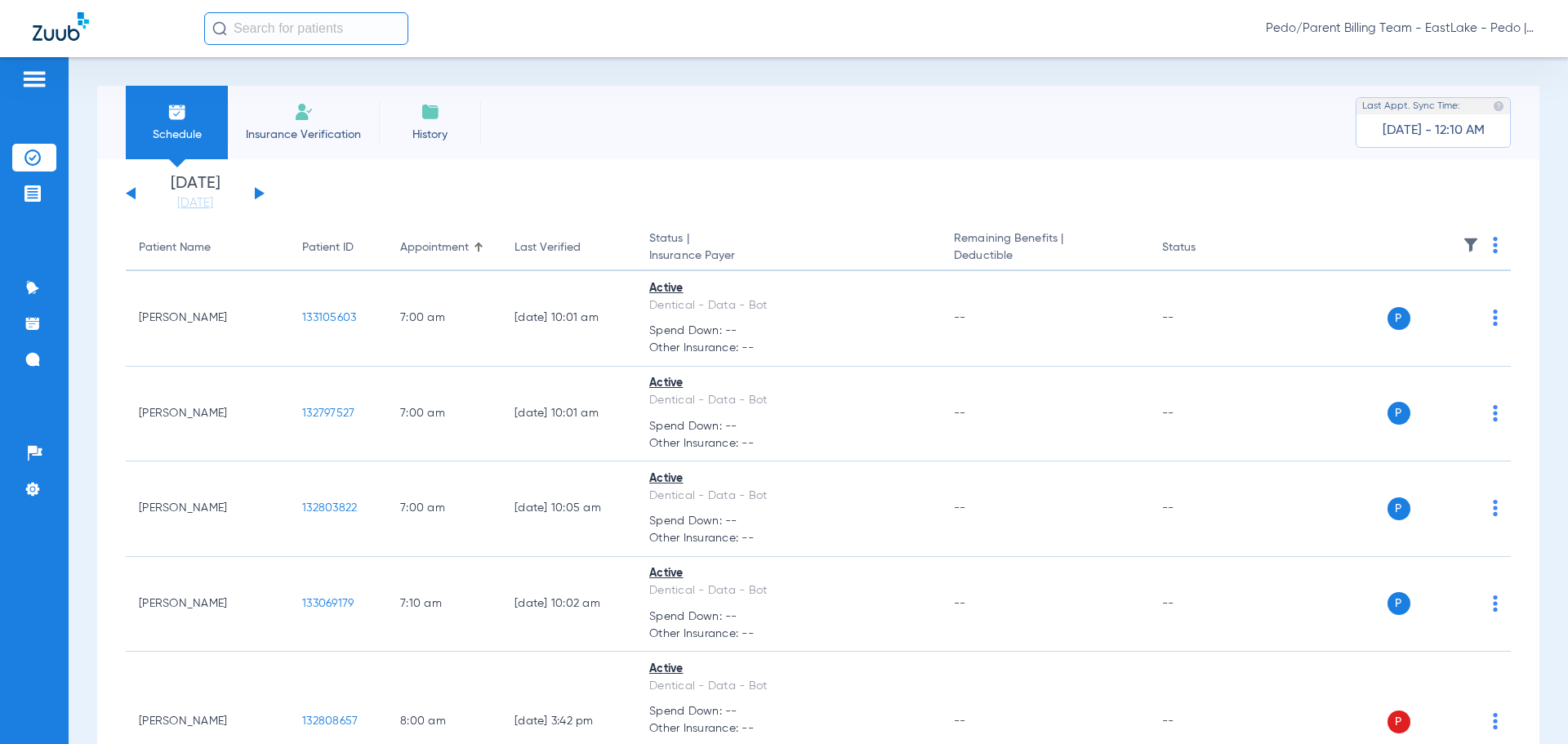
click at [339, 32] on input "text" at bounding box center [306, 28] width 204 height 33
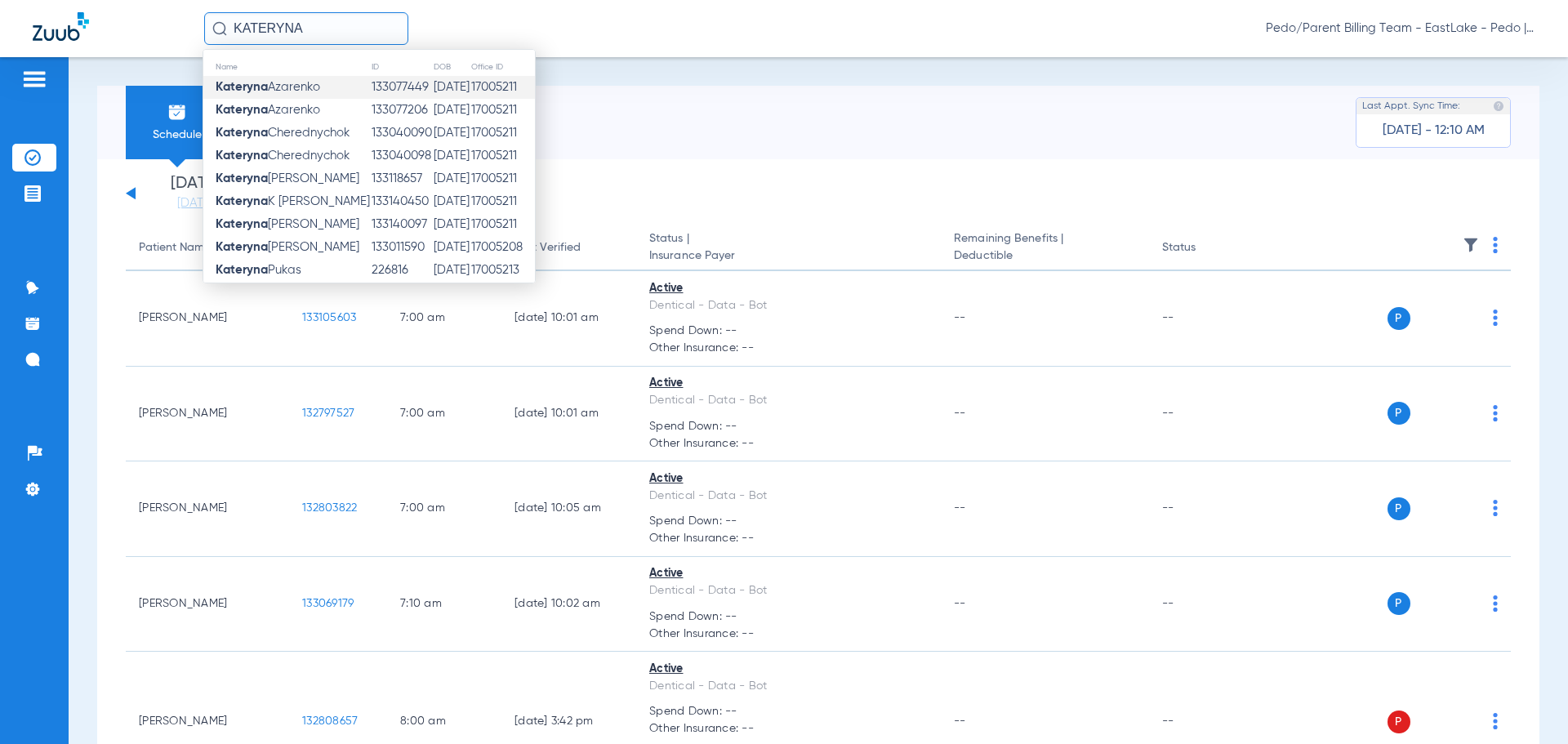
type input "KATERYNA"
click at [444, 87] on td "[DATE]" at bounding box center [452, 87] width 37 height 23
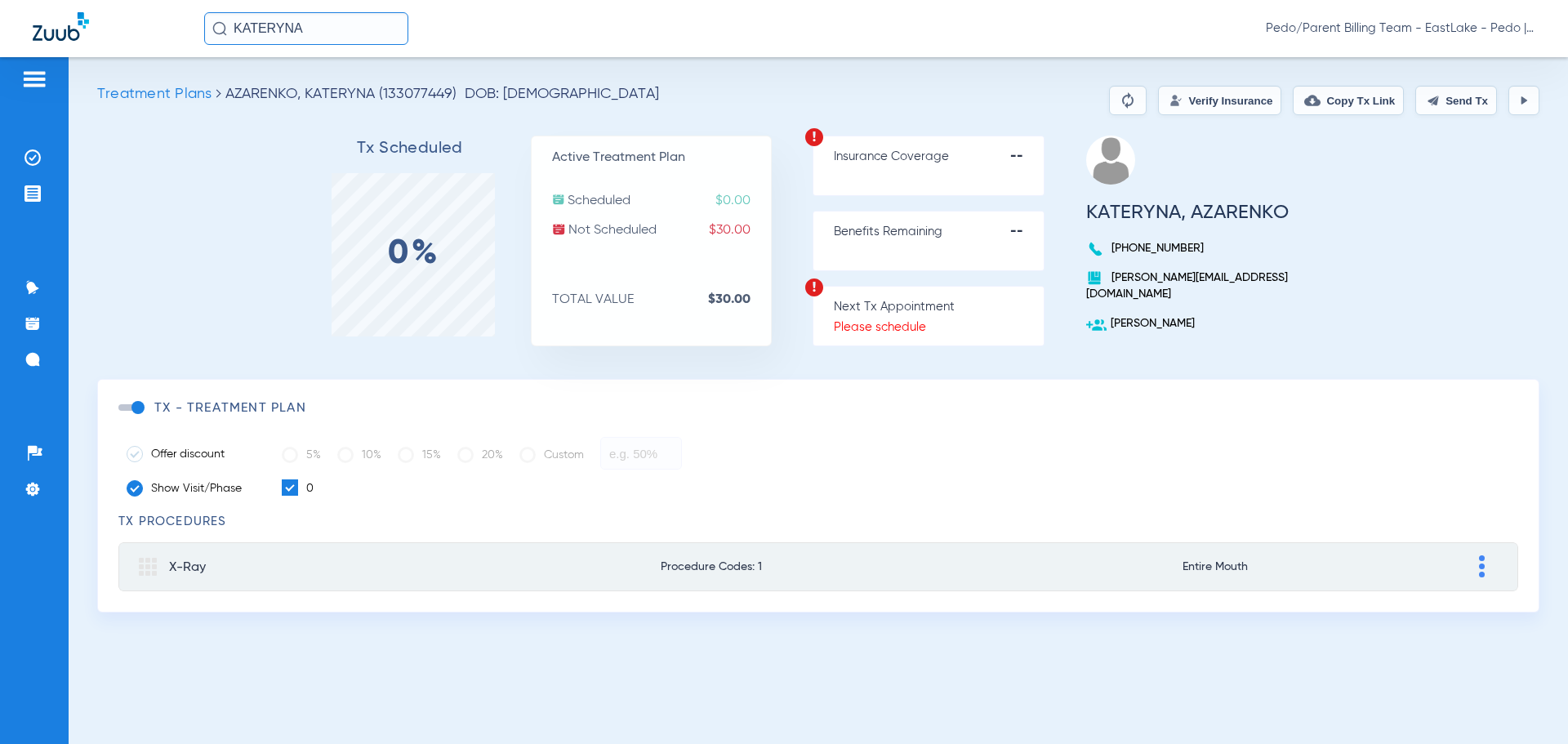
click at [348, 32] on input "KATERYNA" at bounding box center [306, 28] width 204 height 33
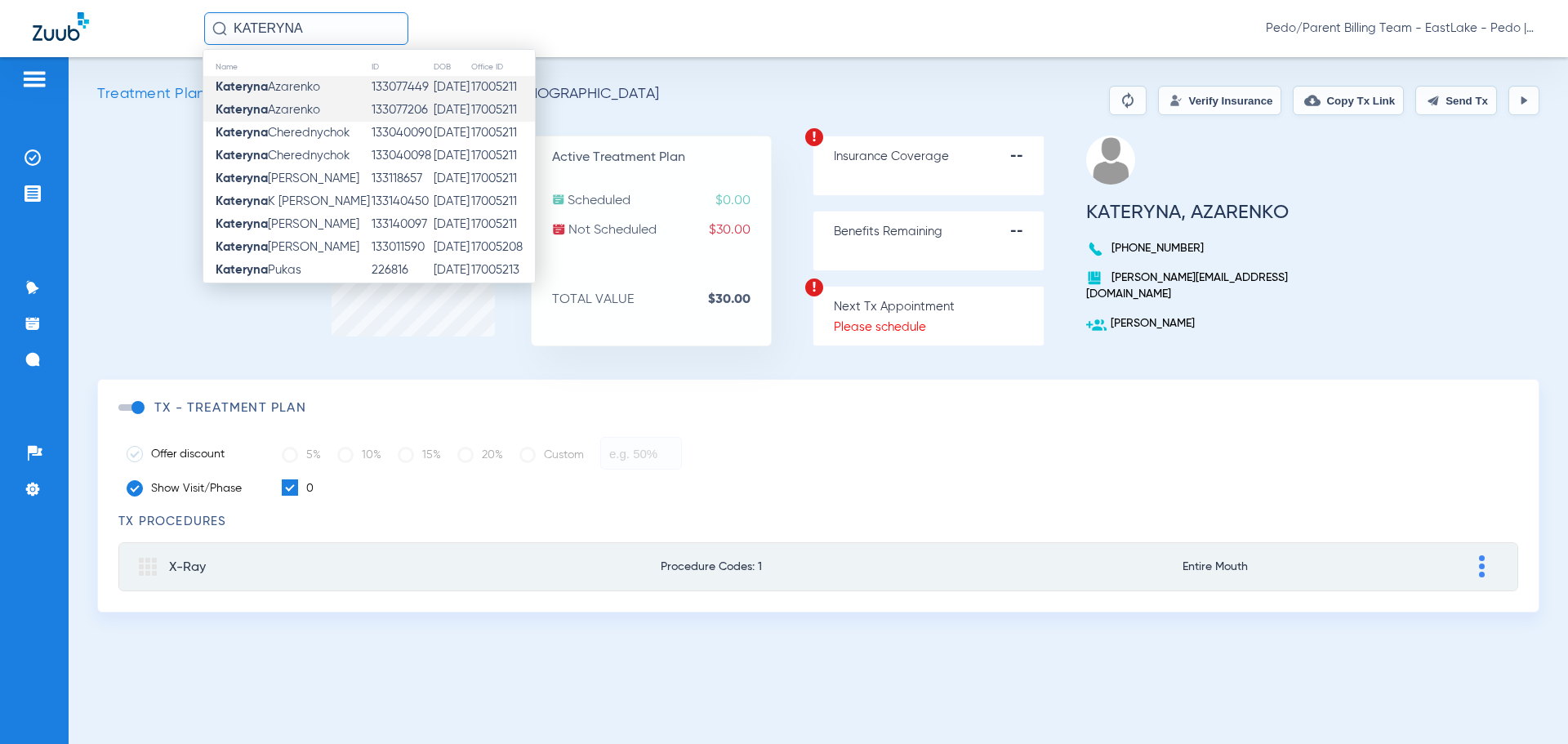
click at [355, 112] on td "[PERSON_NAME]" at bounding box center [287, 110] width 167 height 23
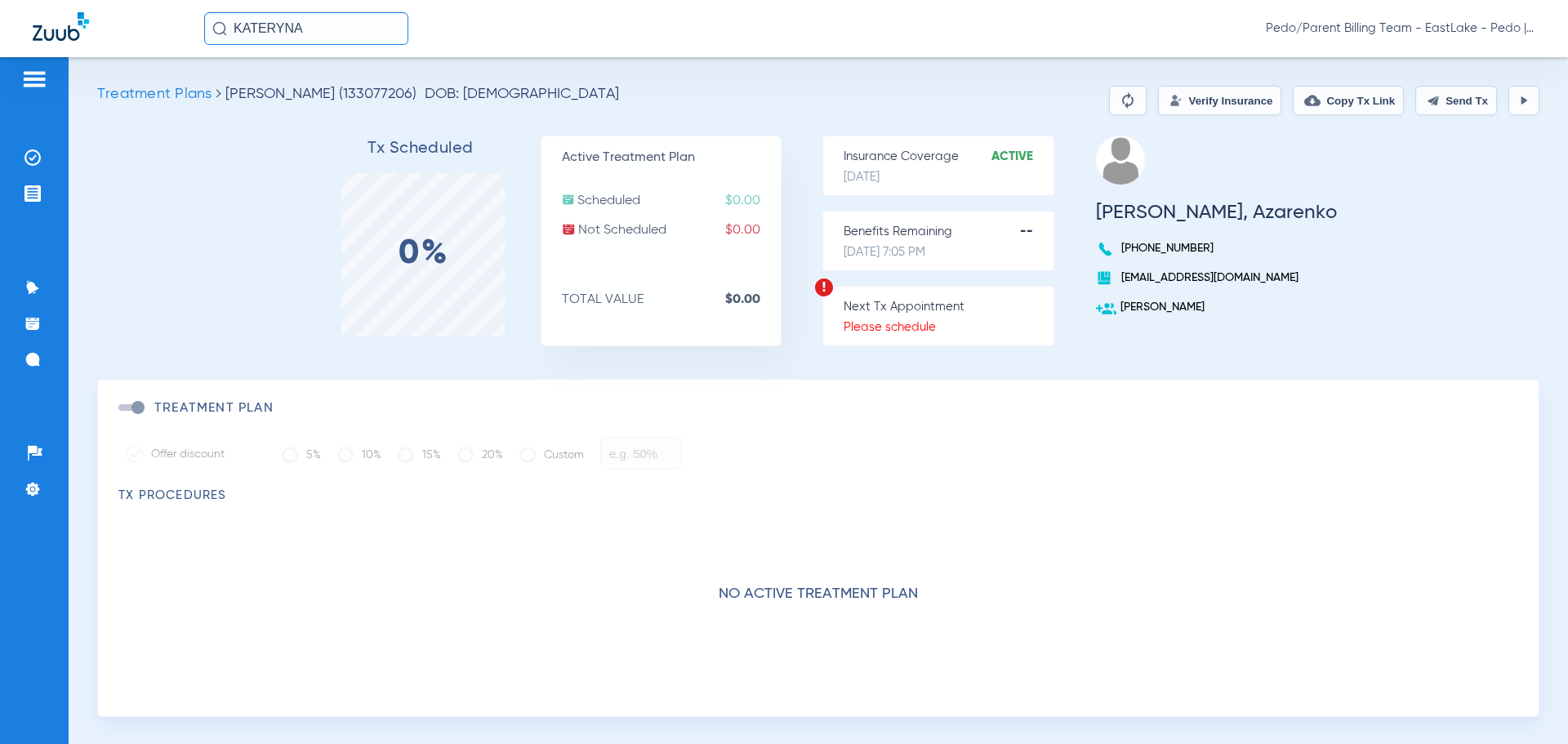
click at [1181, 96] on button "Verify Insurance" at bounding box center [1220, 100] width 124 height 29
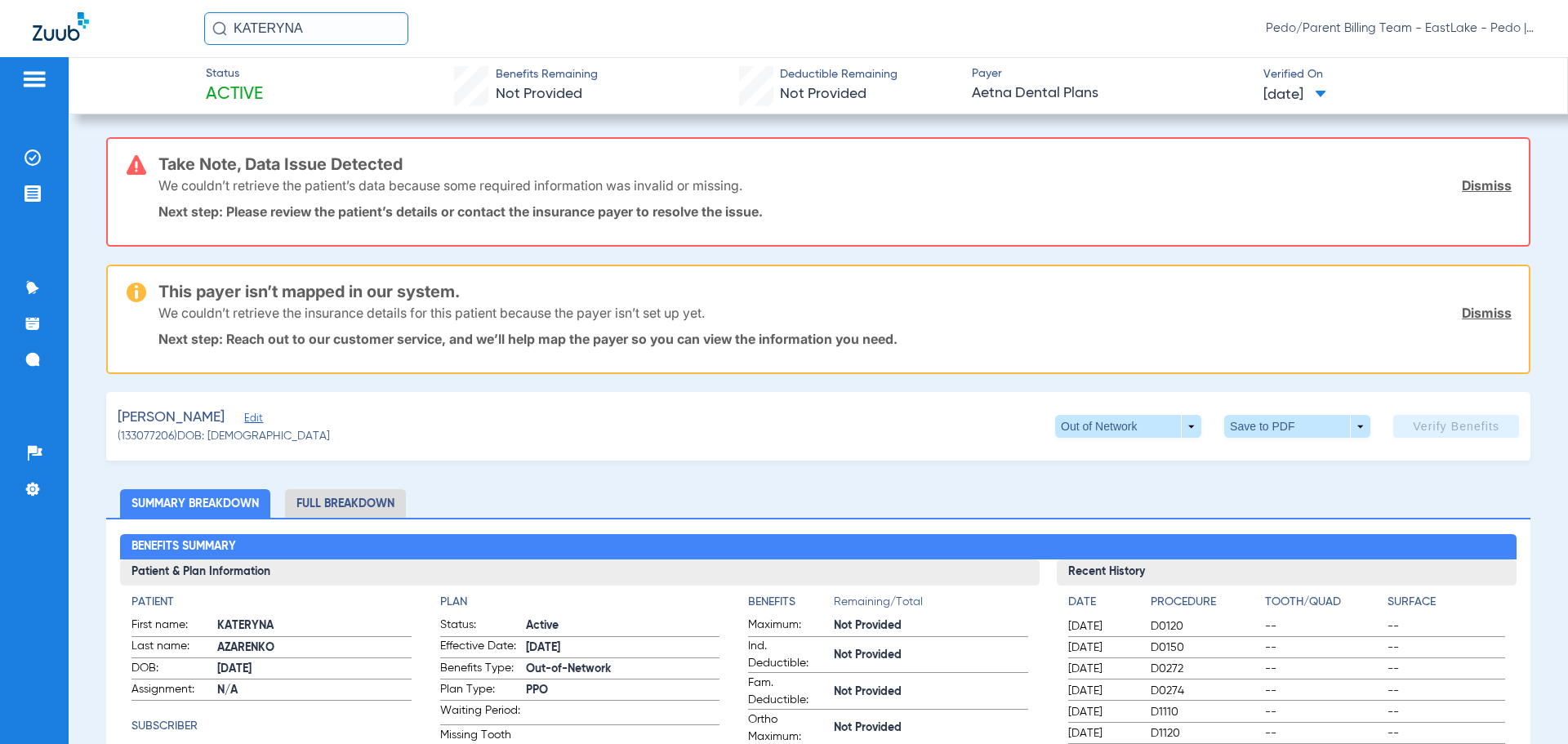
drag, startPoint x: 336, startPoint y: 35, endPoint x: 210, endPoint y: 43, distance: 126.3
click at [210, 43] on input "KATERYNA" at bounding box center [306, 28] width 204 height 33
click at [35, 162] on img at bounding box center [33, 158] width 16 height 16
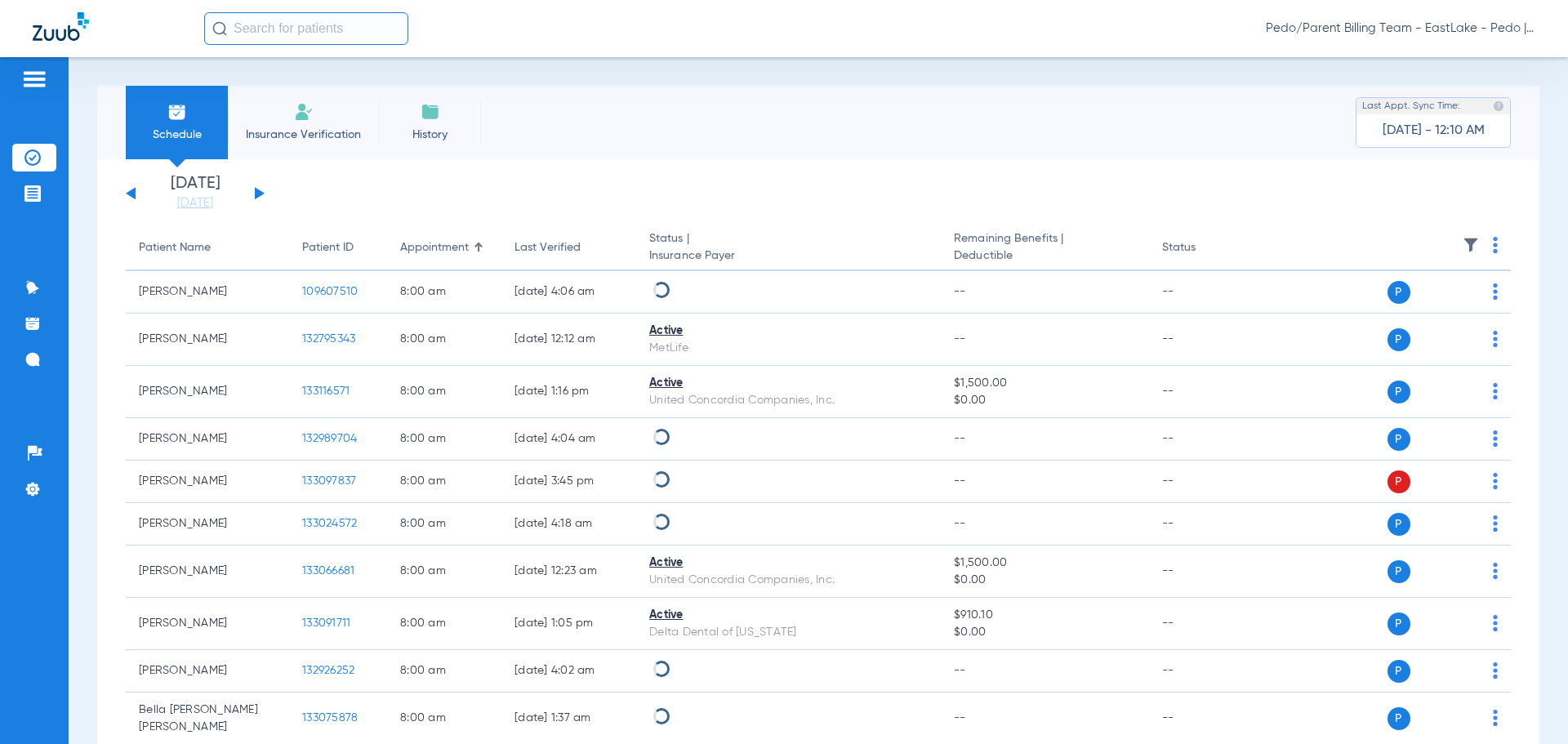
click at [259, 192] on button at bounding box center [260, 193] width 10 height 12
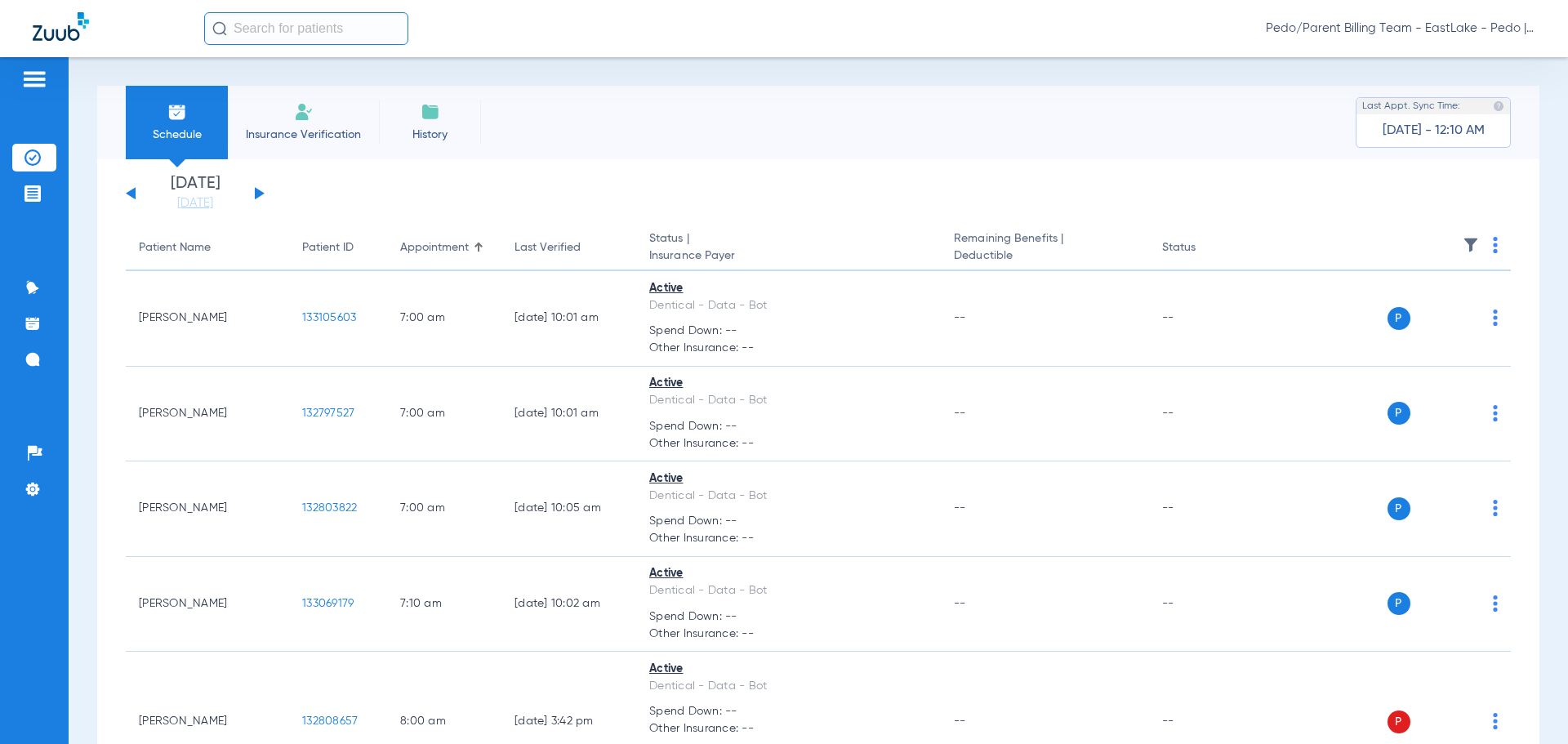
drag, startPoint x: 1317, startPoint y: 92, endPoint x: 1262, endPoint y: 29, distance: 83.6
click at [1316, 92] on div "Schedule Insurance Verification History Last Appt. Sync Time: [DATE] - 12:10 AM" at bounding box center [819, 122] width 1443 height 74
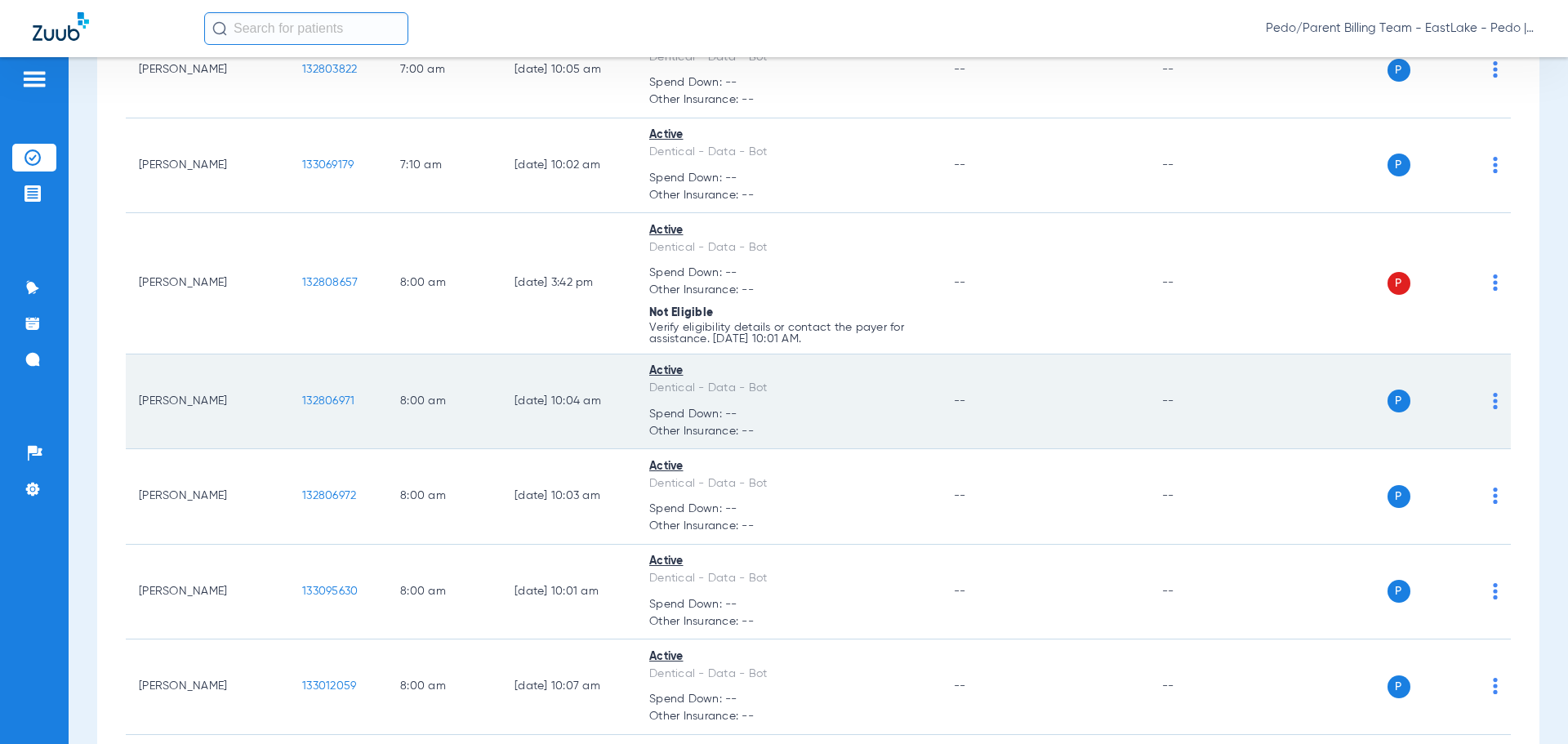
click at [326, 400] on span "132806971" at bounding box center [329, 401] width 53 height 12
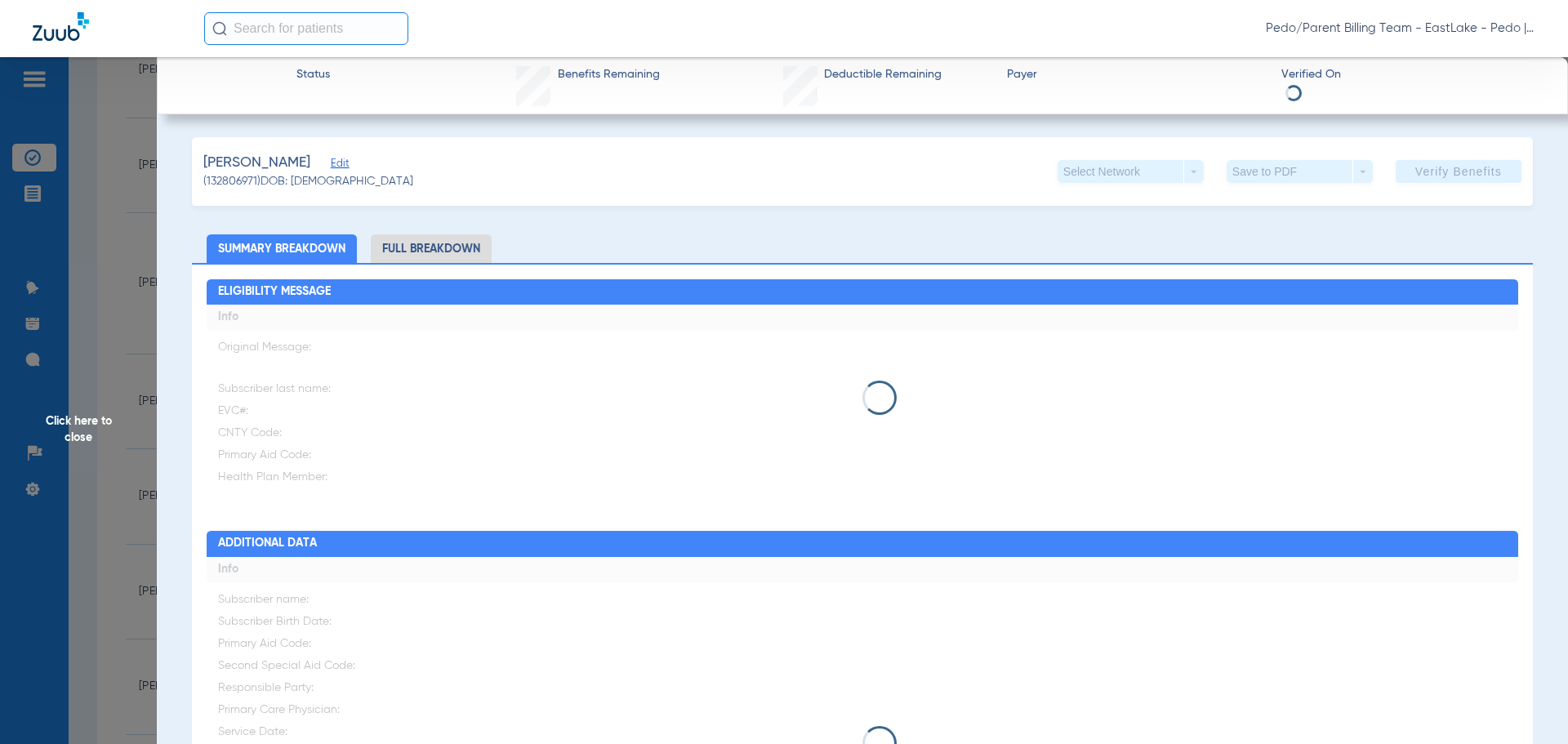
click at [419, 257] on li "Full Breakdown" at bounding box center [431, 248] width 121 height 28
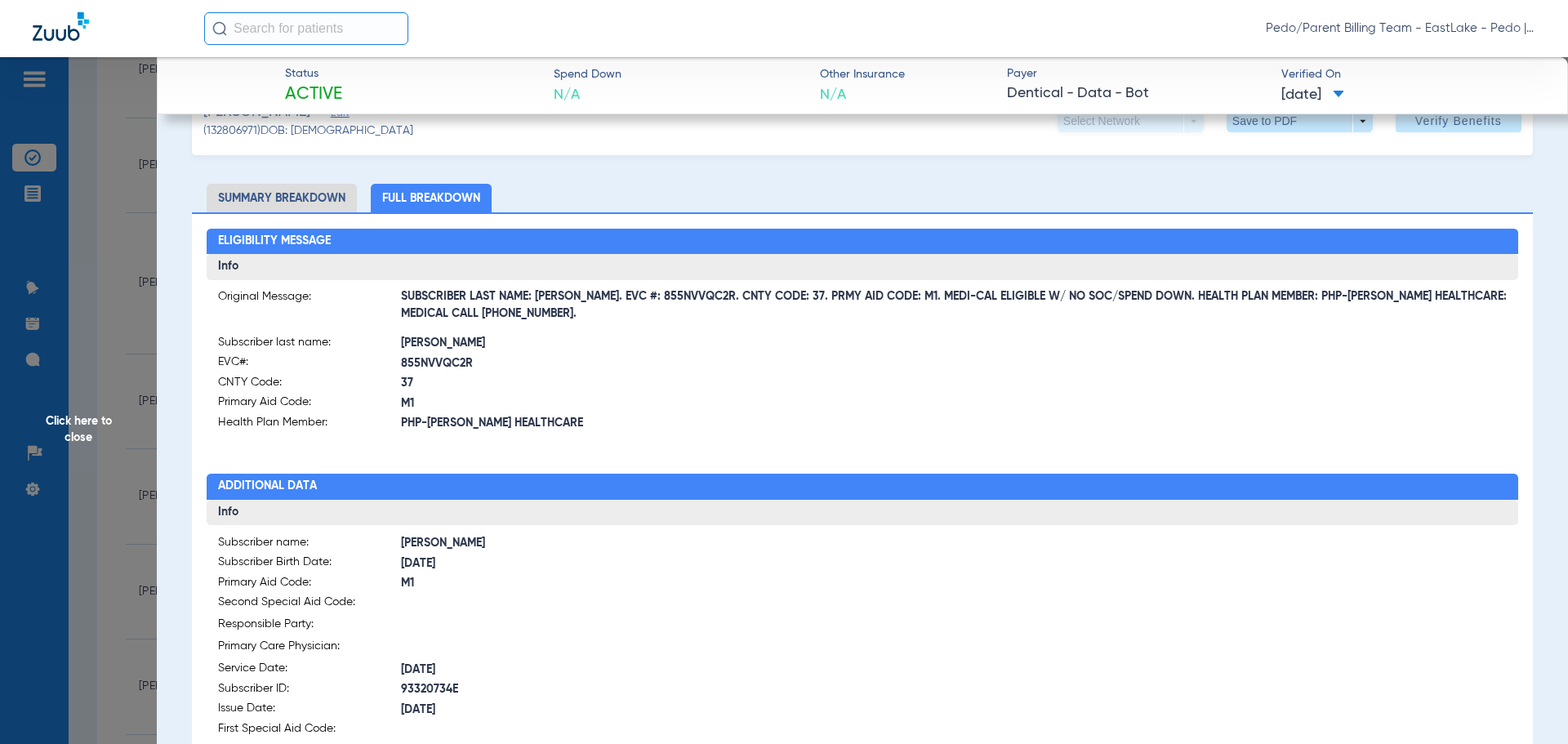
scroll to position [0, 0]
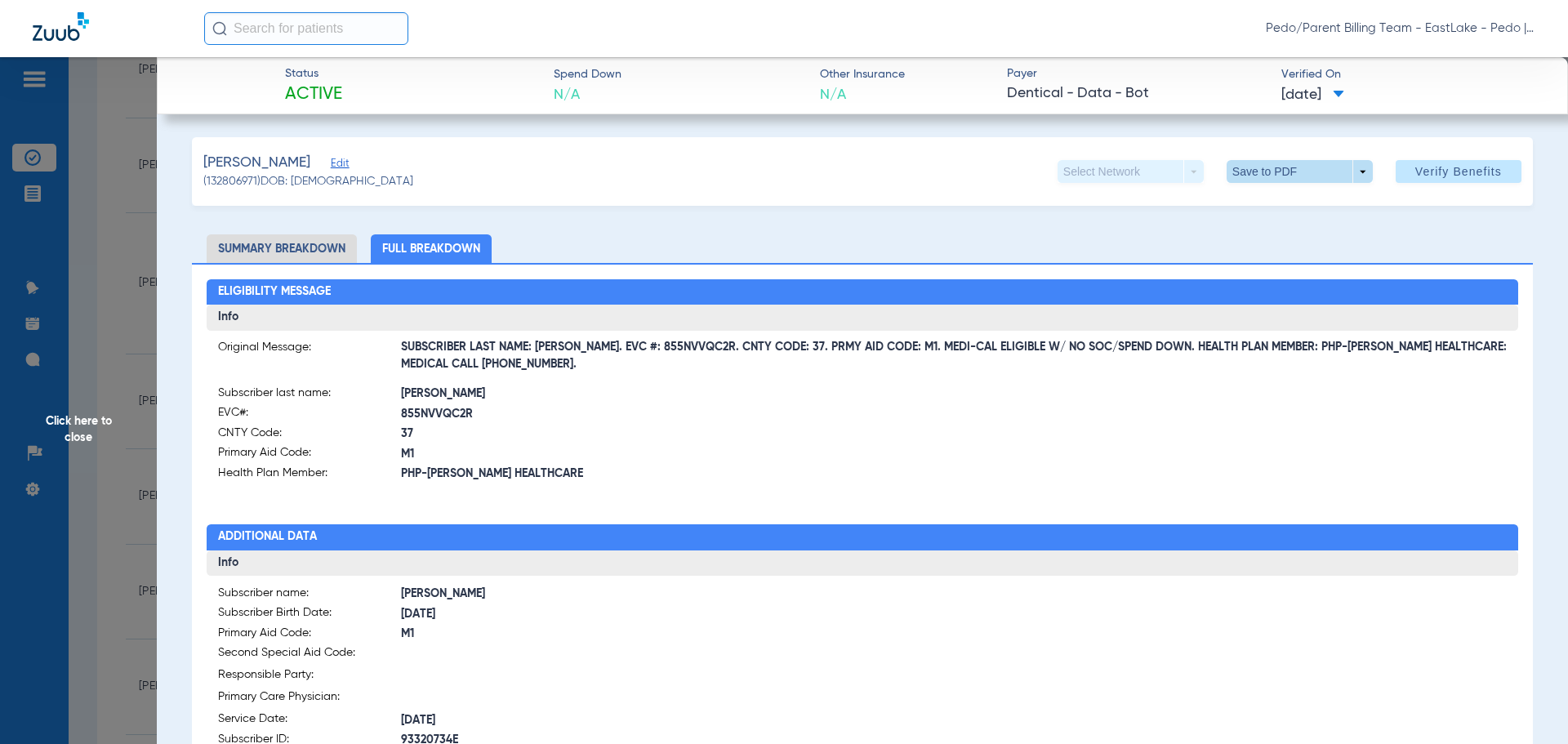
click at [1281, 168] on span at bounding box center [1299, 171] width 39 height 39
click at [1286, 196] on button "insert_drive_file Save to PDF" at bounding box center [1277, 204] width 124 height 33
click at [1000, 437] on div at bounding box center [1184, 434] width 644 height 101
click at [981, 164] on div "[PERSON_NAME] (132806971) DOB: [DEMOGRAPHIC_DATA] Select Network arrow_drop_dow…" at bounding box center [862, 172] width 1341 height 69
click at [87, 422] on span "Click here to close" at bounding box center [78, 429] width 157 height 744
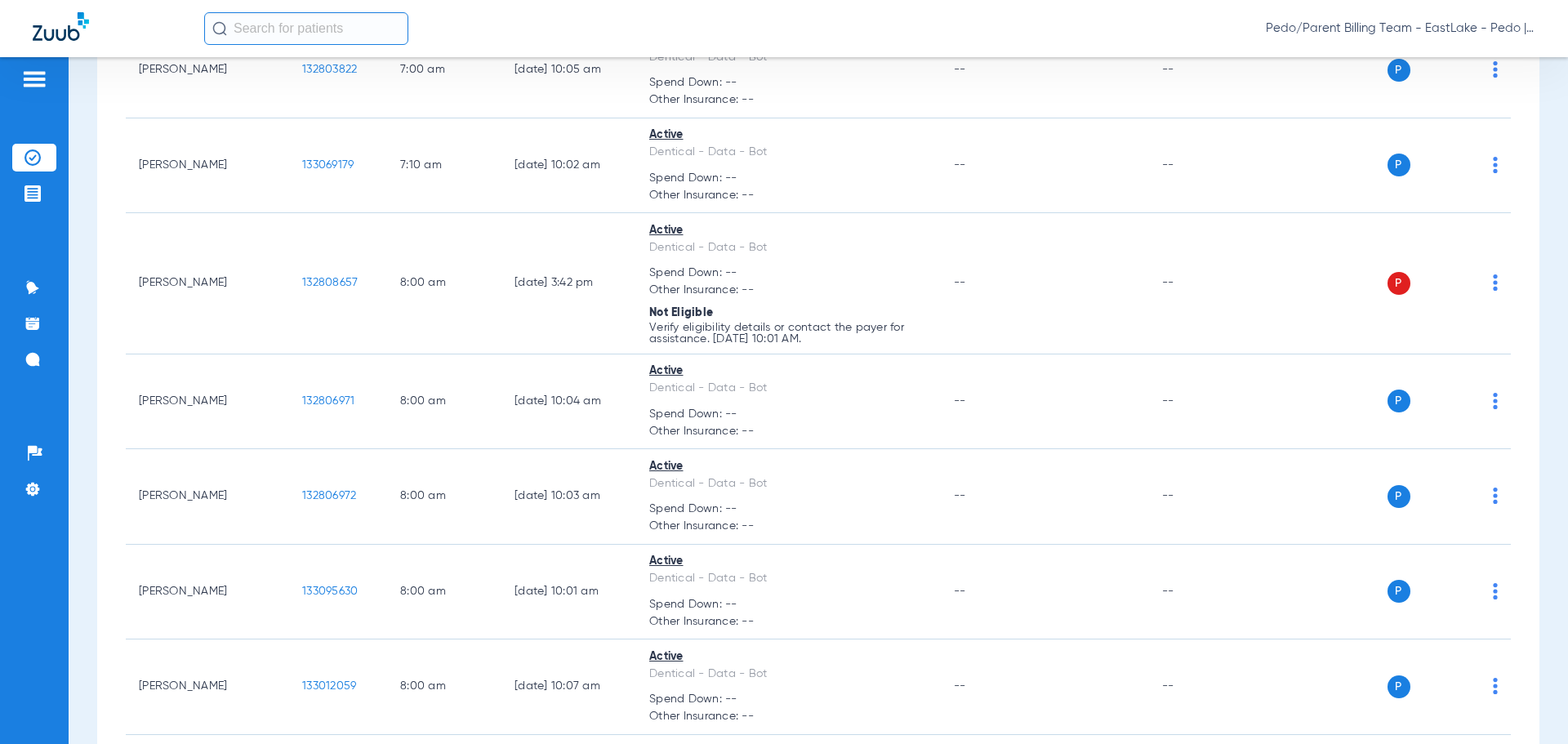
scroll to position [1394, 0]
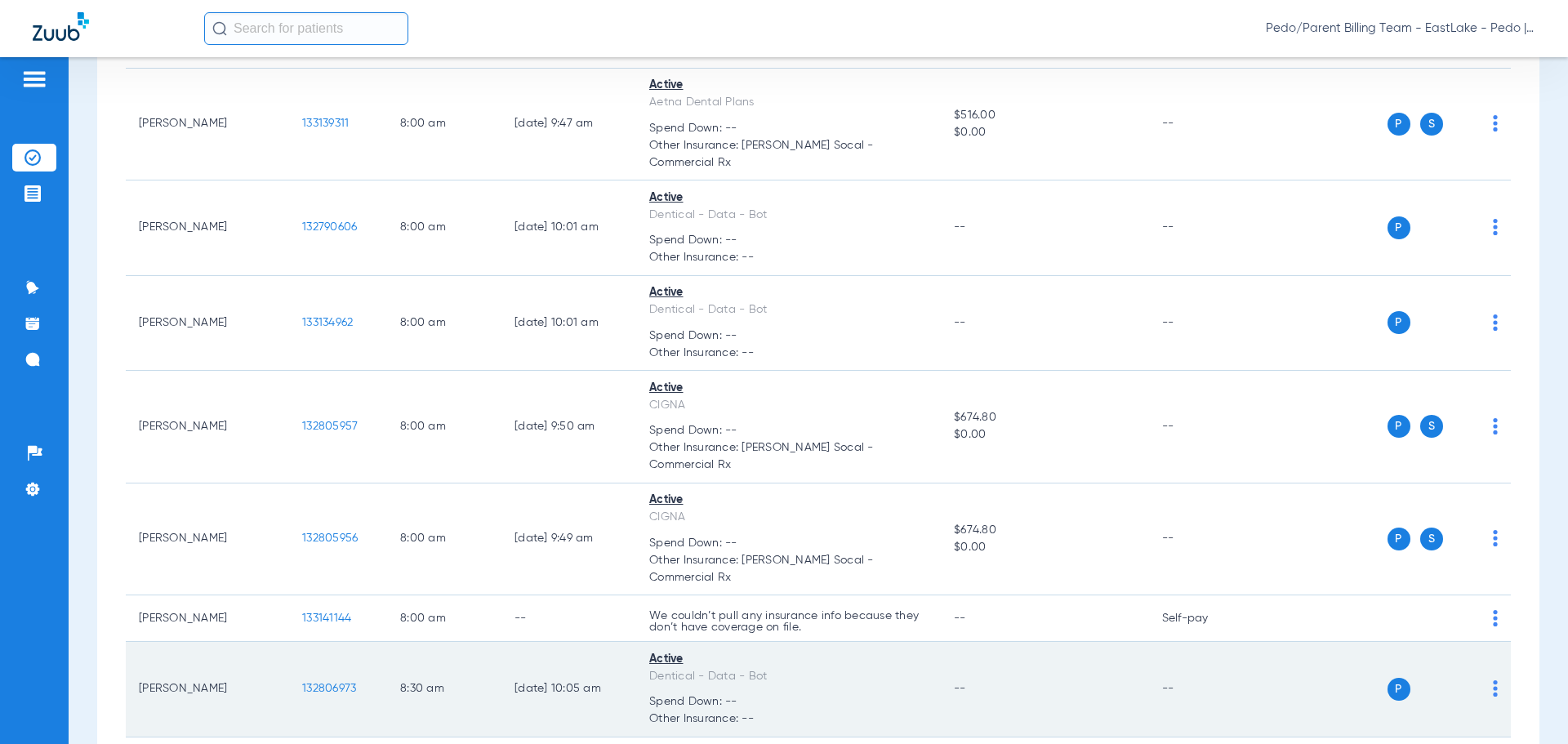
click at [319, 683] on span "132806973" at bounding box center [329, 689] width 54 height 12
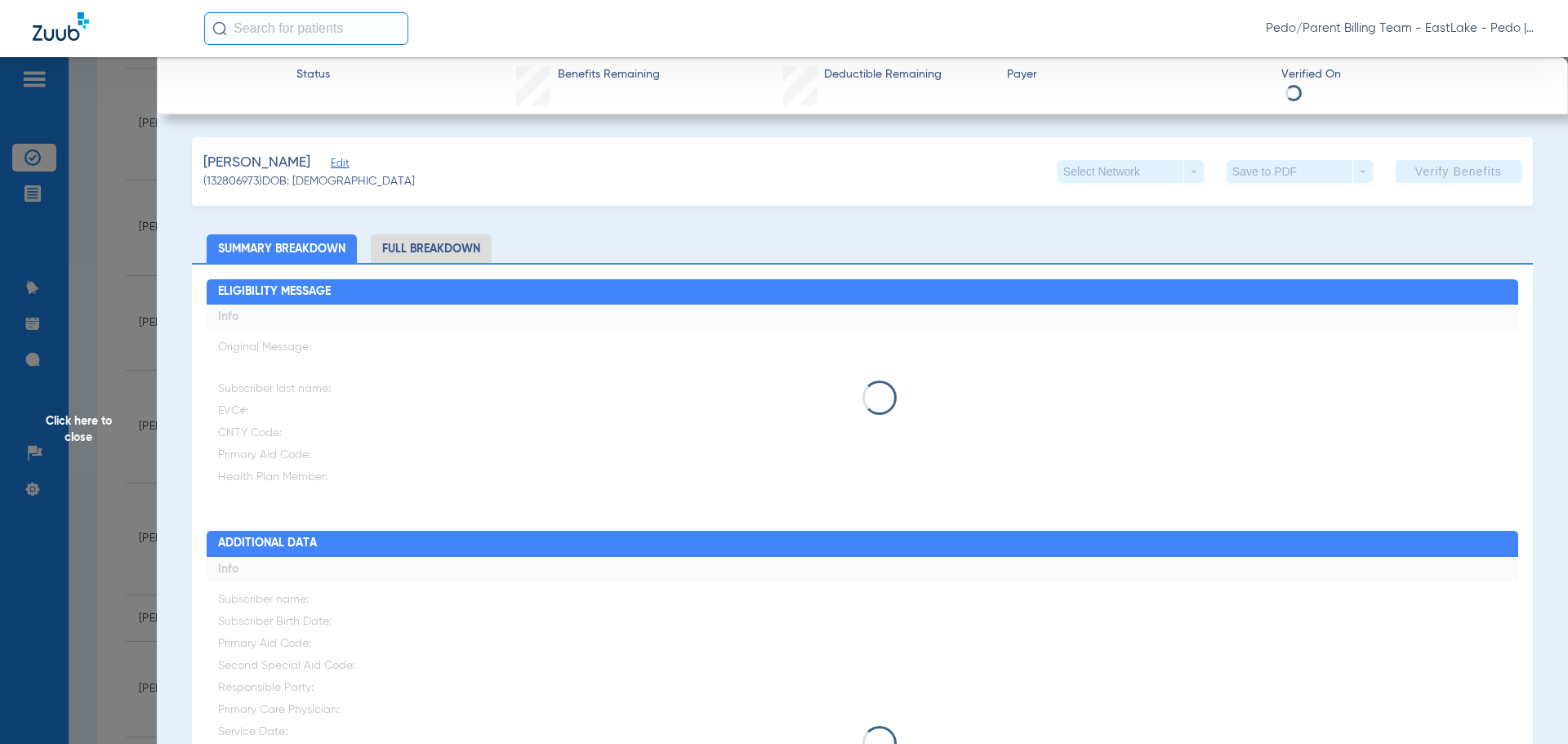
click at [428, 248] on li "Full Breakdown" at bounding box center [431, 248] width 121 height 28
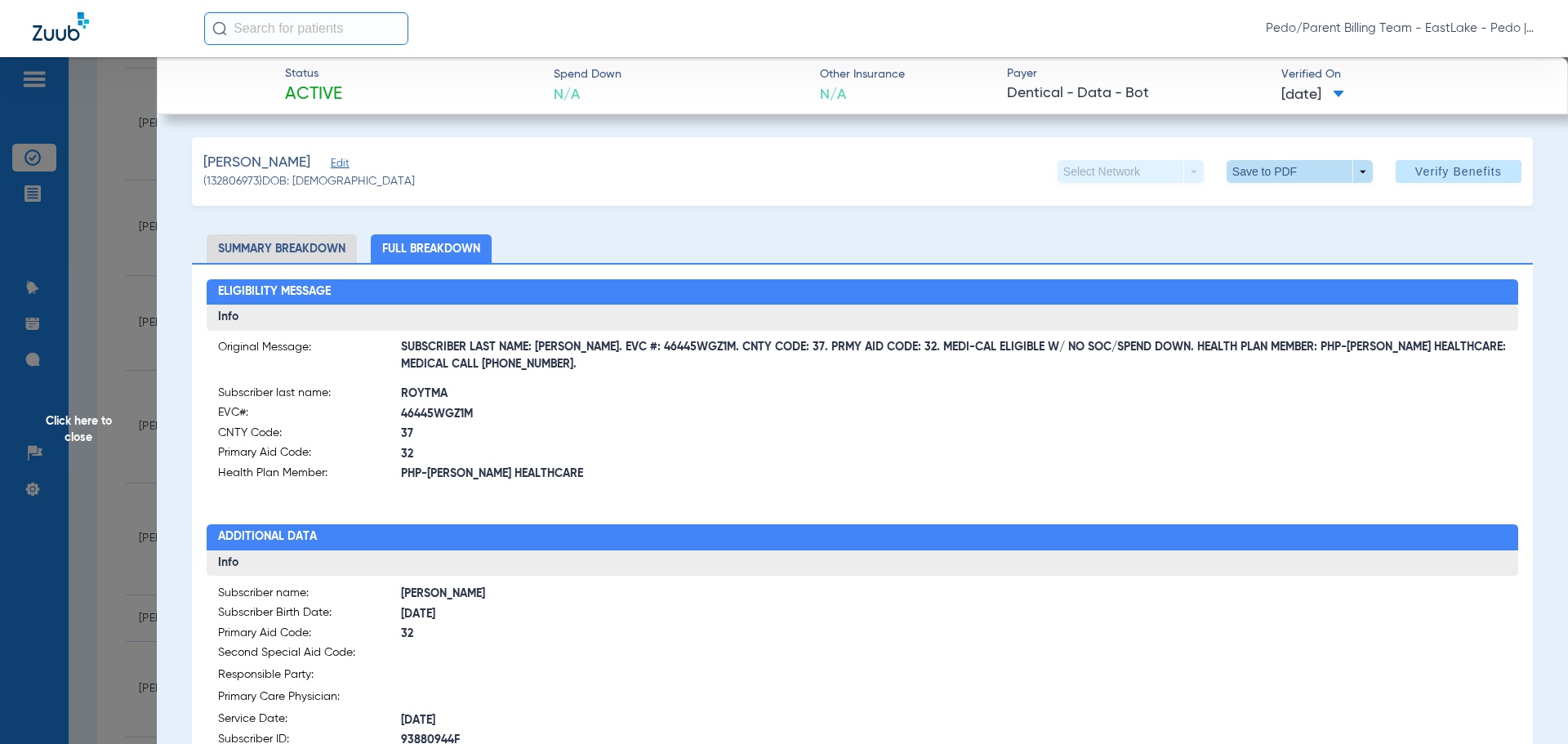
click at [1280, 178] on span at bounding box center [1299, 171] width 39 height 39
click at [1280, 210] on span "Save to PDF" at bounding box center [1293, 203] width 65 height 12
drag, startPoint x: 91, startPoint y: 427, endPoint x: 417, endPoint y: 743, distance: 454.0
click at [91, 427] on span "Click here to close" at bounding box center [78, 429] width 157 height 744
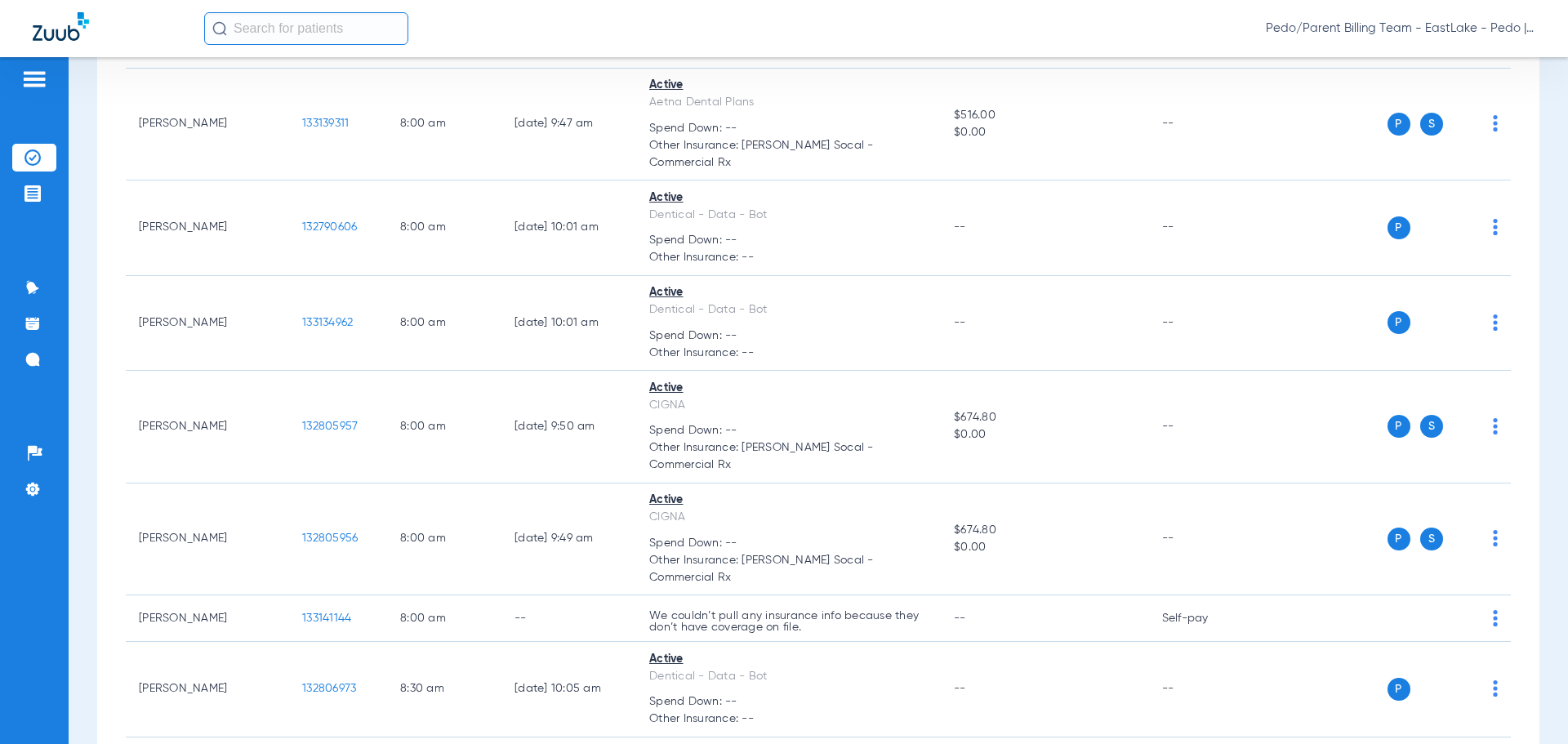
scroll to position [534, 0]
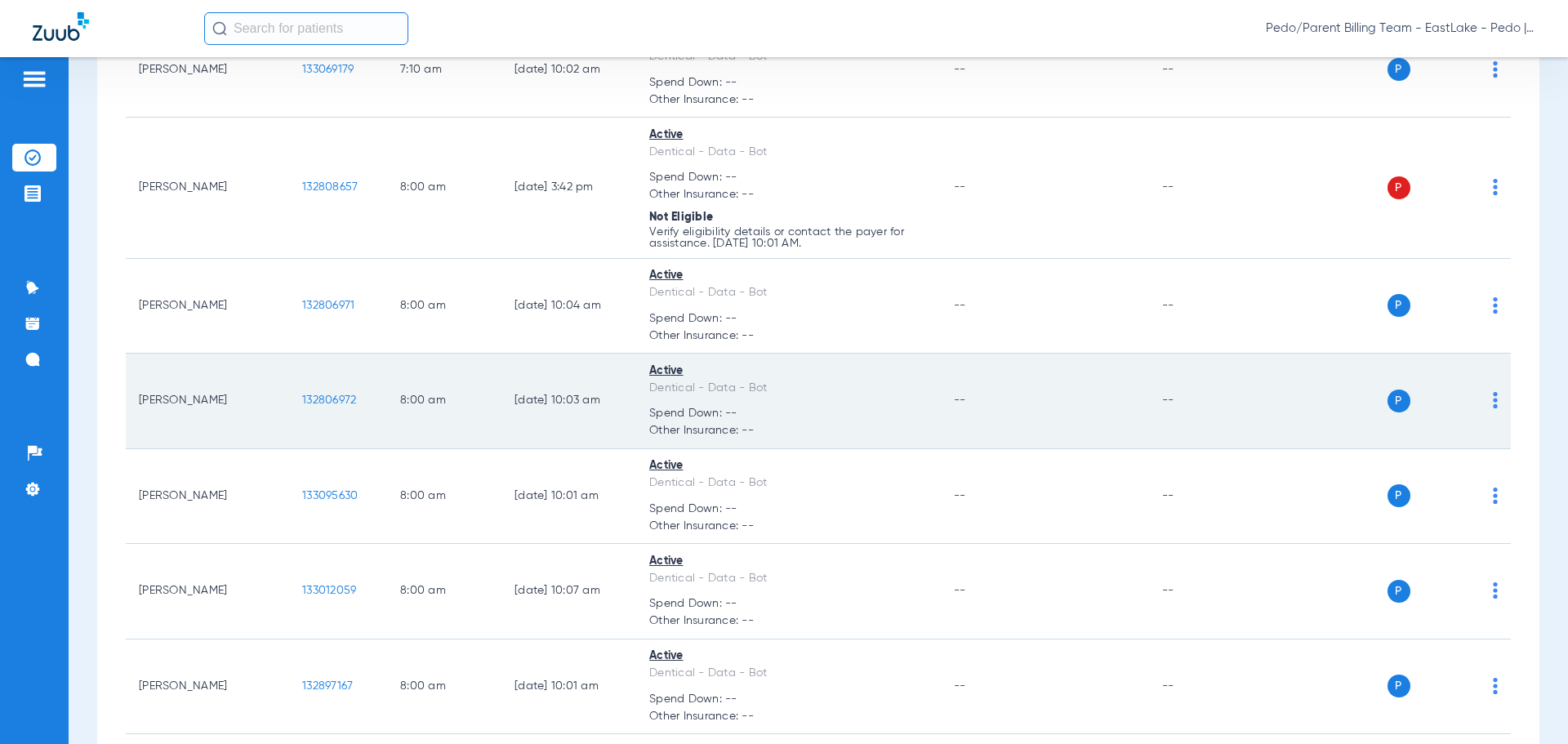
click at [320, 400] on span "132806972" at bounding box center [329, 400] width 54 height 12
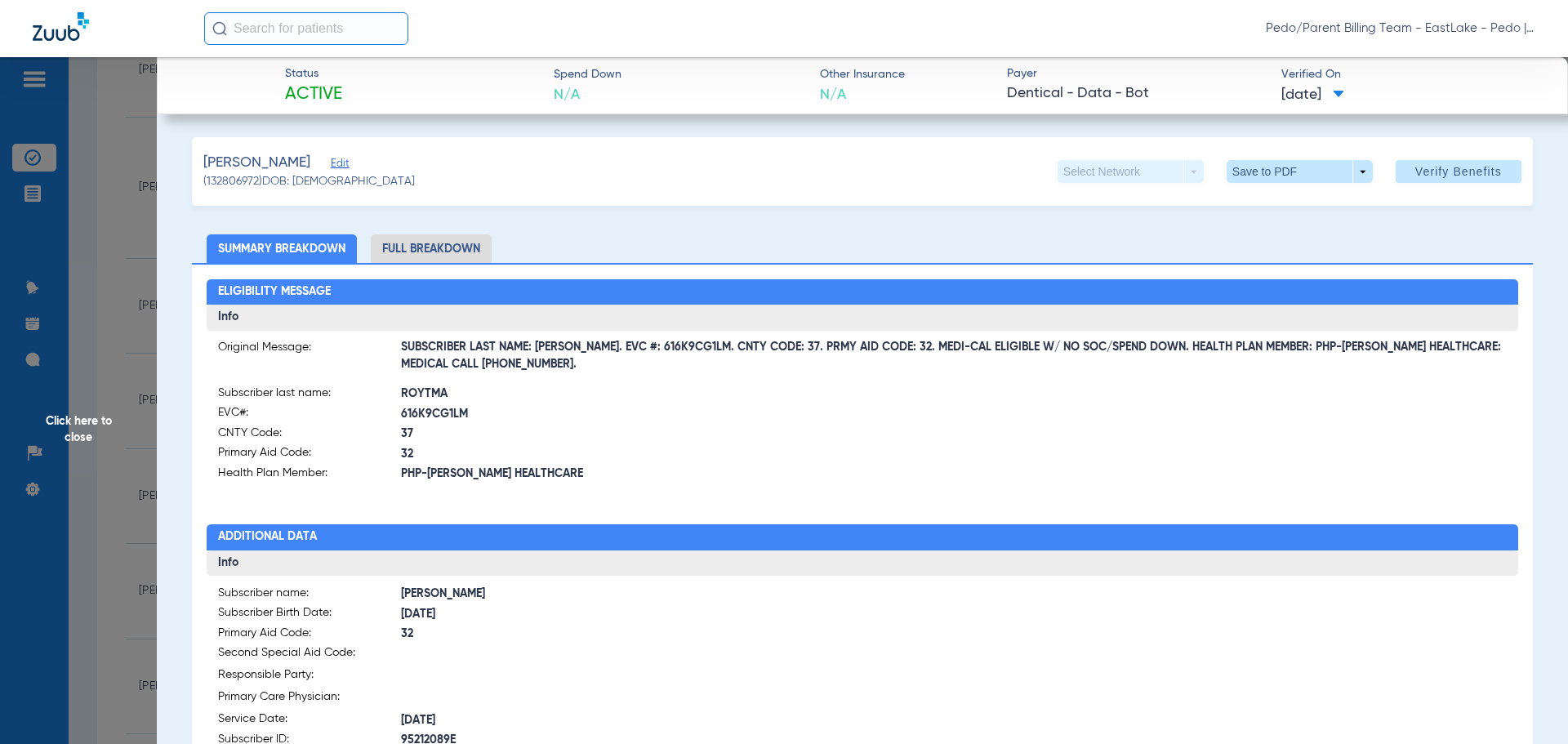
click at [468, 247] on li "Full Breakdown" at bounding box center [431, 248] width 121 height 28
click at [1280, 179] on span at bounding box center [1299, 171] width 39 height 39
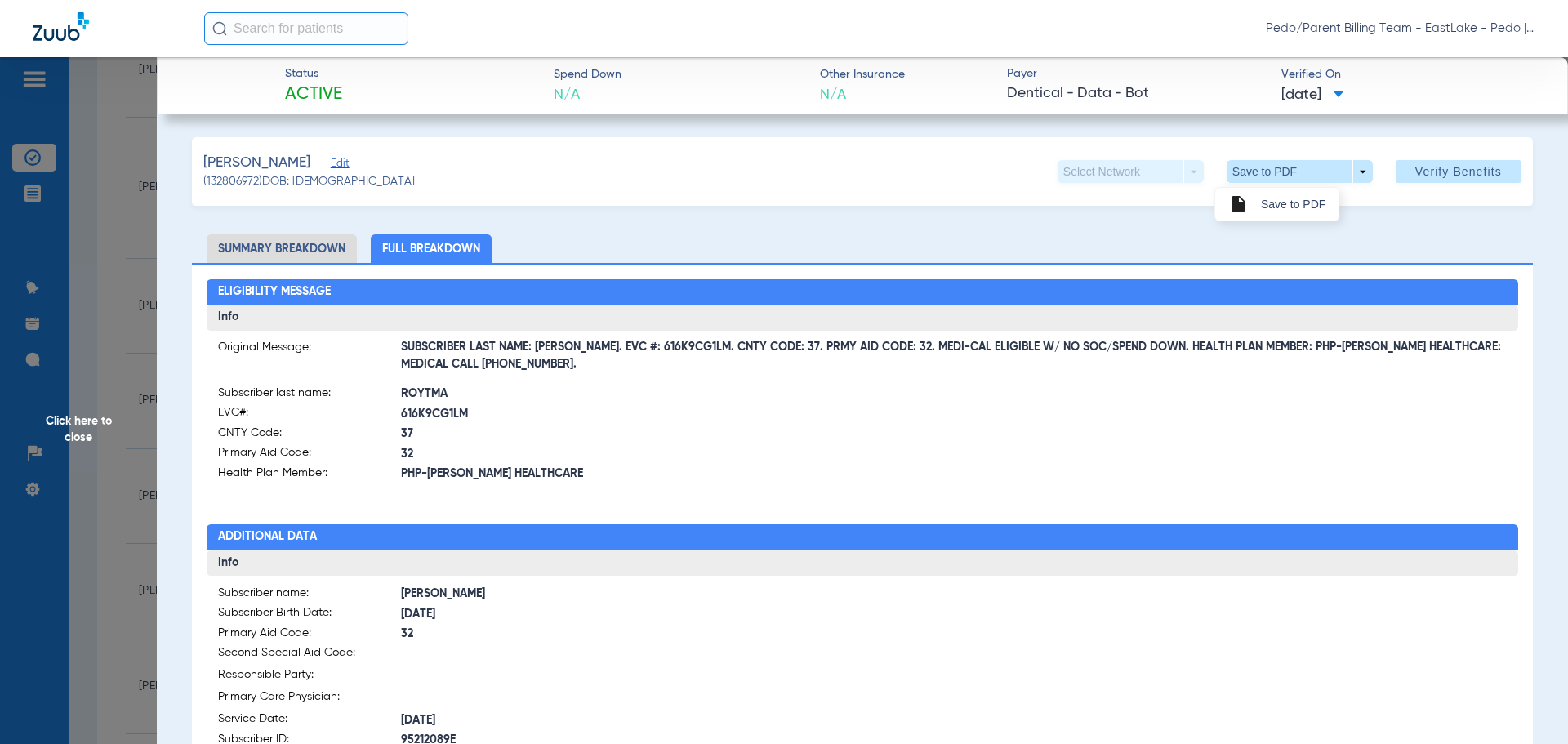
click at [1285, 204] on span "Save to PDF" at bounding box center [1293, 203] width 65 height 12
click at [87, 425] on span "Click here to close" at bounding box center [78, 429] width 157 height 744
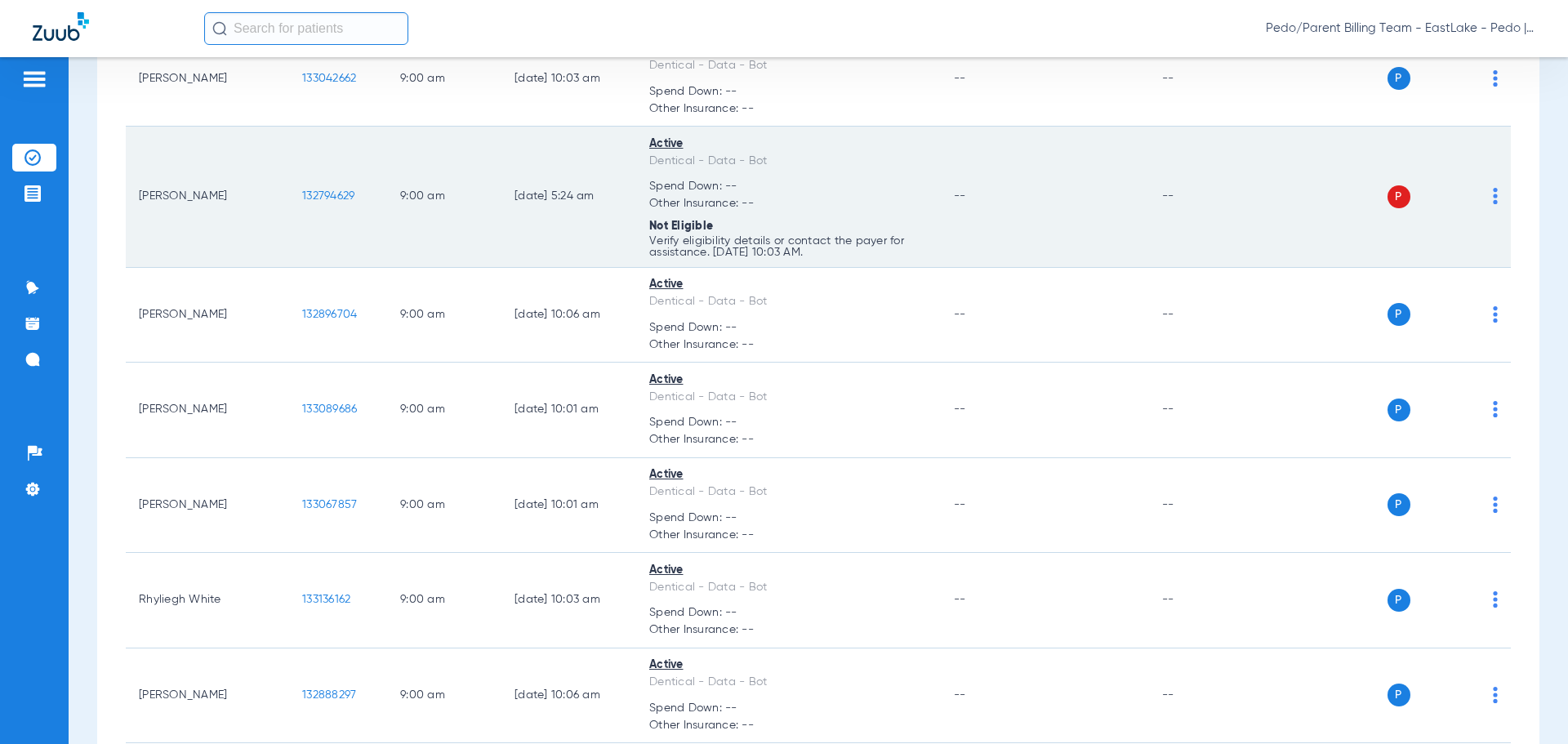
scroll to position [2070, 0]
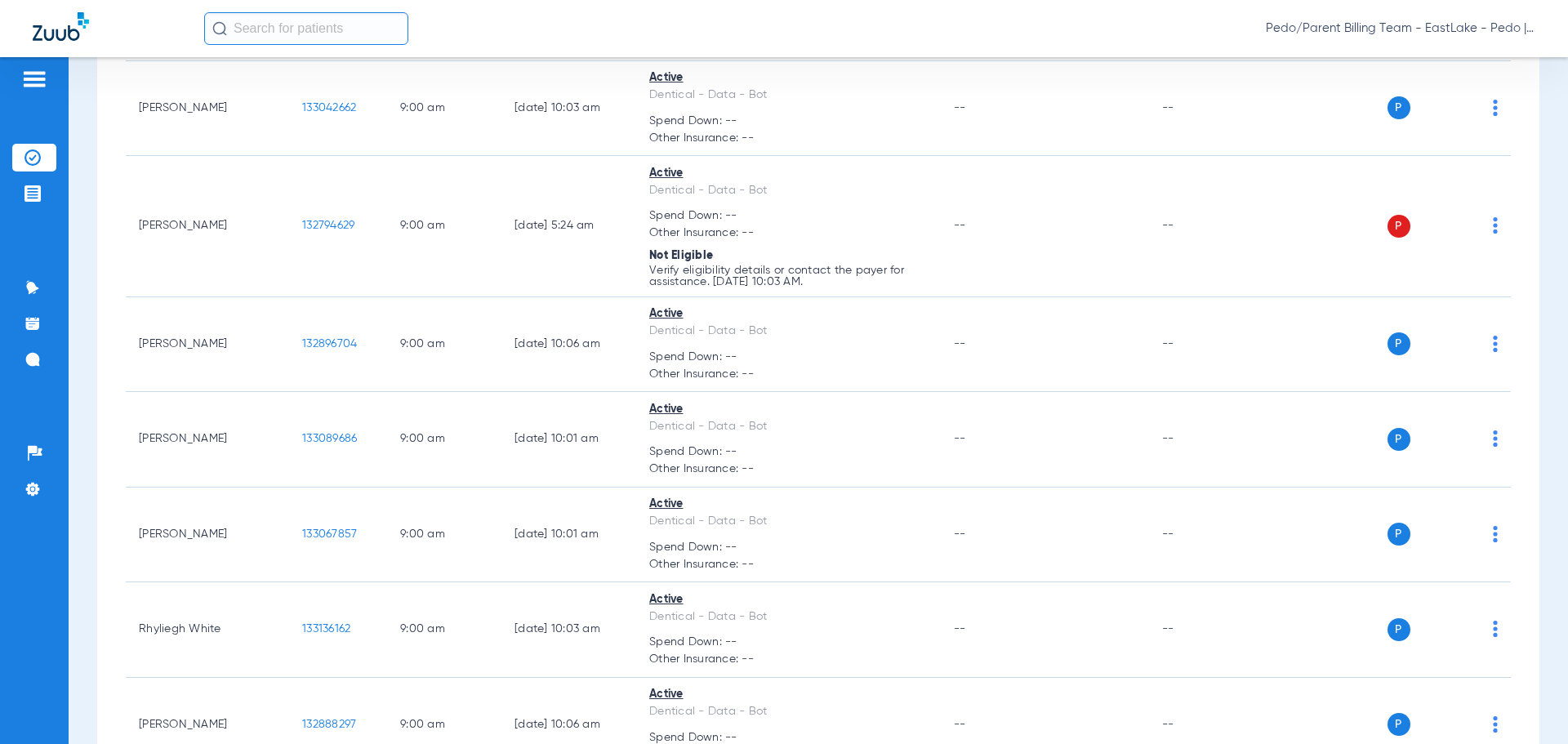
click at [971, 20] on div "Pedo/Parent Billing Team - EastLake - Pedo | The Super Dentists" at bounding box center [870, 28] width 1332 height 33
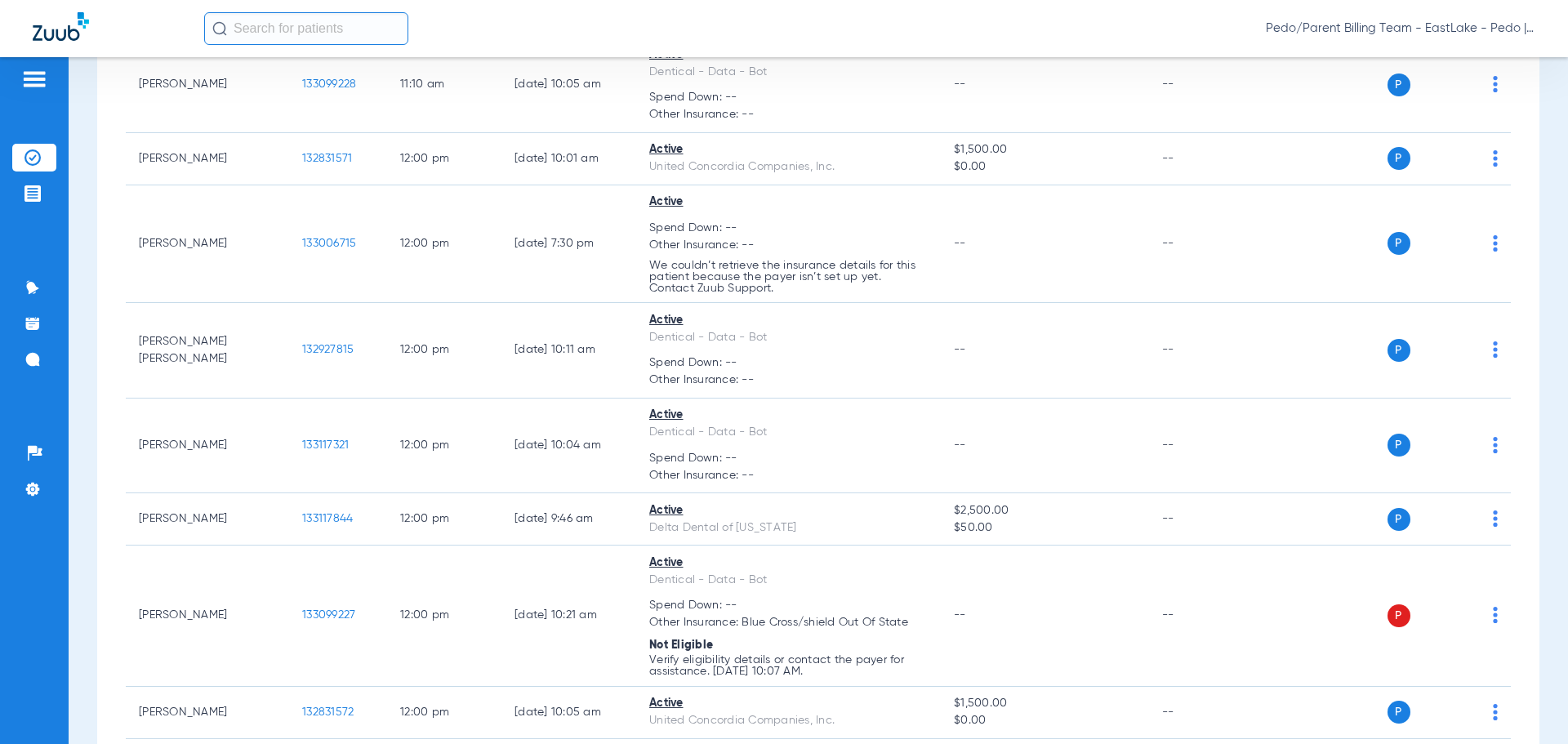
scroll to position [2913, 0]
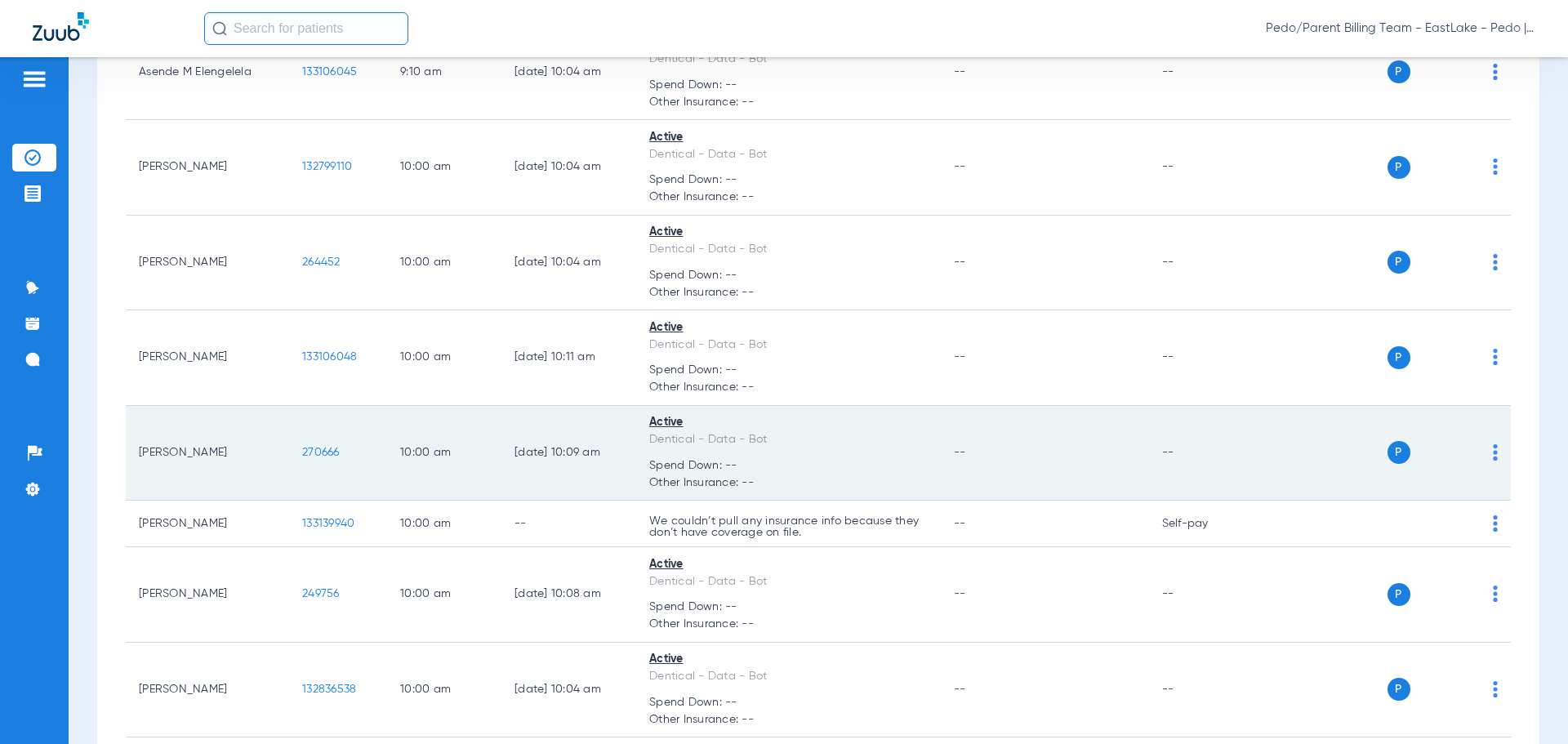
click at [316, 447] on span "270666" at bounding box center [321, 452] width 37 height 12
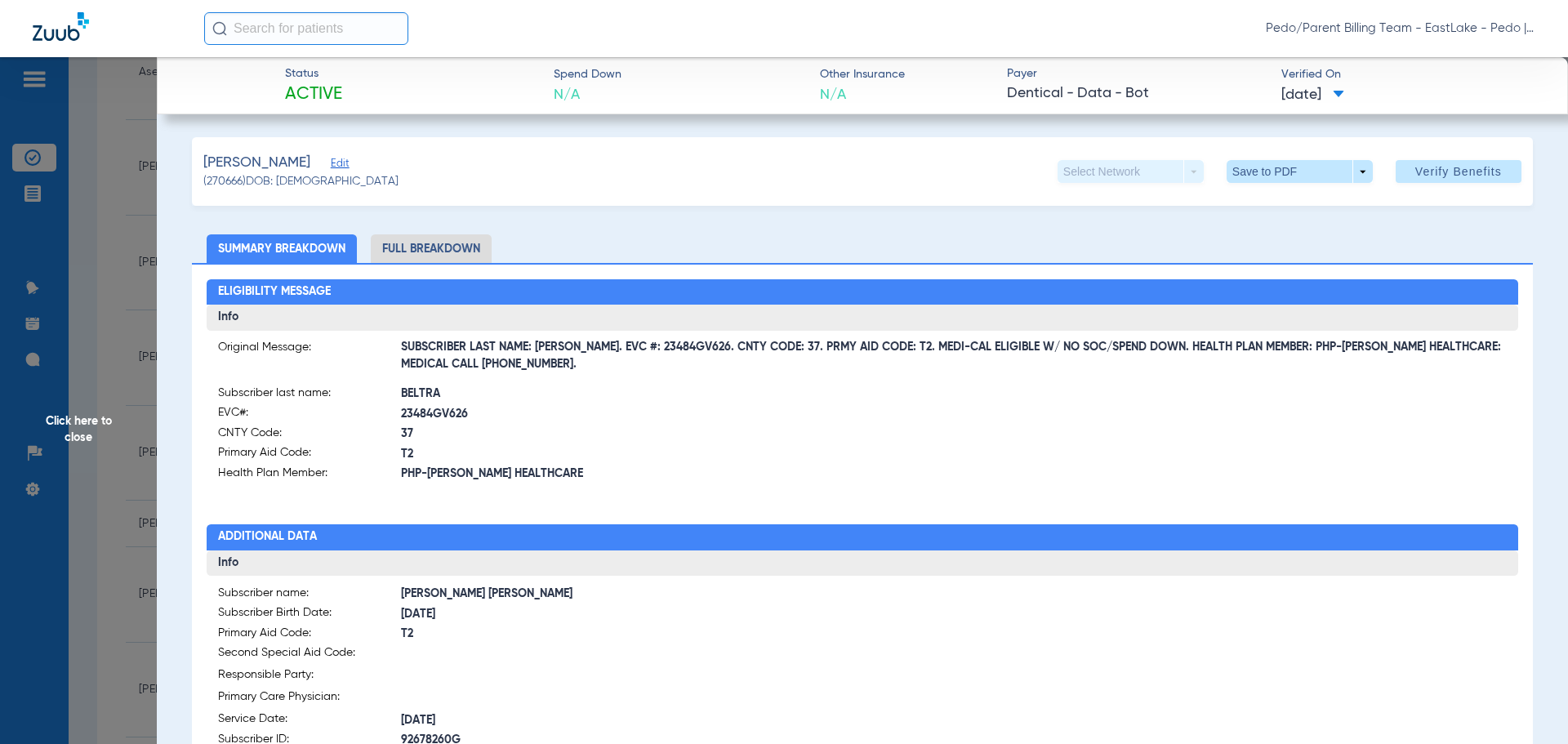
click at [444, 253] on li "Full Breakdown" at bounding box center [431, 248] width 121 height 28
click at [1280, 166] on span at bounding box center [1299, 171] width 39 height 39
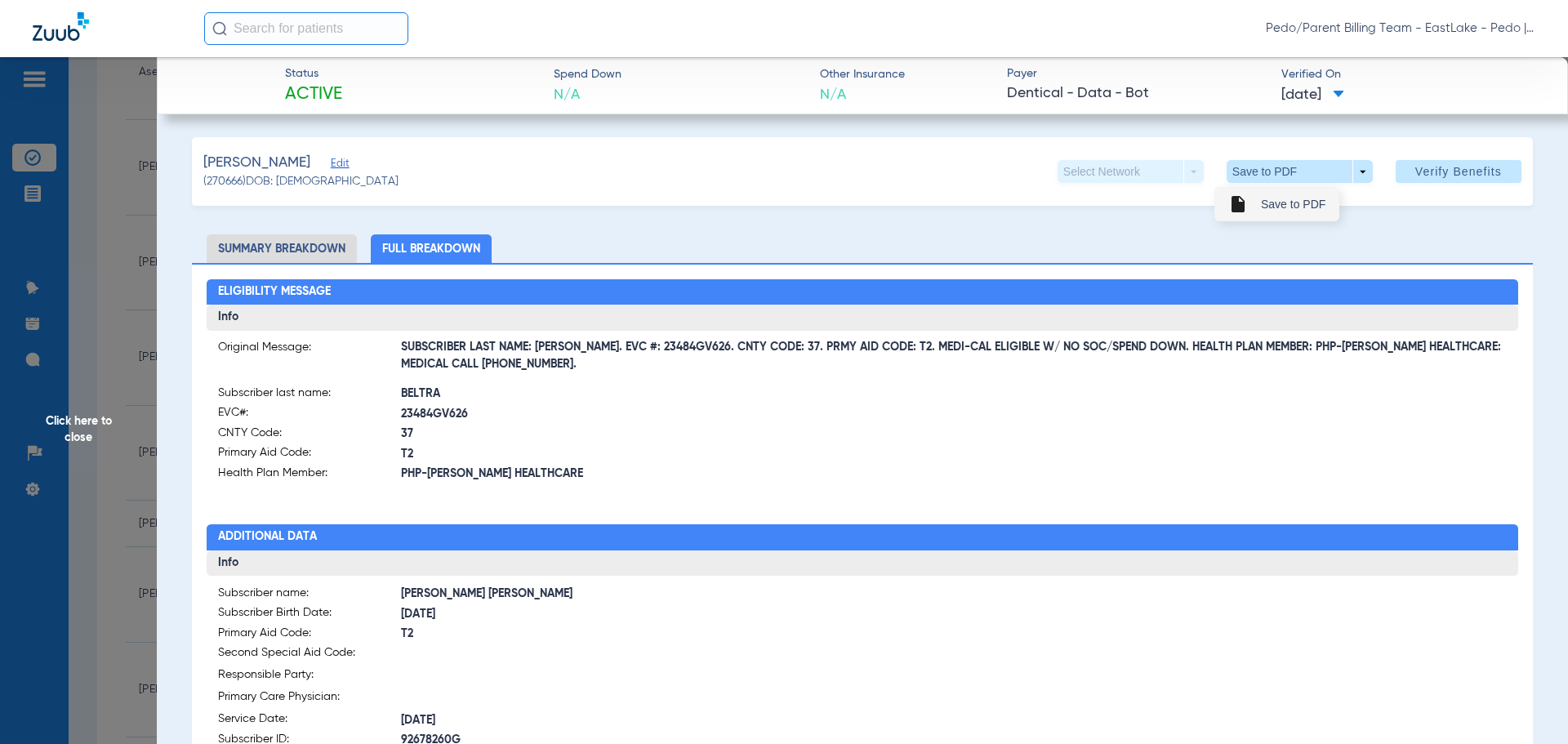
click at [1292, 207] on span "Save to PDF" at bounding box center [1293, 203] width 65 height 12
click at [992, 35] on div "Pedo/Parent Billing Team - EastLake - Pedo | The Super Dentists" at bounding box center [870, 28] width 1332 height 33
click at [71, 438] on span "Click here to close" at bounding box center [78, 429] width 157 height 744
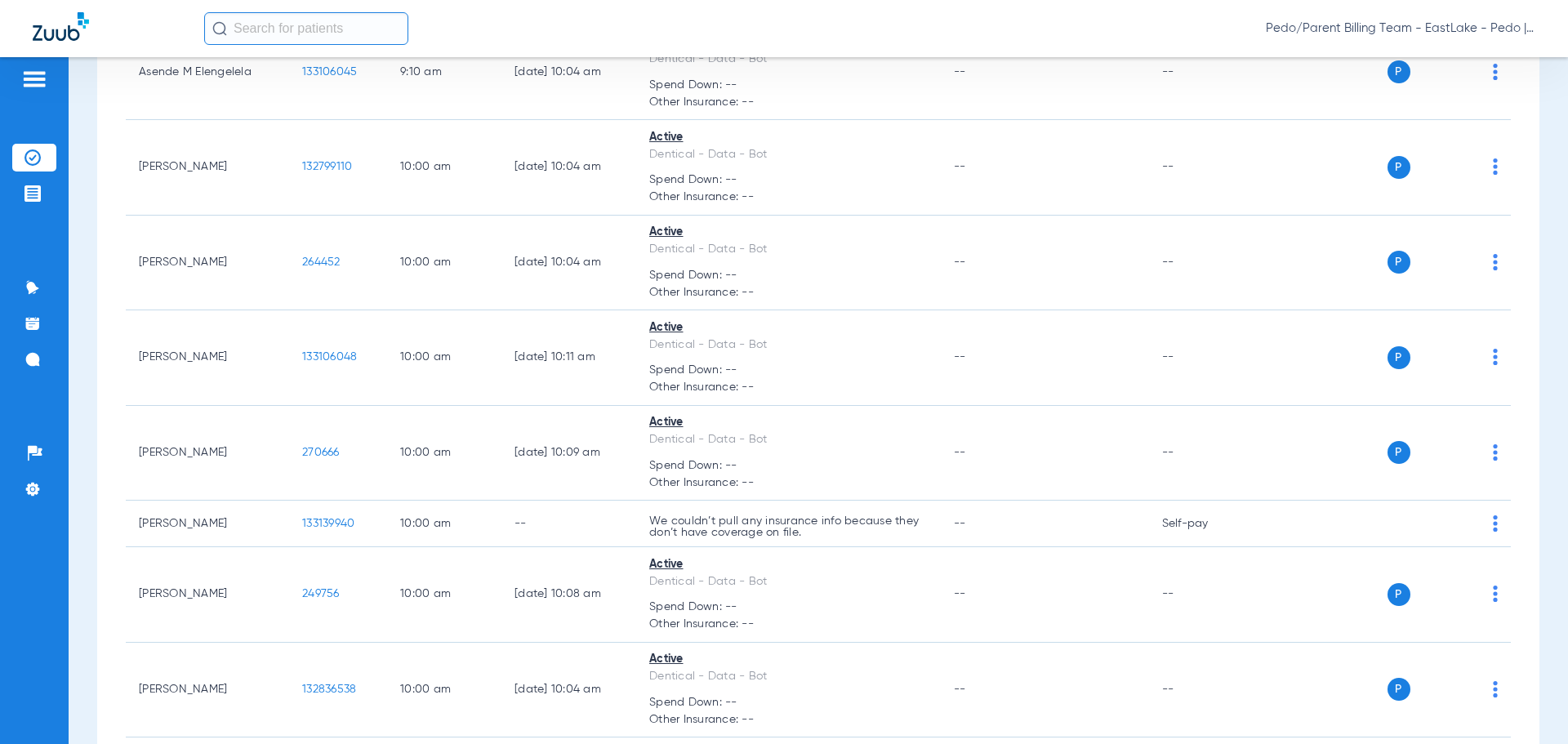
scroll to position [4477, 0]
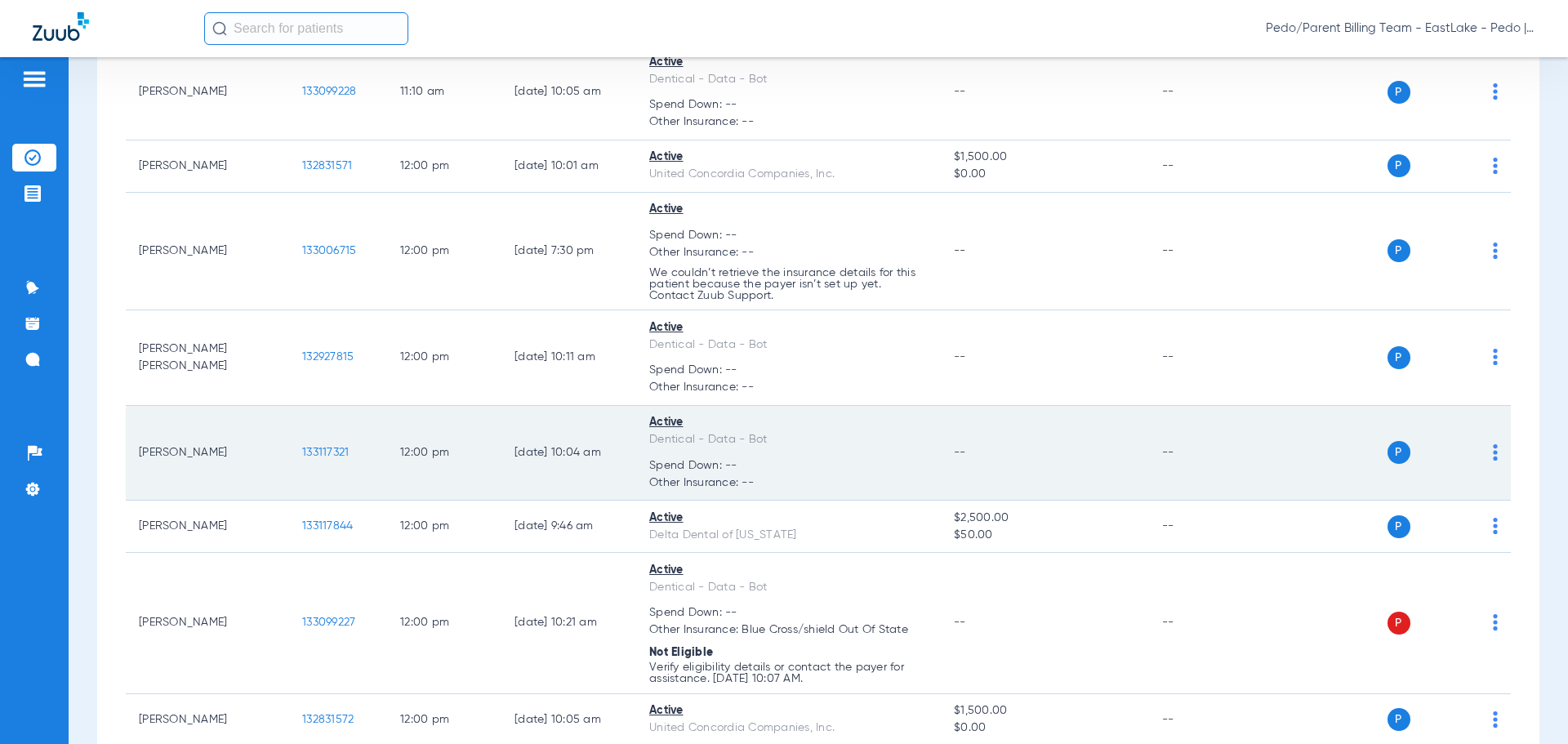
click at [321, 447] on span "133117321" at bounding box center [325, 452] width 46 height 12
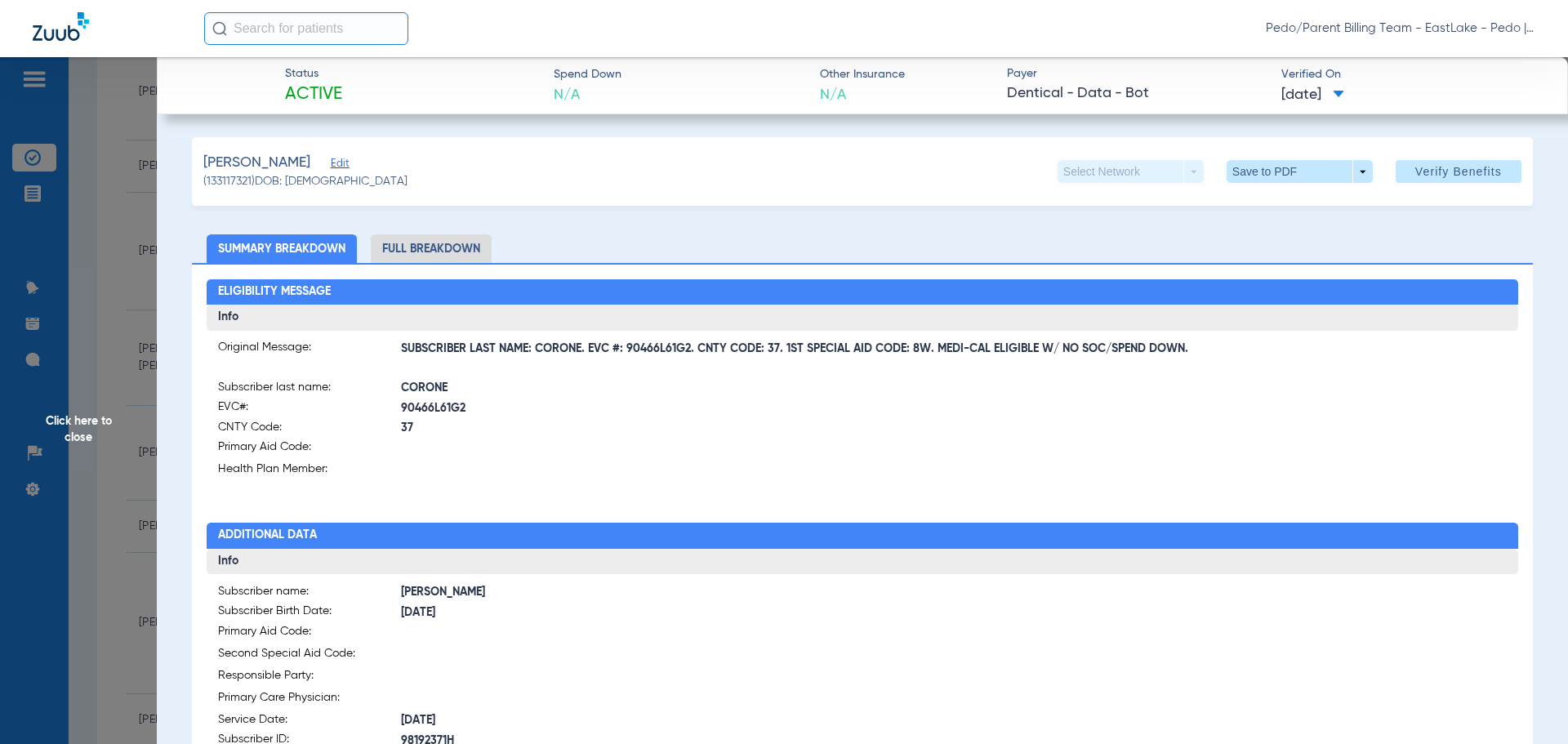
click at [442, 253] on li "Full Breakdown" at bounding box center [431, 248] width 121 height 28
click at [1303, 177] on span at bounding box center [1299, 171] width 39 height 39
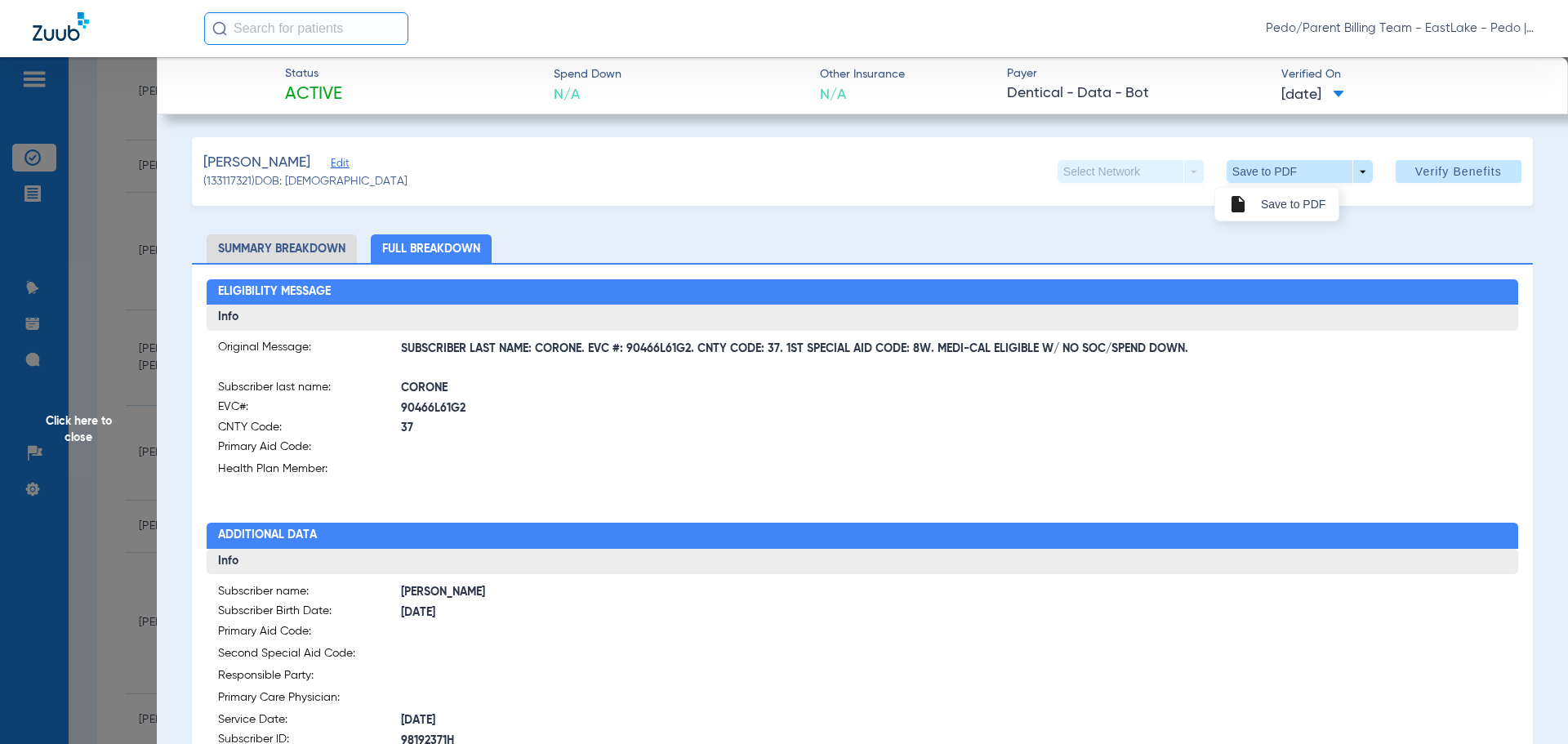
click at [1290, 208] on span "Save to PDF" at bounding box center [1293, 203] width 65 height 12
click at [836, 390] on span "CORONE" at bounding box center [631, 388] width 461 height 17
click at [85, 427] on span "Click here to close" at bounding box center [78, 429] width 157 height 744
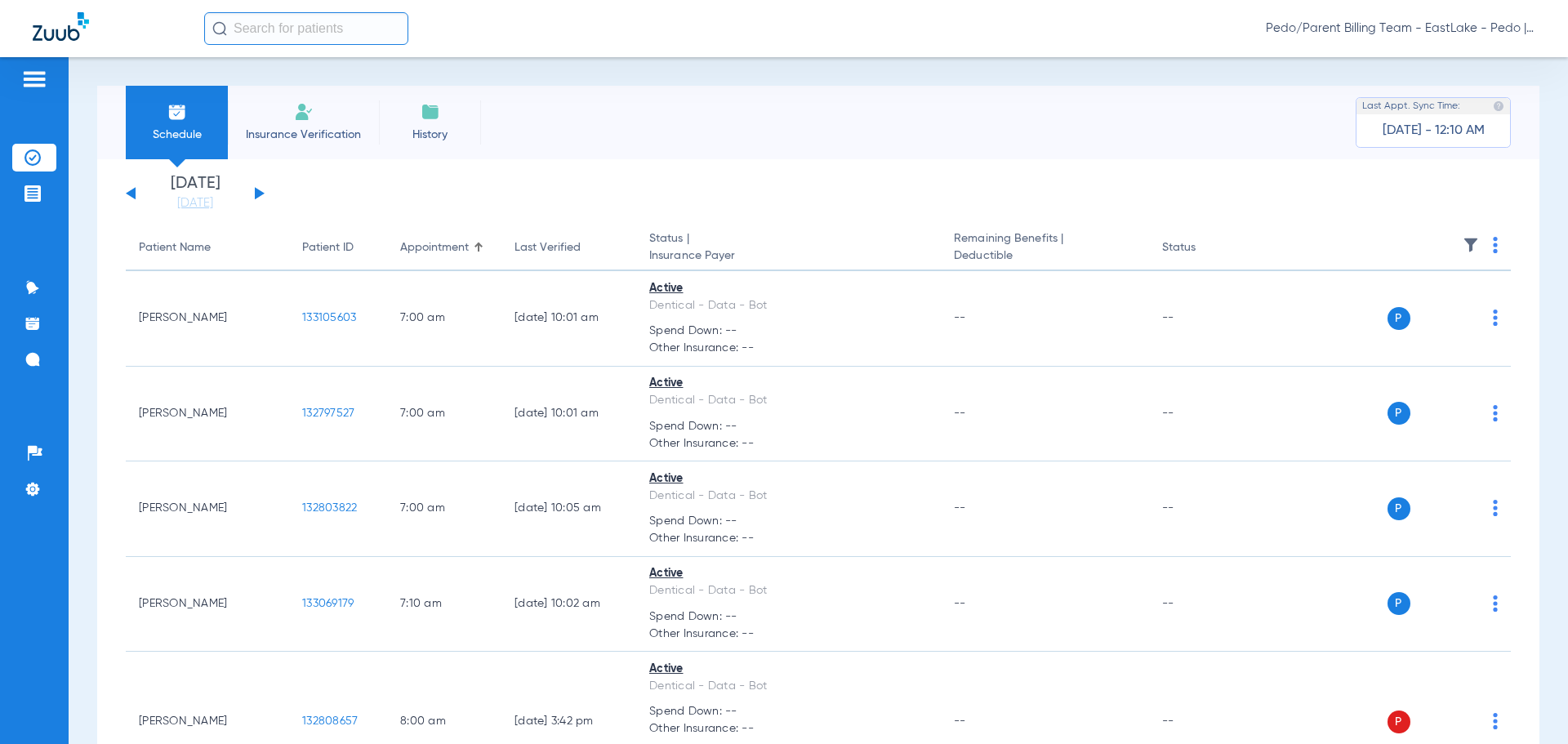
scroll to position [5151, 0]
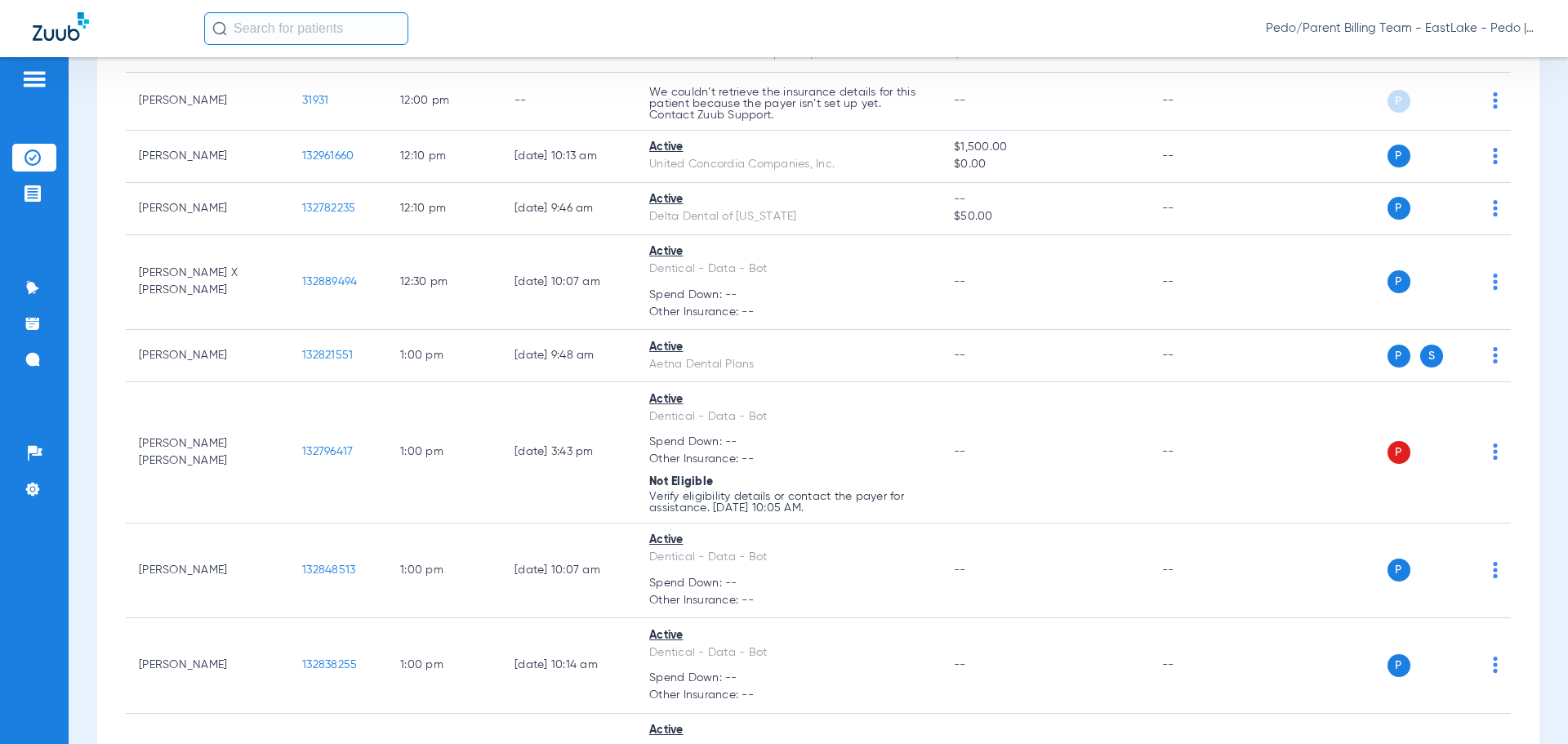
click at [953, 27] on div "Pedo/Parent Billing Team - EastLake - Pedo | The Super Dentists" at bounding box center [870, 28] width 1332 height 33
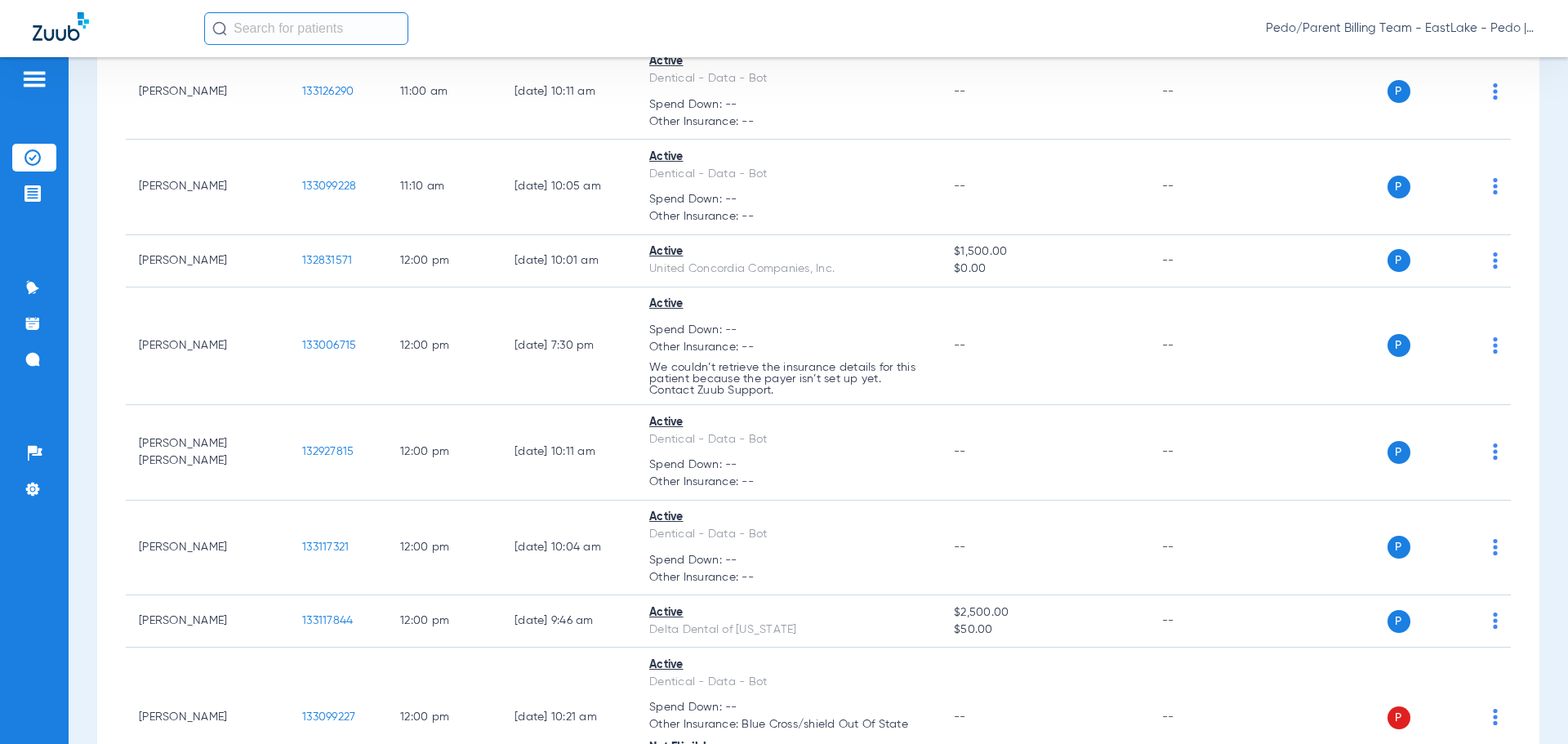
click at [1523, 34] on span "Pedo/Parent Billing Team - EastLake - Pedo | The Super Dentists" at bounding box center [1401, 28] width 270 height 16
click at [1467, 83] on button "Log out" at bounding box center [1474, 91] width 117 height 33
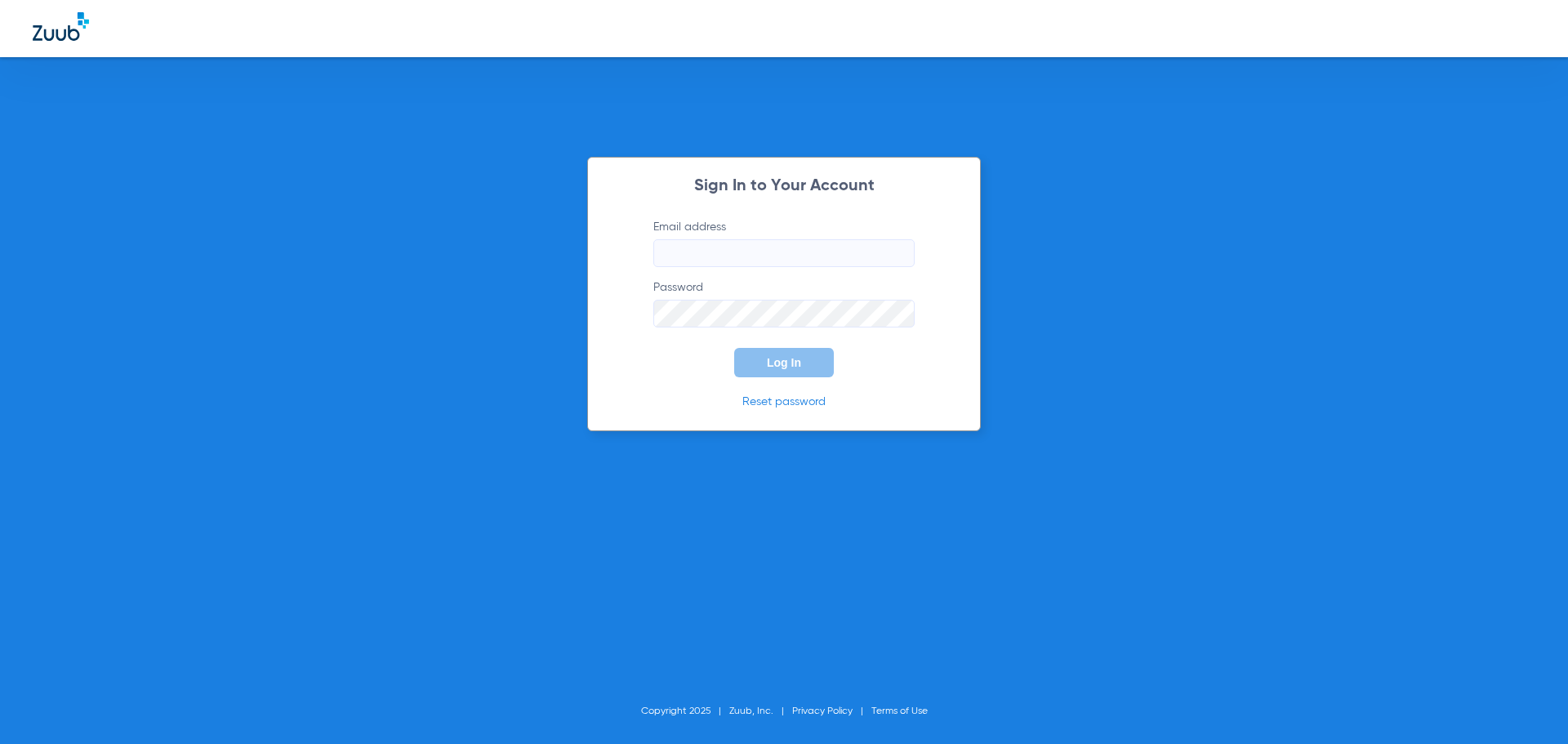
type input "[EMAIL_ADDRESS][DOMAIN_NAME]"
click at [1211, 233] on div "Sign In to Your Account Email address [EMAIL_ADDRESS][DOMAIN_NAME] Password Log…" at bounding box center [784, 372] width 1568 height 744
